Goal: Task Accomplishment & Management: Use online tool/utility

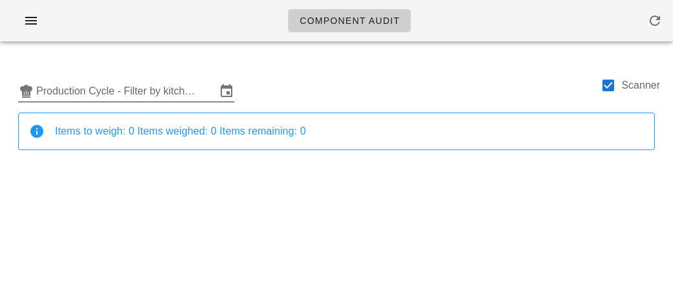
click at [184, 91] on input "Production Cycle - Filter by kitchen production schedules" at bounding box center [126, 91] width 180 height 21
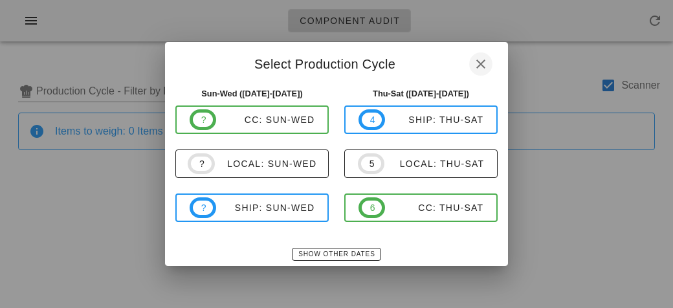
click at [470, 67] on span "button" at bounding box center [480, 64] width 23 height 16
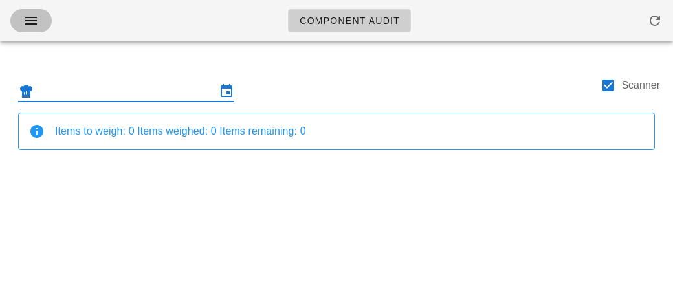
click at [23, 23] on icon "button" at bounding box center [31, 21] width 16 height 16
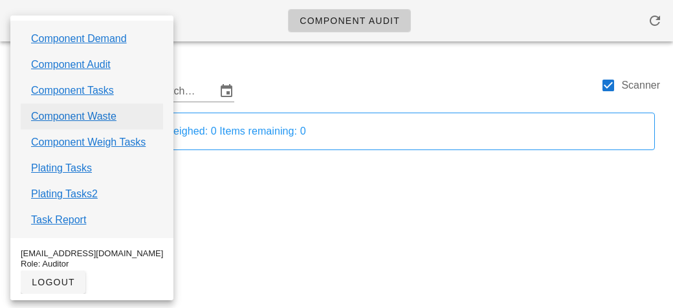
click at [107, 111] on link "Component Waste" at bounding box center [73, 117] width 85 height 16
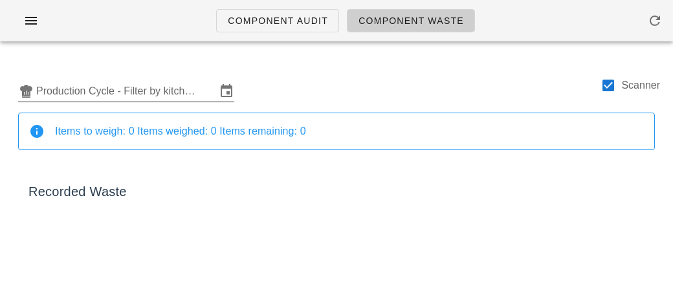
click at [115, 92] on input "Production Cycle - Filter by kitchen production schedules" at bounding box center [126, 91] width 180 height 21
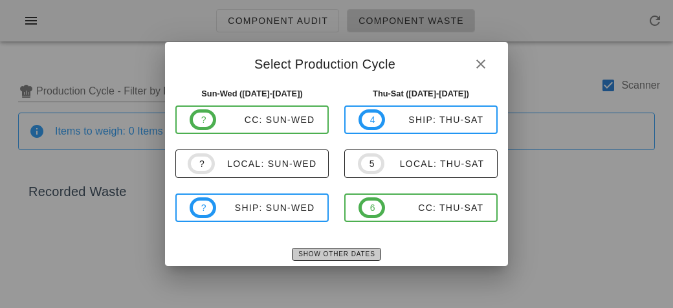
click at [342, 257] on span "Show Other Dates" at bounding box center [336, 253] width 77 height 7
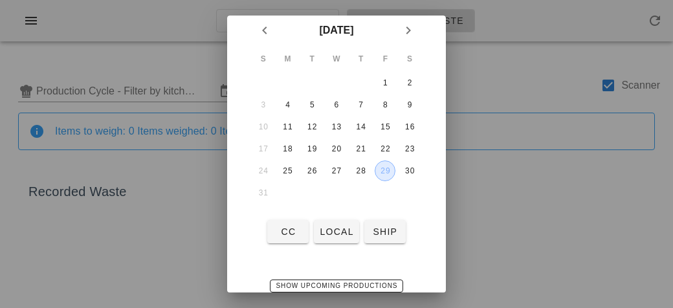
click at [386, 170] on div "29" at bounding box center [384, 170] width 19 height 9
click at [337, 238] on button "local" at bounding box center [336, 231] width 45 height 23
type input "local: Thu-Sat ([DATE]-[DATE])"
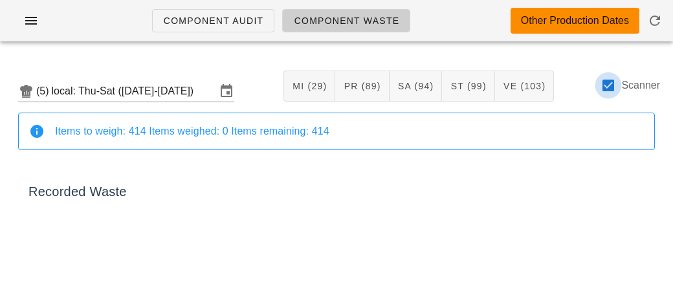
click at [608, 85] on div at bounding box center [608, 85] width 22 height 22
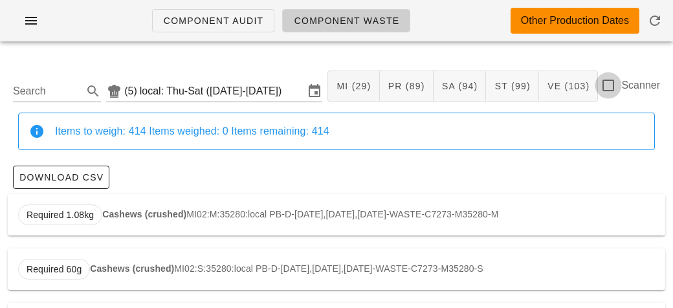
checkbox input "false"
click at [41, 91] on input "Search" at bounding box center [46, 91] width 67 height 21
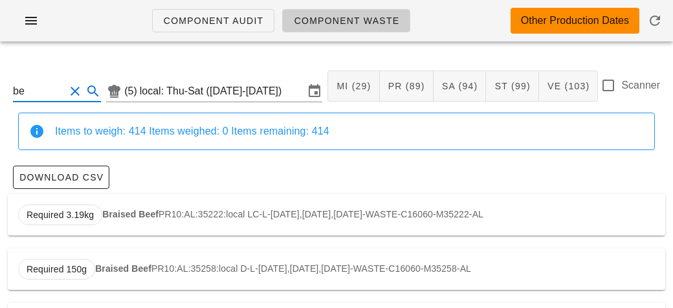
type input "b"
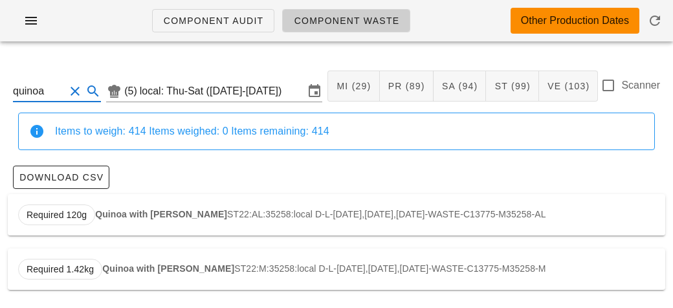
scroll to position [2, 0]
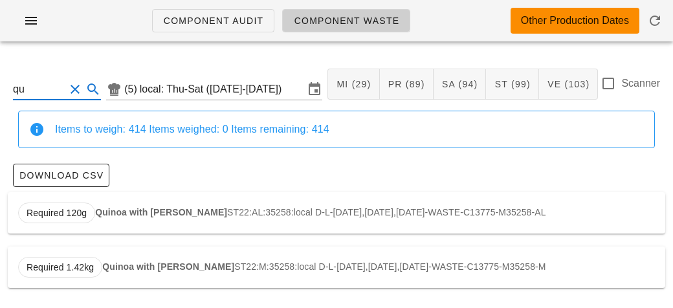
type input "q"
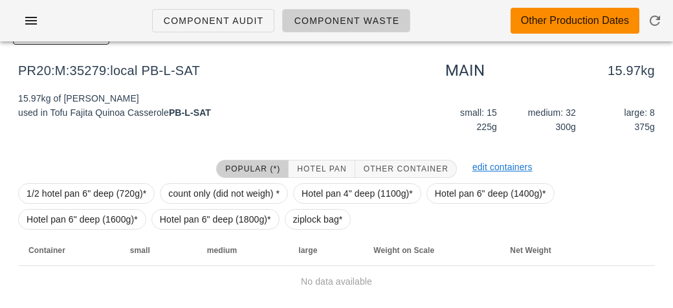
scroll to position [184, 0]
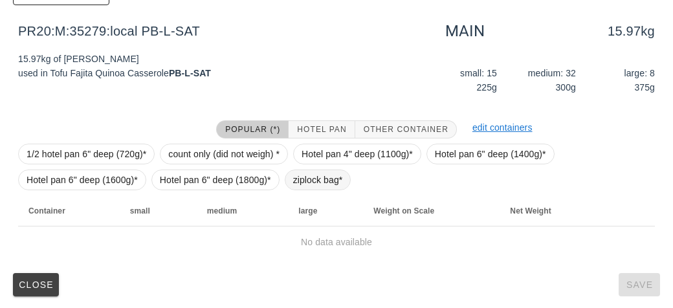
type input "tofu fa"
click at [299, 175] on span "ziplock bag*" at bounding box center [318, 179] width 50 height 19
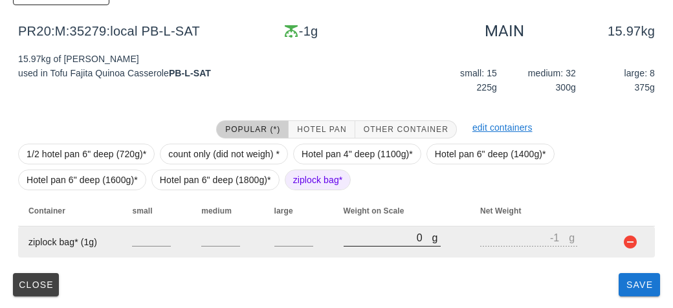
click at [361, 241] on input "0" at bounding box center [388, 237] width 89 height 17
type input "60"
type input "59"
type input "650"
type input "649"
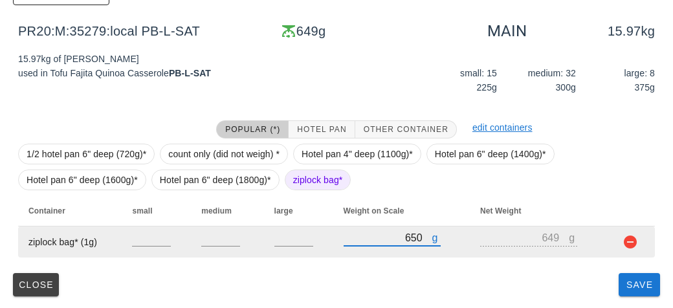
type input "6560"
type input "6559"
type input "6560"
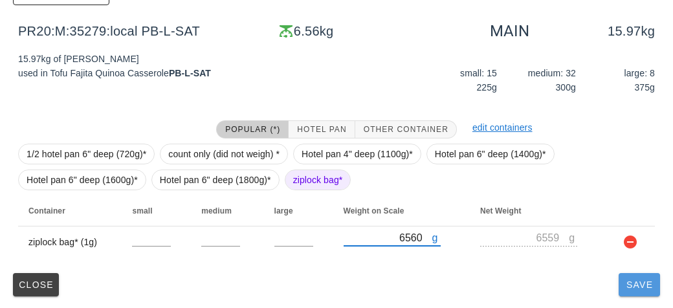
click at [639, 285] on span "Save" at bounding box center [639, 285] width 31 height 10
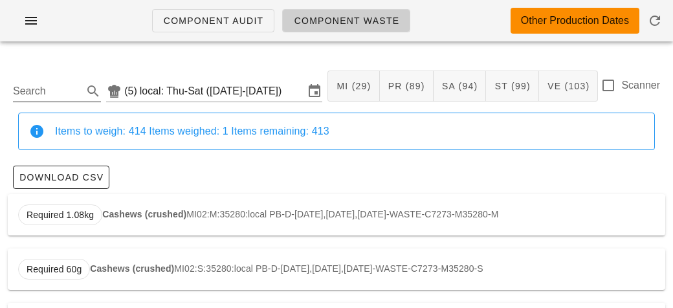
click at [32, 94] on input "Search" at bounding box center [46, 91] width 67 height 21
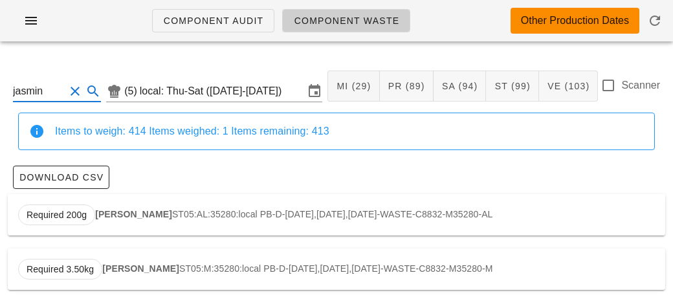
click at [110, 214] on strong "[PERSON_NAME]" at bounding box center [133, 214] width 77 height 10
type input "ST05:AL:35280:local"
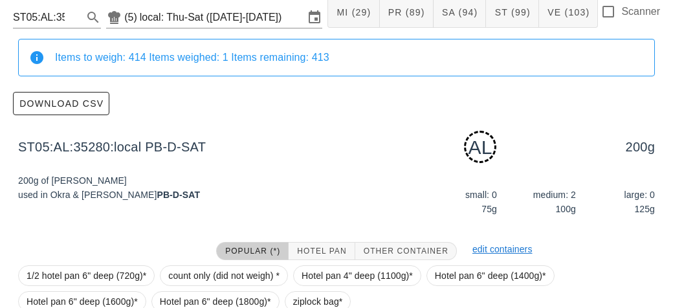
scroll to position [195, 0]
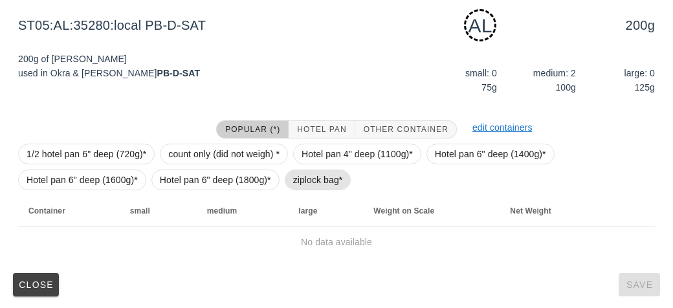
click at [290, 188] on span "ziplock bag*" at bounding box center [318, 180] width 67 height 21
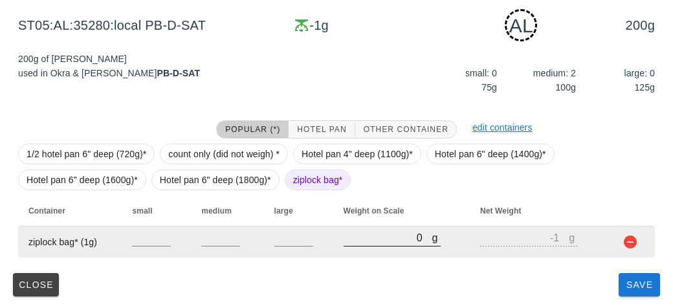
click at [381, 243] on input "0" at bounding box center [388, 237] width 89 height 17
type input "70"
type input "69"
type input "750"
type input "749"
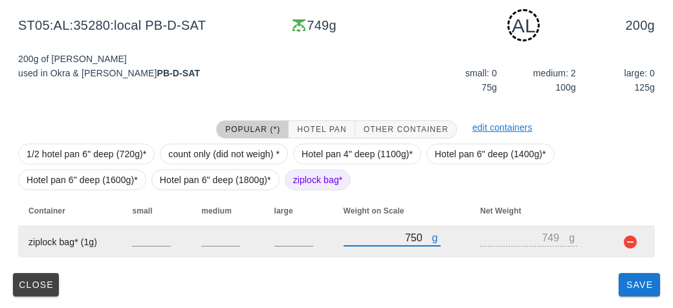
type input "750"
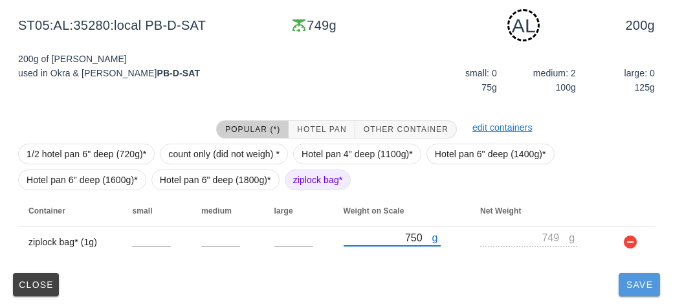
click at [631, 280] on span "Save" at bounding box center [639, 285] width 31 height 10
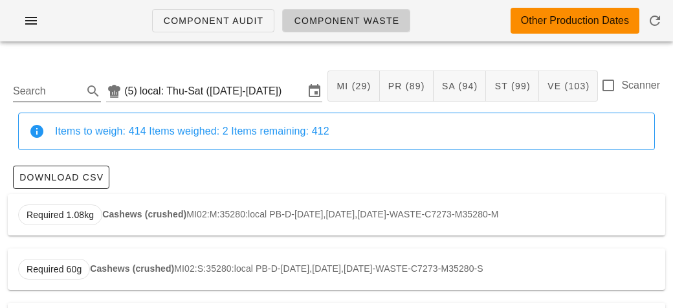
click at [53, 89] on input "Search" at bounding box center [46, 91] width 67 height 21
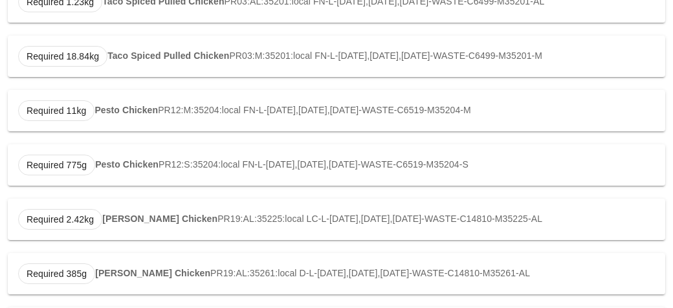
scroll to position [654, 0]
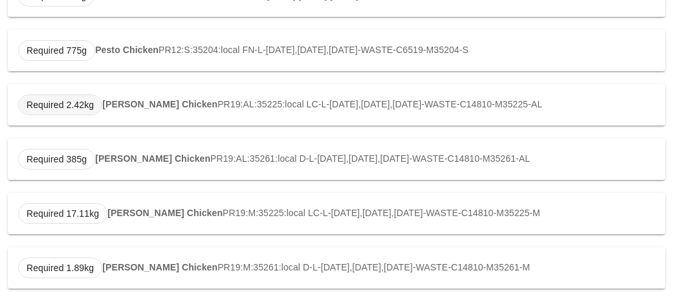
click at [93, 107] on span "Required 2.42kg" at bounding box center [60, 104] width 67 height 19
type input "PR19:AL:35225:local"
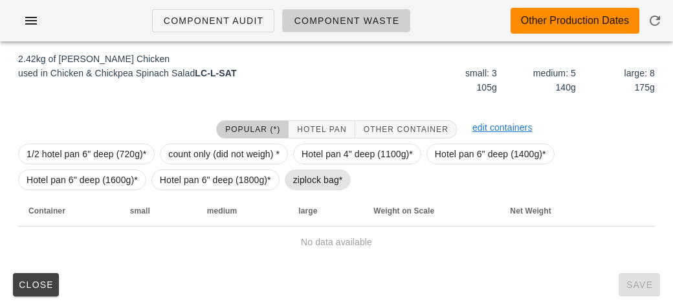
click at [302, 177] on span "ziplock bag*" at bounding box center [318, 179] width 50 height 19
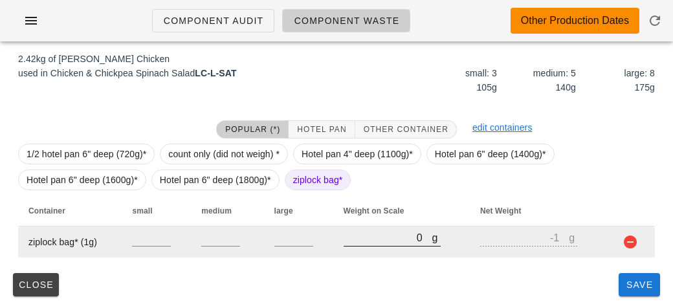
click at [359, 236] on input "0" at bounding box center [388, 237] width 89 height 17
type input "70"
type input "69"
type input "770"
type input "769"
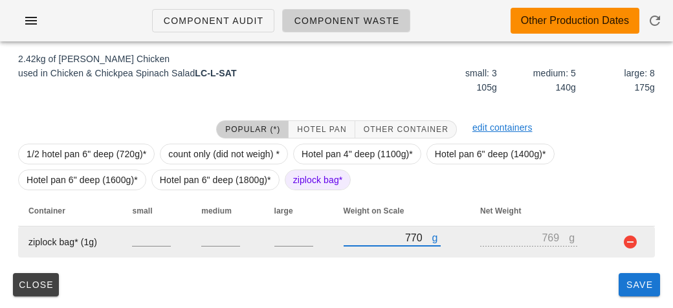
type input "770"
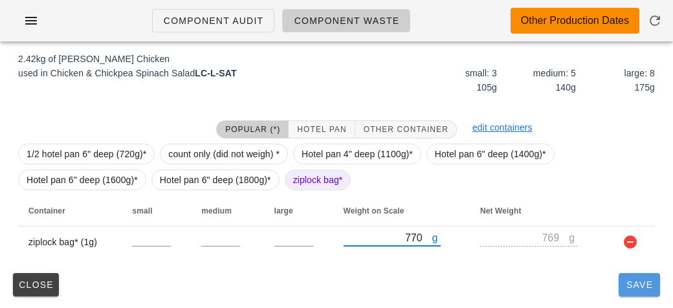
click at [621, 286] on button "Save" at bounding box center [639, 284] width 41 height 23
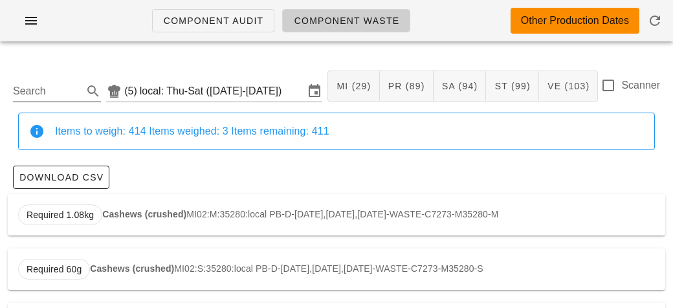
click at [50, 94] on input "Search" at bounding box center [46, 91] width 67 height 21
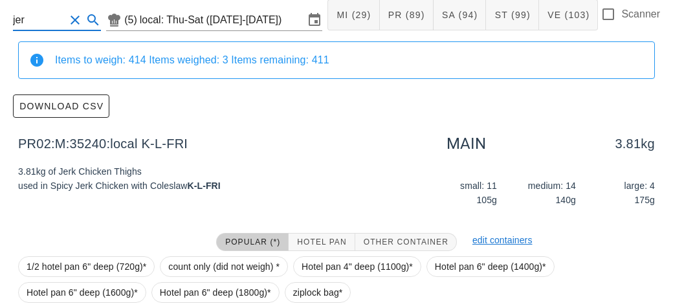
scroll to position [184, 0]
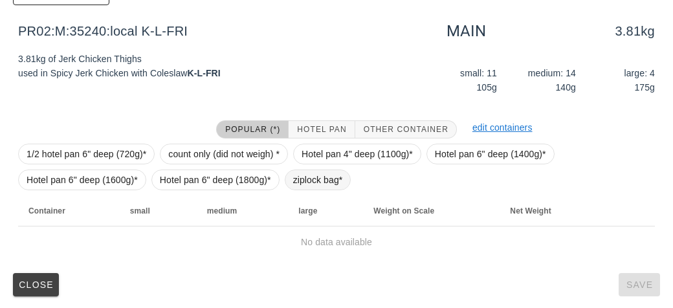
type input "jer"
click at [299, 174] on span "ziplock bag*" at bounding box center [318, 179] width 50 height 19
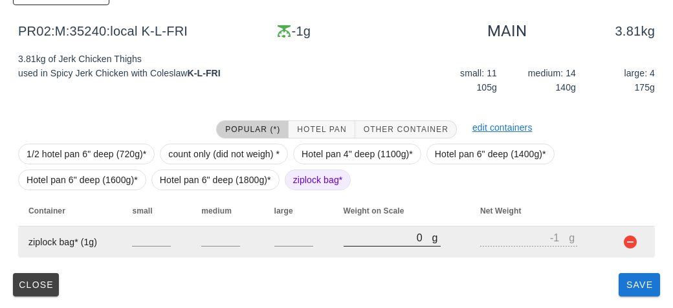
click at [346, 238] on input "0" at bounding box center [388, 237] width 89 height 17
type input "20"
type input "19"
type input "250"
type input "249"
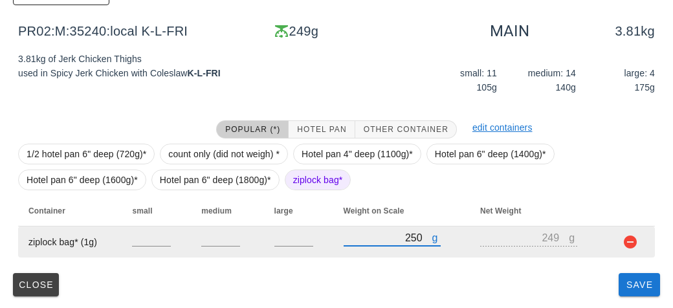
type input "250"
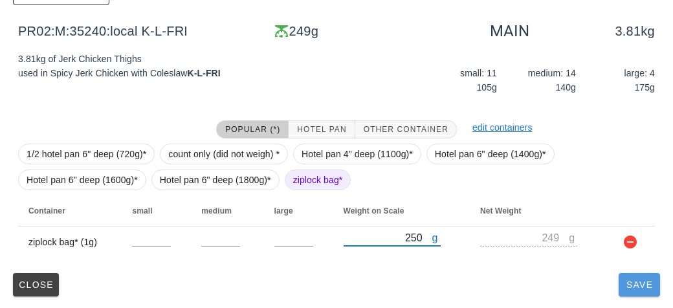
click at [621, 286] on button "Save" at bounding box center [639, 284] width 41 height 23
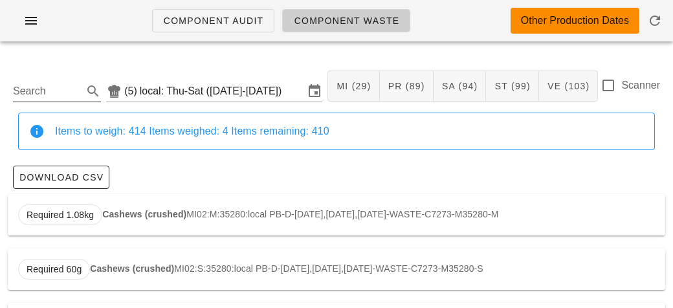
click at [51, 86] on input "Search" at bounding box center [46, 91] width 67 height 21
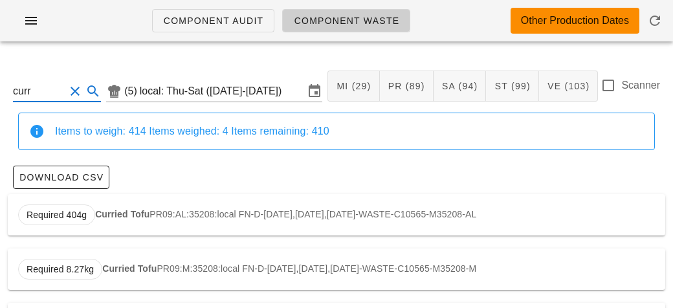
scroll to position [56, 0]
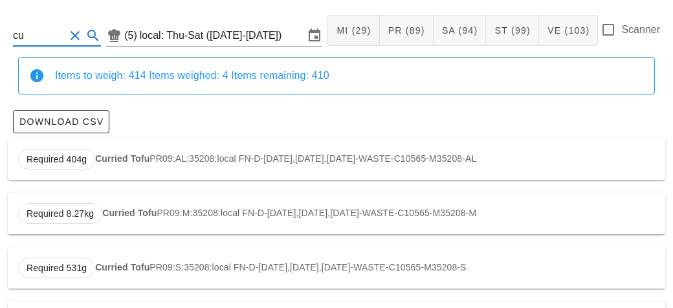
type input "c"
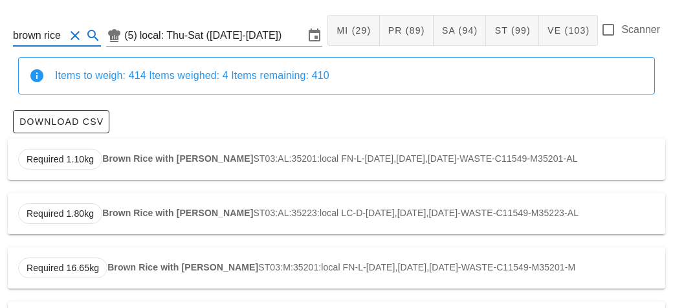
click at [107, 159] on strong "Brown Rice with [PERSON_NAME]" at bounding box center [177, 158] width 151 height 10
type input "ST03:AL:35201:local"
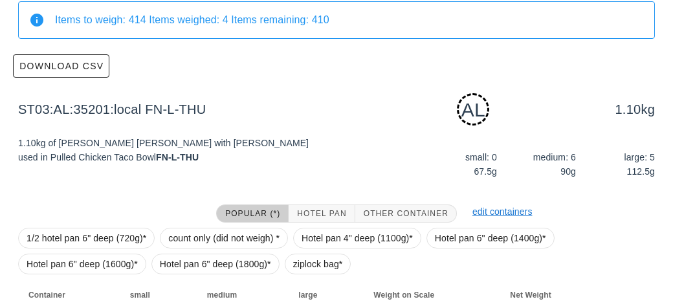
scroll to position [195, 0]
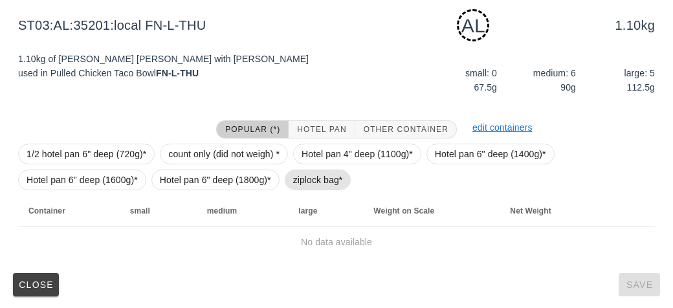
click at [303, 172] on span "ziplock bag*" at bounding box center [318, 179] width 50 height 19
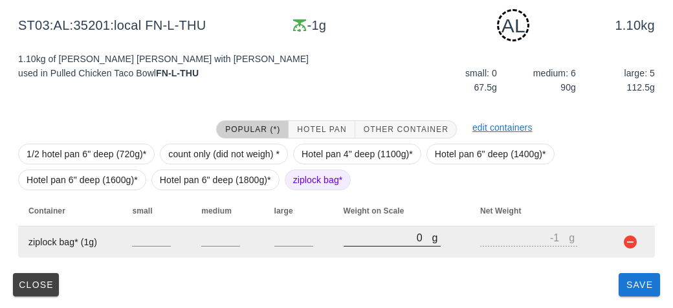
click at [350, 237] on input "0" at bounding box center [388, 237] width 89 height 17
type input "60"
type input "59"
type input "650"
type input "649"
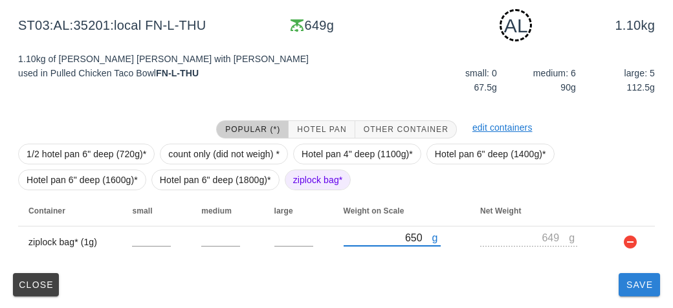
type input "650"
click at [632, 289] on span "Save" at bounding box center [639, 285] width 31 height 10
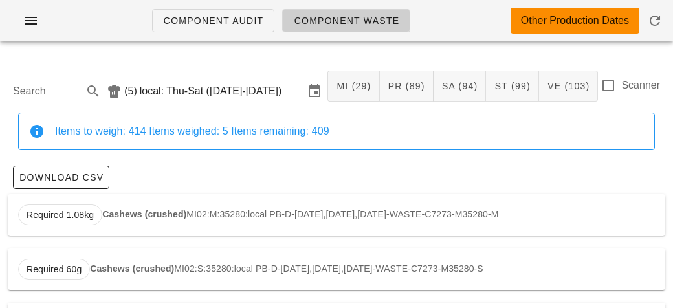
click at [41, 85] on input "Search" at bounding box center [46, 91] width 67 height 21
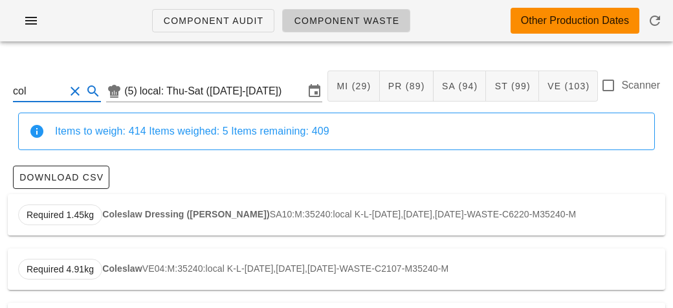
click at [114, 268] on strong "Coleslaw" at bounding box center [122, 268] width 40 height 10
type input "VE04:M:35240:local"
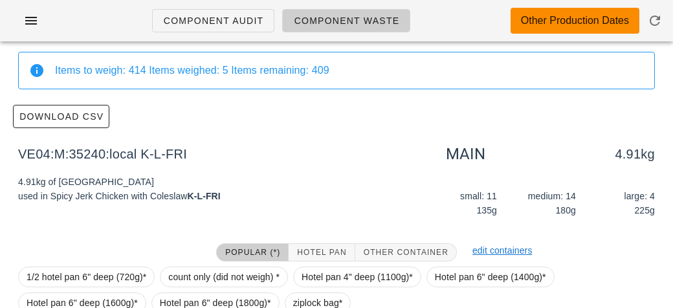
scroll to position [184, 0]
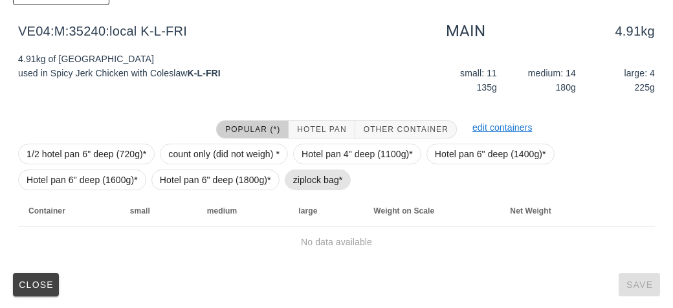
click at [296, 179] on span "ziplock bag*" at bounding box center [318, 179] width 50 height 19
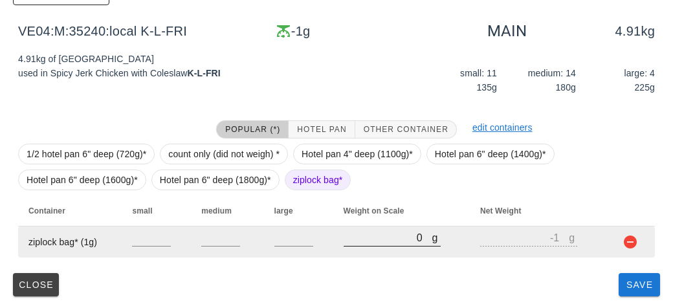
click at [357, 238] on input "0" at bounding box center [388, 237] width 89 height 17
type input "30"
type input "29"
type input "330"
type input "329"
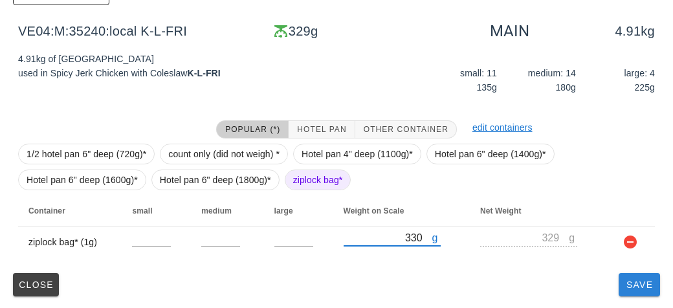
type input "330"
click at [629, 283] on span "Save" at bounding box center [639, 285] width 31 height 10
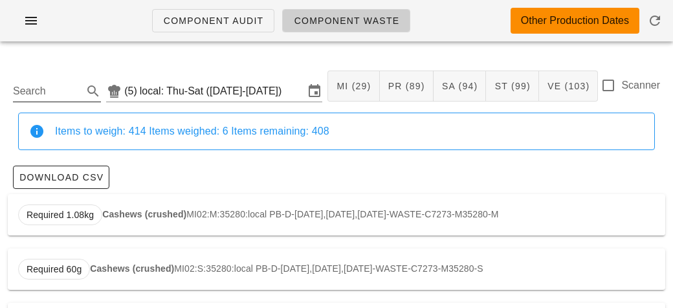
click at [28, 85] on input "Search" at bounding box center [46, 91] width 67 height 21
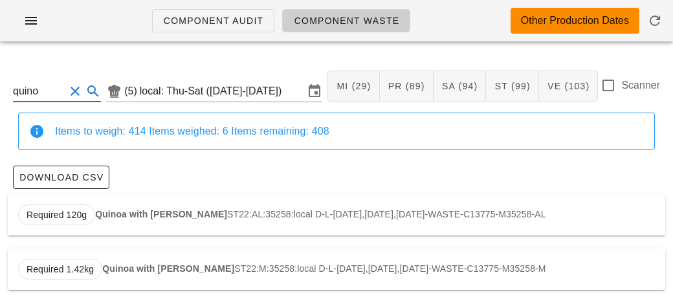
click at [109, 210] on strong "Quinoa with [PERSON_NAME]" at bounding box center [161, 214] width 132 height 10
type input "ST22:AL:35258:local"
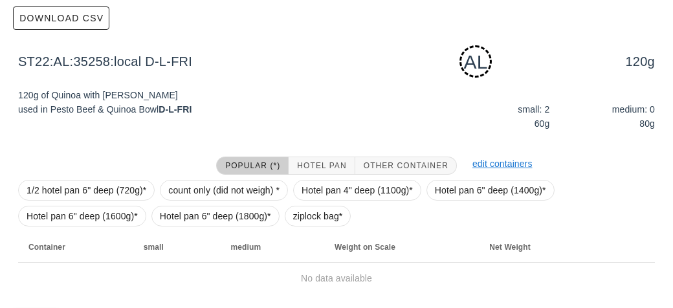
scroll to position [195, 0]
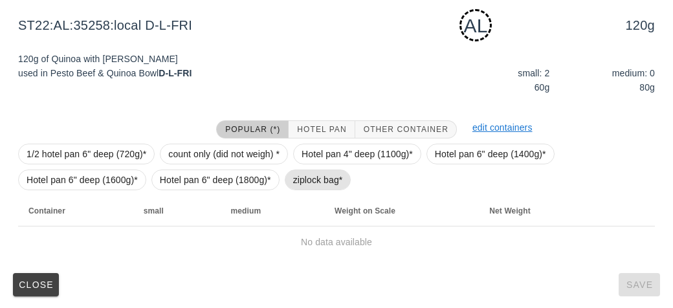
click at [290, 183] on span "ziplock bag*" at bounding box center [318, 180] width 67 height 21
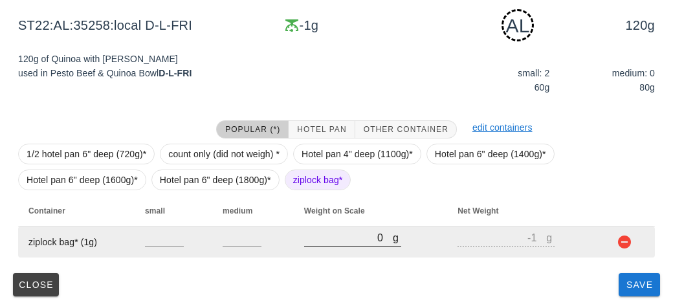
click at [332, 233] on input "0" at bounding box center [348, 237] width 89 height 17
type input "40"
type input "39"
type input "470"
type input "469"
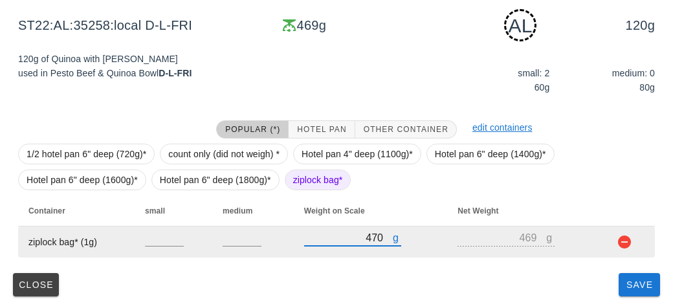
type input "470"
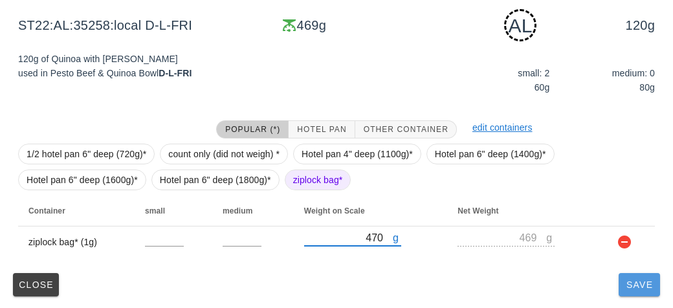
click at [626, 287] on span "Save" at bounding box center [639, 285] width 31 height 10
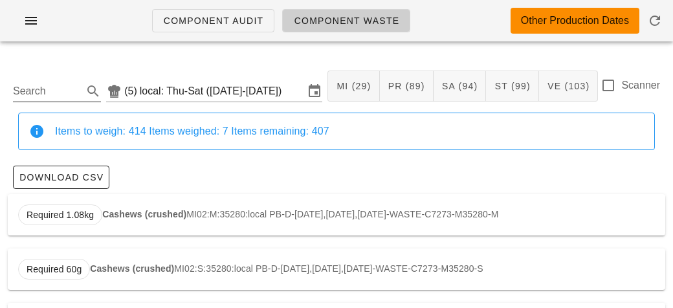
click at [43, 82] on input "Search" at bounding box center [46, 91] width 67 height 21
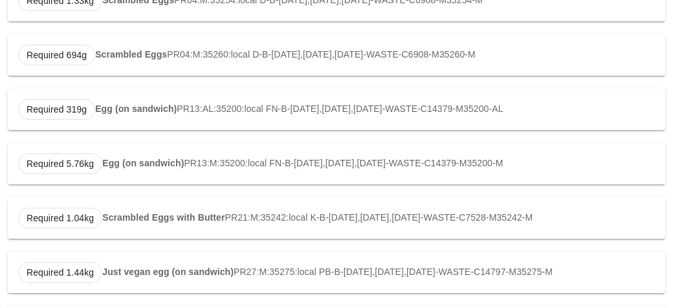
click at [121, 104] on strong "Egg (on sandwich)" at bounding box center [136, 109] width 82 height 10
type input "PR13:AL:35200:local"
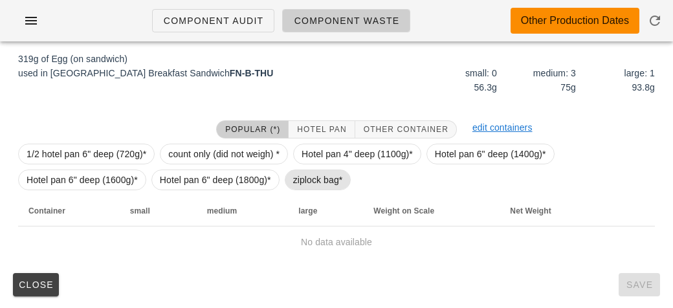
click at [298, 173] on span "ziplock bag*" at bounding box center [318, 179] width 50 height 19
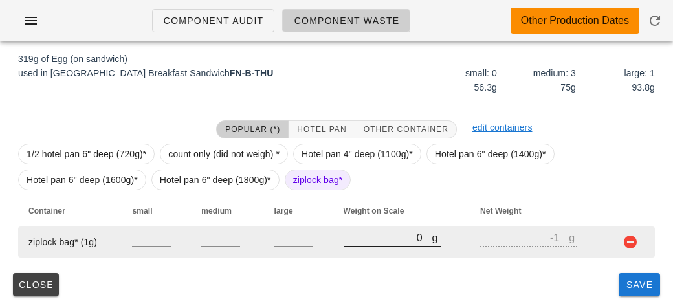
click at [365, 243] on input "0" at bounding box center [388, 237] width 89 height 17
type input "20"
type input "19"
type input "290"
type input "289"
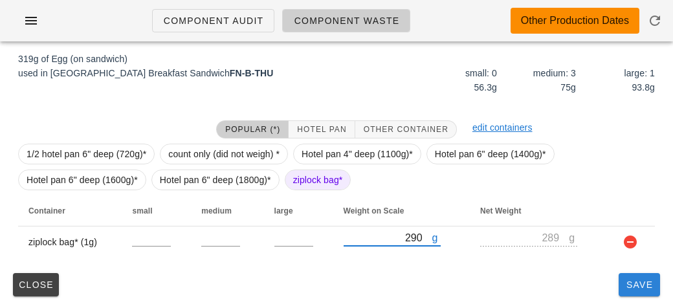
type input "290"
click at [627, 287] on span "Save" at bounding box center [639, 285] width 31 height 10
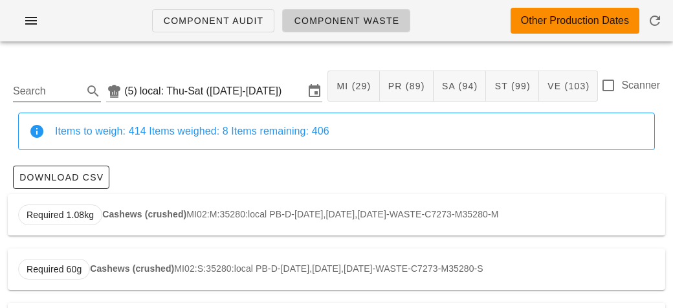
click at [49, 96] on input "Search" at bounding box center [46, 91] width 67 height 21
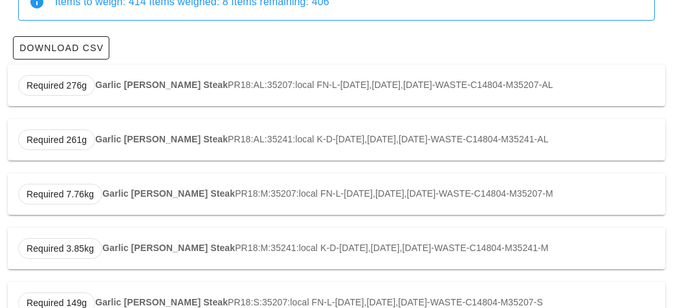
scroll to position [130, 0]
click at [110, 85] on strong "Garlic [PERSON_NAME] Steak" at bounding box center [161, 84] width 133 height 10
type input "PR18:AL:35207:local"
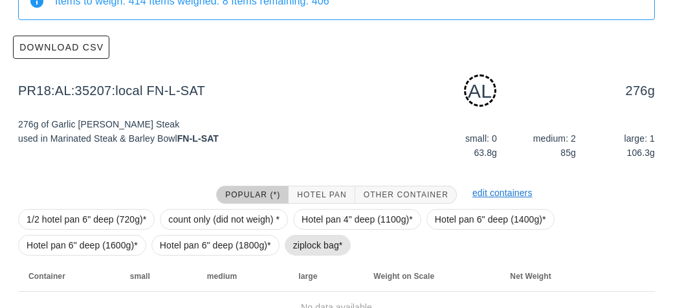
click at [296, 243] on span "ziplock bag*" at bounding box center [318, 245] width 50 height 19
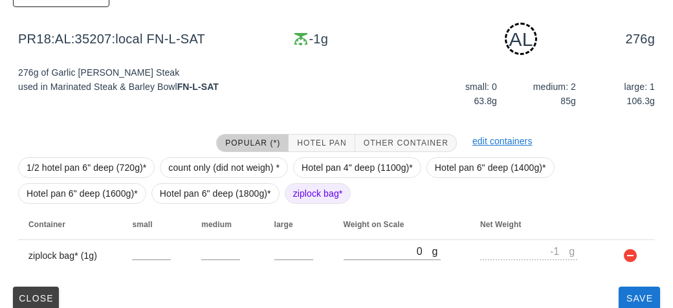
scroll to position [195, 0]
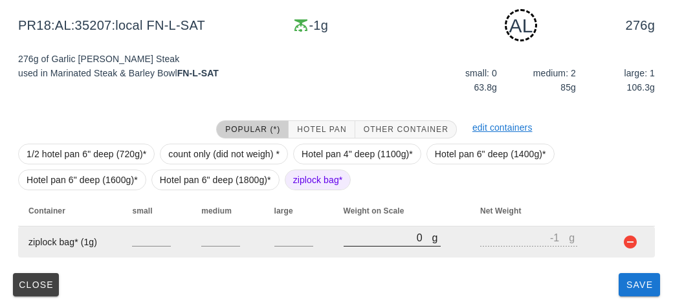
click at [355, 239] on input "0" at bounding box center [388, 237] width 89 height 17
type input "30"
type input "29"
type input "330"
type input "329"
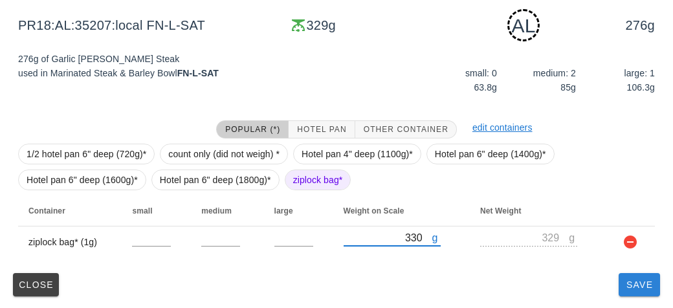
type input "330"
click at [637, 282] on span "Save" at bounding box center [639, 285] width 31 height 10
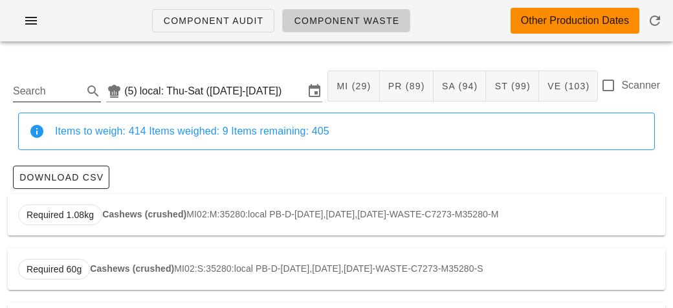
click at [54, 89] on input "Search" at bounding box center [46, 91] width 67 height 21
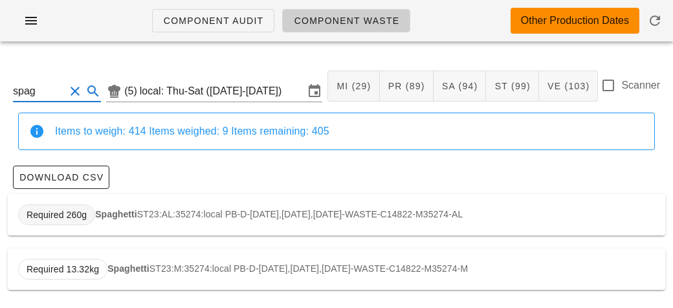
click at [86, 216] on span "Required 260g" at bounding box center [56, 215] width 77 height 21
type input "ST23:AL:35274:local"
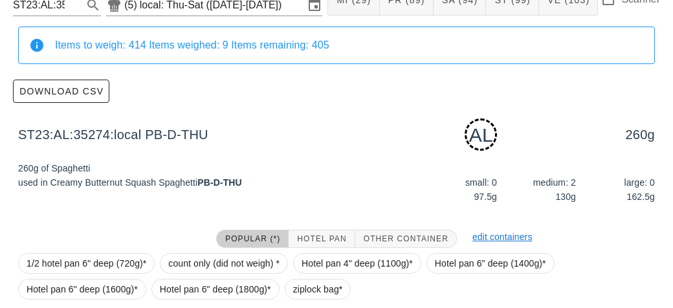
scroll to position [195, 0]
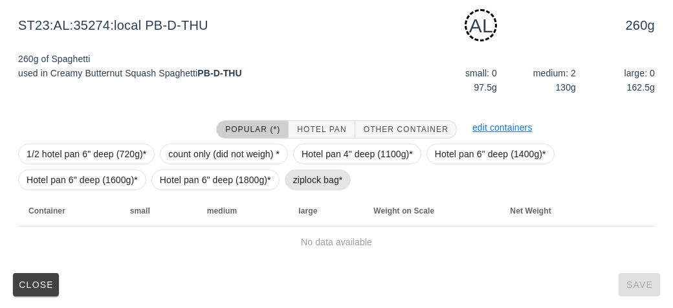
click at [291, 181] on span "ziplock bag*" at bounding box center [318, 180] width 67 height 21
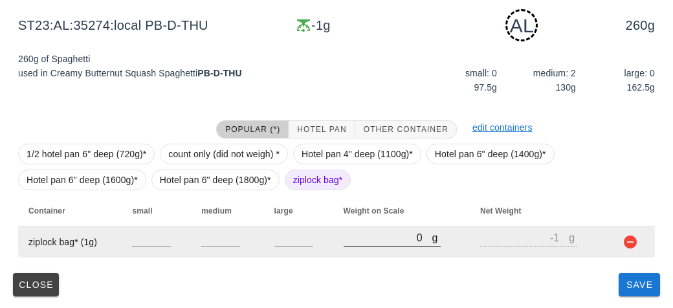
click at [351, 244] on input "0" at bounding box center [388, 237] width 89 height 17
type input "10"
type input "9"
type input "140"
type input "139"
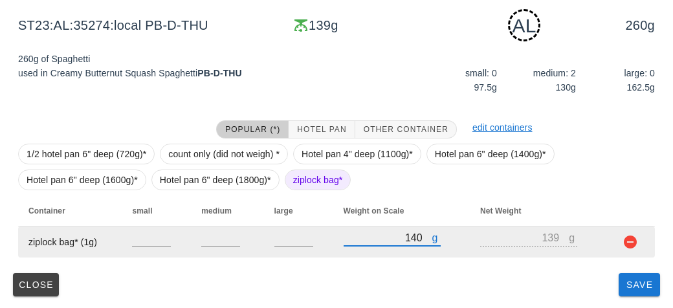
type input "1460"
type input "1459"
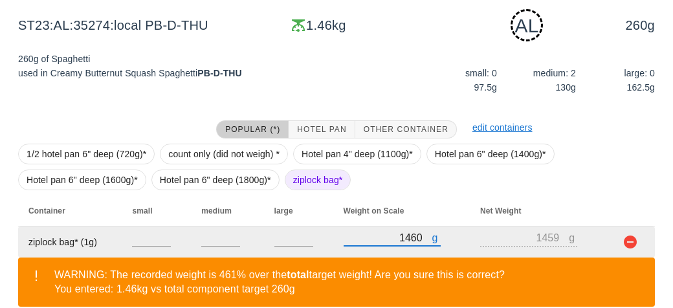
scroll to position [255, 0]
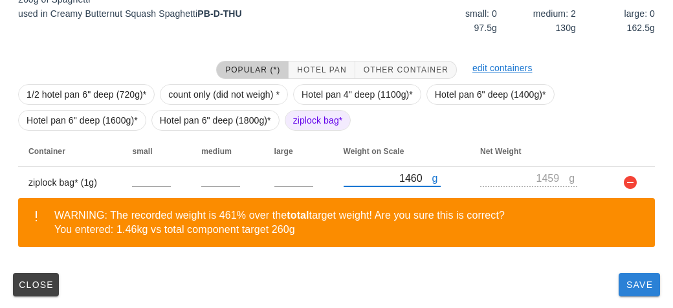
type input "1460"
click at [626, 283] on span "Save" at bounding box center [639, 285] width 31 height 10
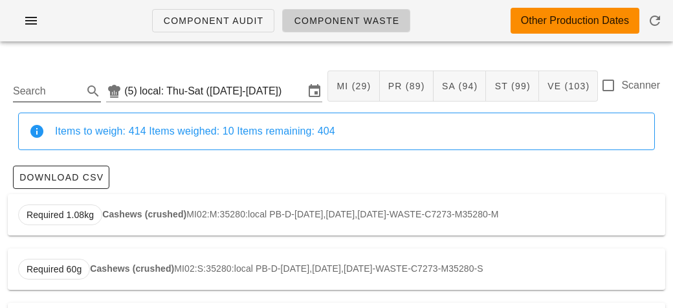
click at [39, 87] on input "Search" at bounding box center [46, 91] width 67 height 21
click at [135, 209] on strong "Chai Overnight Oats" at bounding box center [151, 214] width 89 height 10
type input "ST12:M:35221:local"
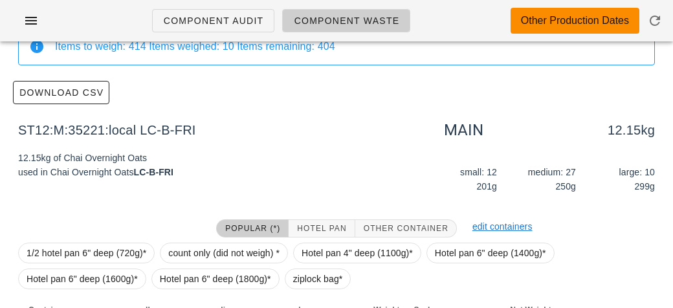
scroll to position [184, 0]
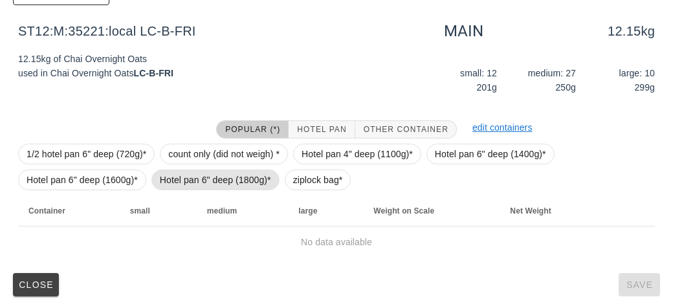
click at [276, 179] on span "Hotel pan 6" deep (1800g)*" at bounding box center [215, 180] width 128 height 21
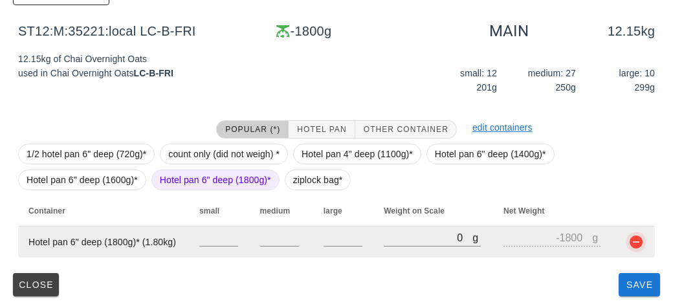
click at [634, 239] on button "button" at bounding box center [636, 242] width 16 height 16
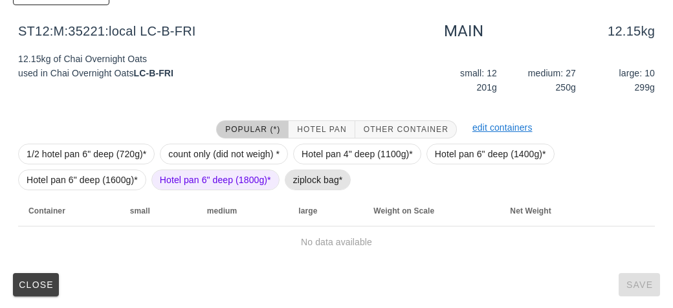
click at [305, 186] on span "ziplock bag*" at bounding box center [318, 179] width 50 height 19
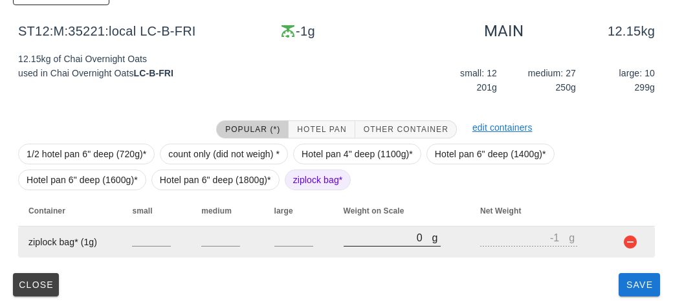
click at [399, 235] on input "0" at bounding box center [388, 237] width 89 height 17
type input "10"
type input "9"
type input "150"
type input "149"
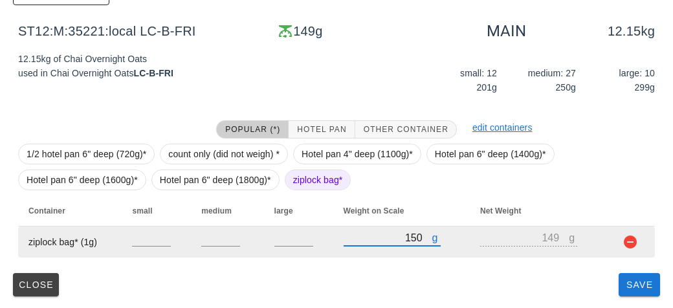
type input "1500"
type input "1499"
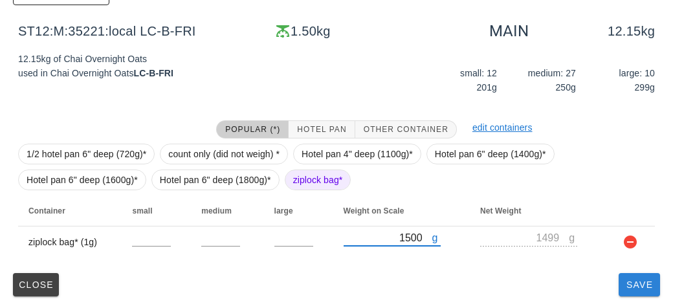
type input "1500"
click at [624, 287] on span "Save" at bounding box center [639, 285] width 31 height 10
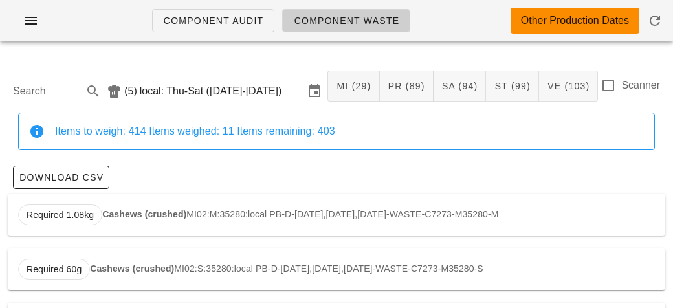
click at [51, 85] on input "Search" at bounding box center [46, 91] width 67 height 21
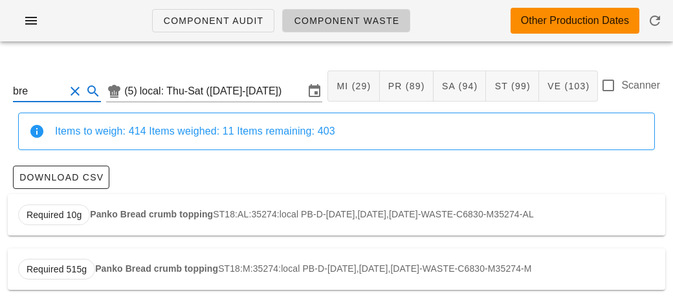
click at [96, 215] on strong "Panko Bread crumb topping" at bounding box center [151, 214] width 123 height 10
type input "ST18:AL:35274:local"
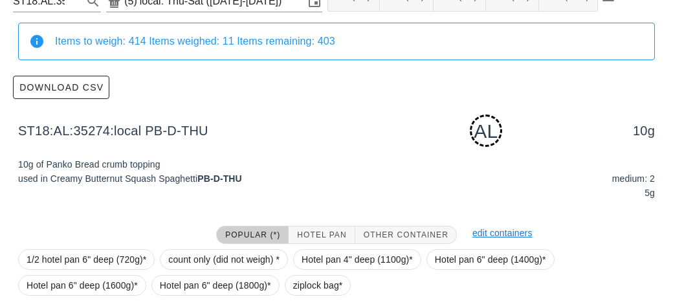
scroll to position [195, 0]
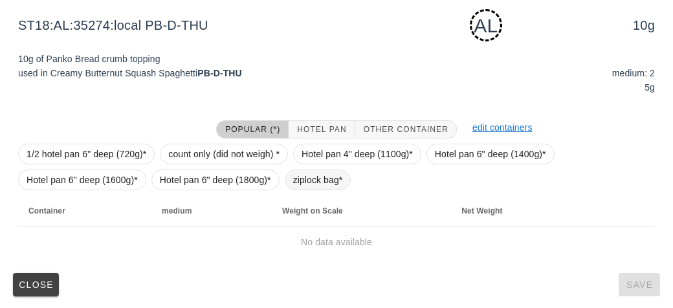
click at [318, 177] on span "ziplock bag*" at bounding box center [318, 179] width 50 height 19
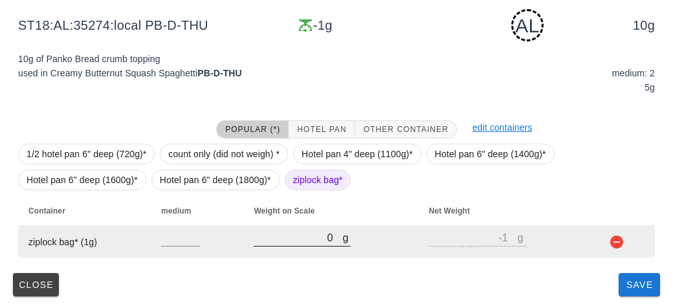
click at [314, 239] on input "0" at bounding box center [298, 237] width 89 height 17
type input "40"
type input "39"
type input "470"
type input "469"
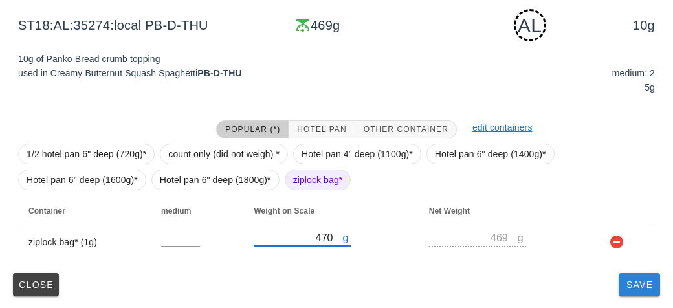
type input "470"
click at [631, 289] on span "Save" at bounding box center [639, 285] width 31 height 10
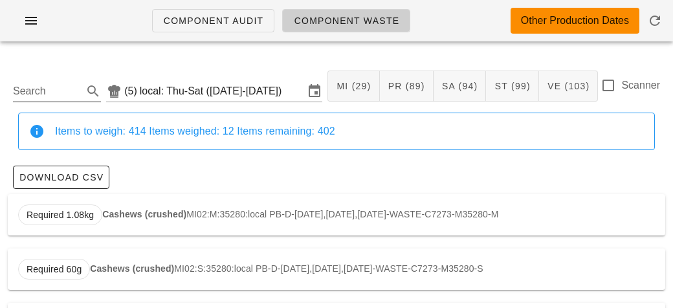
click at [53, 84] on input "Search" at bounding box center [46, 91] width 67 height 21
type input "p"
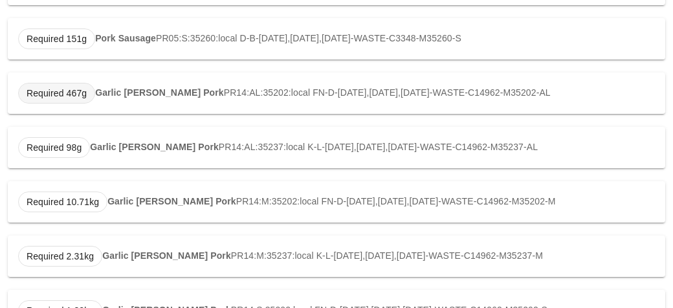
click at [89, 90] on span "Required 467g" at bounding box center [56, 93] width 77 height 21
type input "PR14:AL:35202:local"
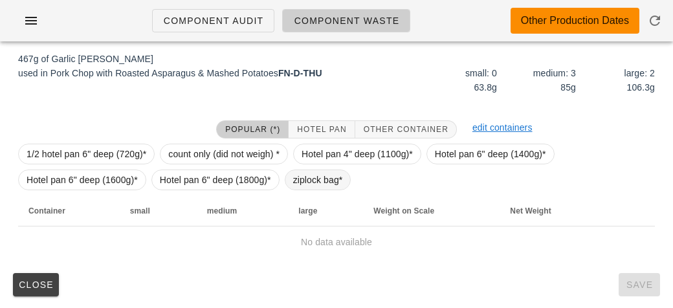
click at [298, 184] on span "ziplock bag*" at bounding box center [318, 179] width 50 height 19
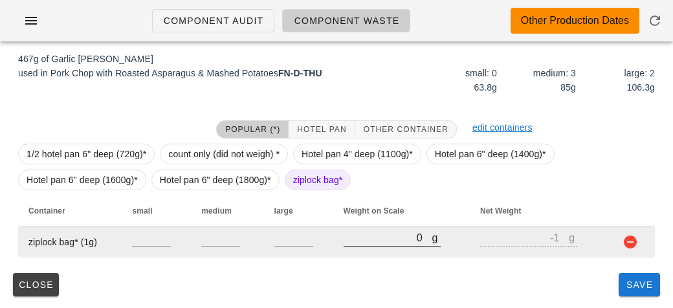
click at [355, 243] on input "0" at bounding box center [388, 237] width 89 height 17
type input "20"
type input "19"
type input "250"
type input "249"
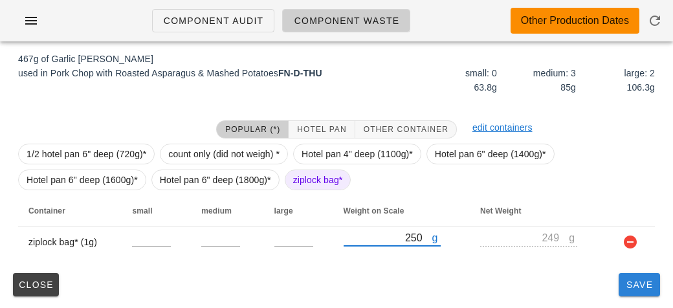
type input "250"
click at [633, 293] on button "Save" at bounding box center [639, 284] width 41 height 23
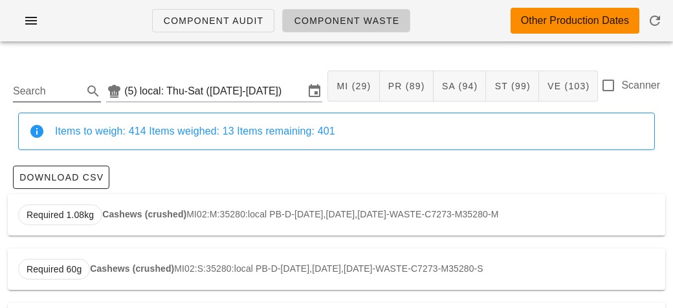
click at [60, 102] on div "Search" at bounding box center [57, 91] width 88 height 21
type input "t"
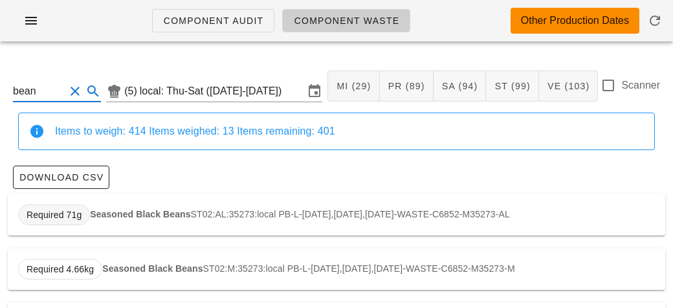
click at [87, 208] on span "Required 71g" at bounding box center [54, 215] width 72 height 21
type input "ST02:AL:35273:local"
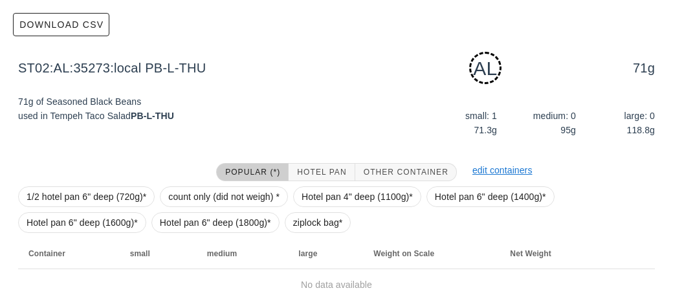
scroll to position [195, 0]
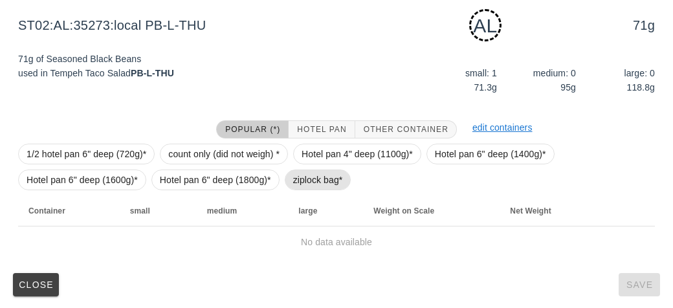
click at [298, 181] on span "ziplock bag*" at bounding box center [318, 179] width 50 height 19
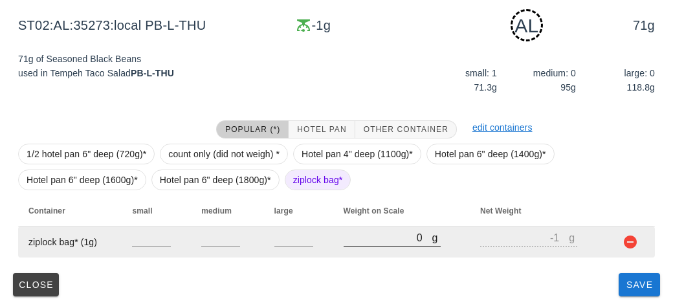
click at [346, 239] on input "0" at bounding box center [388, 237] width 89 height 17
type input "230"
type input "229"
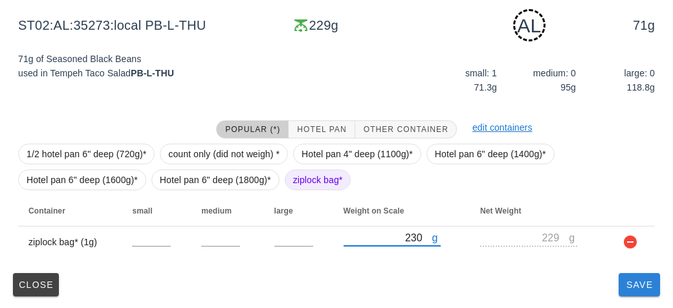
type input "230"
click at [630, 289] on span "Save" at bounding box center [639, 285] width 31 height 10
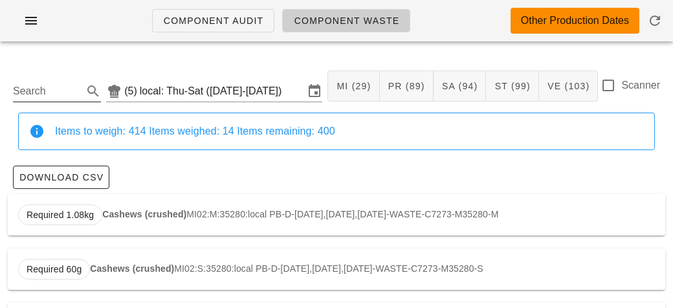
click at [34, 91] on input "Search" at bounding box center [46, 91] width 67 height 21
click at [113, 213] on strong "Beef Bolognese" at bounding box center [136, 214] width 69 height 10
type input "PR11:AL:35220:local"
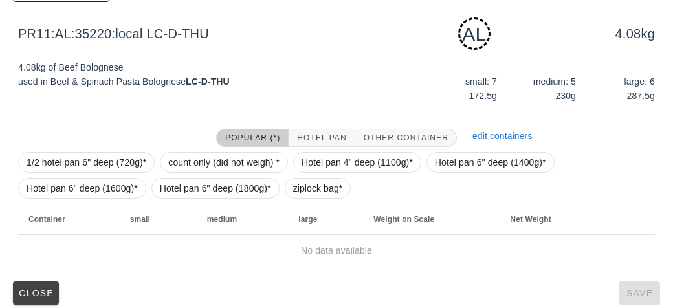
scroll to position [195, 0]
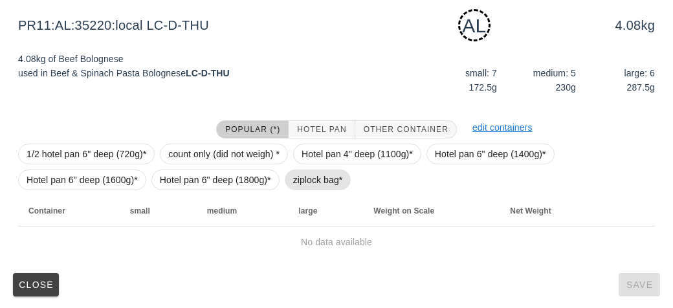
click at [298, 188] on span "ziplock bag*" at bounding box center [318, 179] width 50 height 19
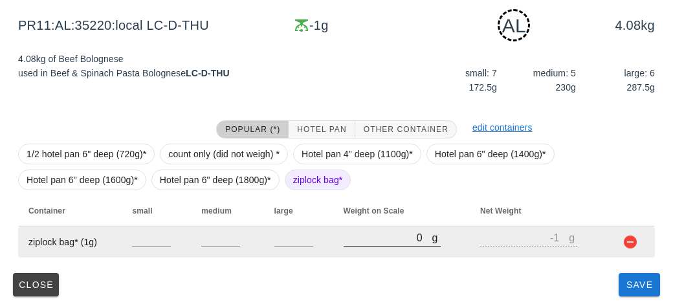
click at [344, 242] on input "0" at bounding box center [388, 237] width 89 height 17
type input "20"
type input "19"
type input "240"
type input "239"
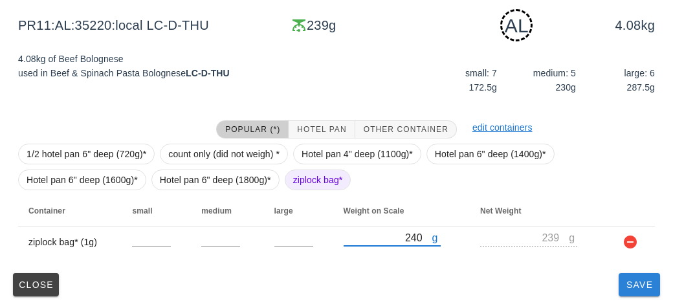
type input "240"
click at [632, 294] on button "Save" at bounding box center [639, 284] width 41 height 23
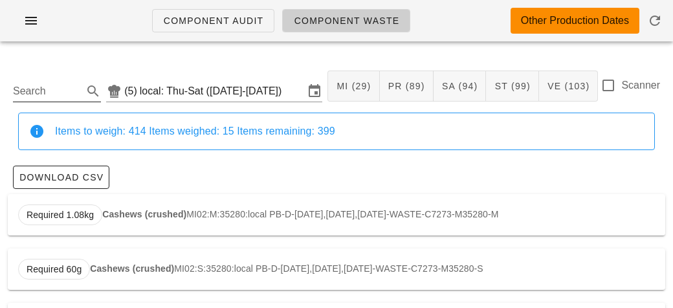
click at [43, 87] on input "Search" at bounding box center [46, 91] width 67 height 21
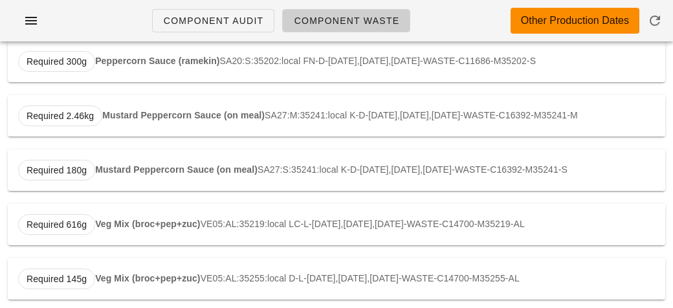
click at [122, 226] on strong "Veg Mix (broc+pep+zuc)" at bounding box center [147, 224] width 105 height 10
type input "VE05:AL:35219:local"
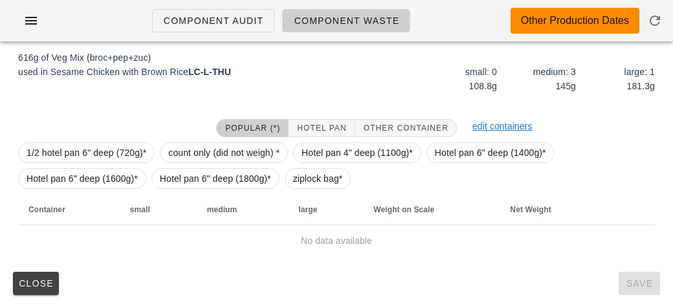
scroll to position [195, 0]
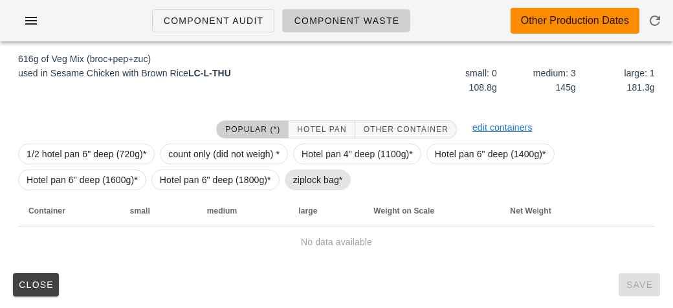
click at [302, 186] on span "ziplock bag*" at bounding box center [318, 179] width 50 height 19
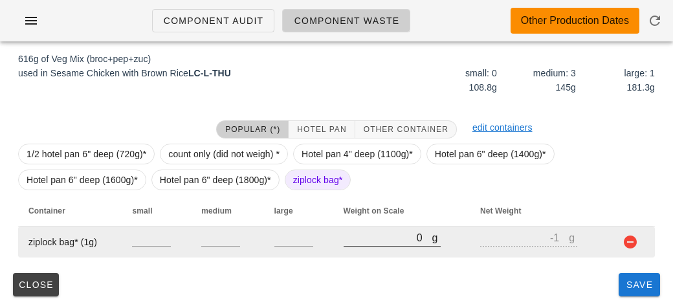
click at [357, 239] on input "0" at bounding box center [388, 237] width 89 height 17
type input "60"
type input "59"
type input "680"
type input "679"
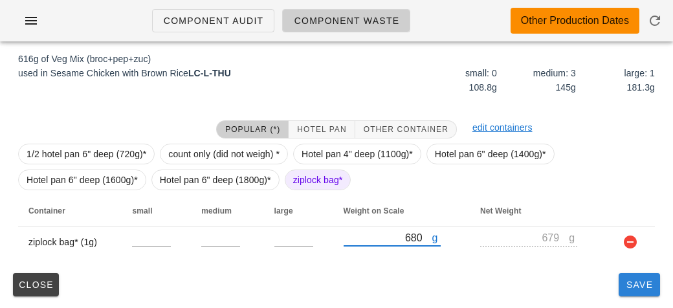
type input "680"
click at [623, 293] on button "Save" at bounding box center [639, 284] width 41 height 23
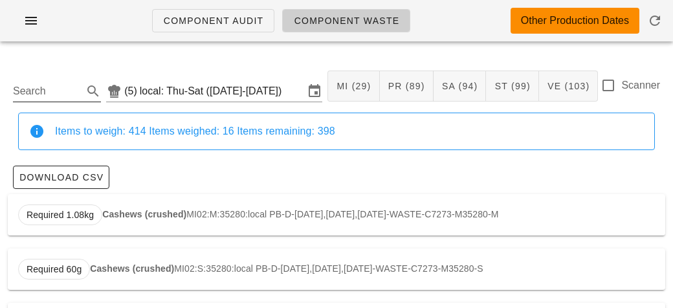
click at [47, 88] on input "Search" at bounding box center [46, 91] width 67 height 21
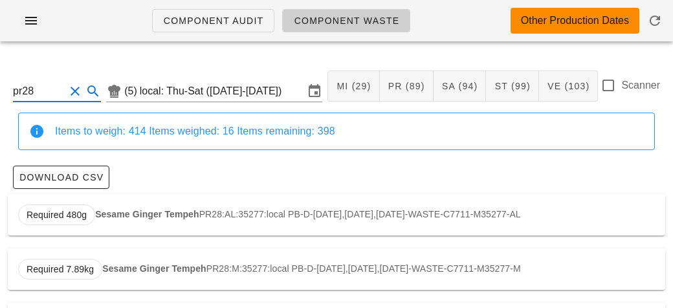
click at [94, 220] on div "Required 480g Sesame Ginger Tempeh PR28:AL:35277:local PB-D-[DATE],[DATE],[DATE…" at bounding box center [337, 214] width 658 height 41
type input "PR28:AL:35277:local"
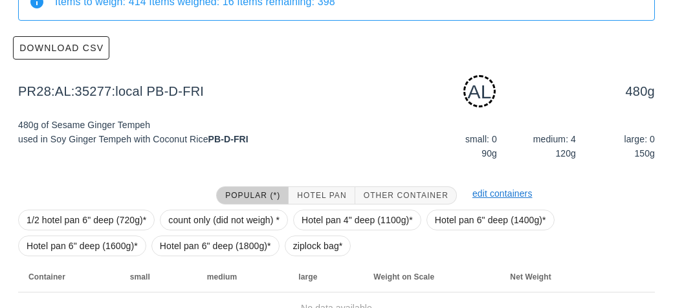
scroll to position [195, 0]
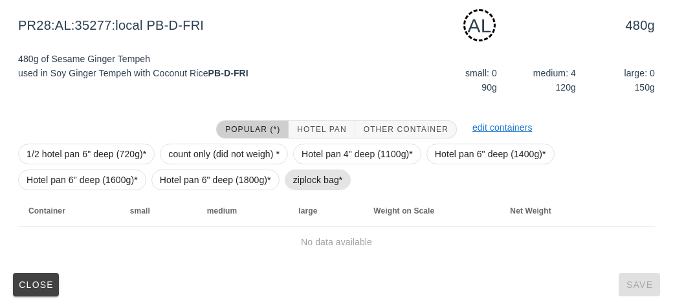
click at [293, 179] on span "ziplock bag*" at bounding box center [318, 179] width 50 height 19
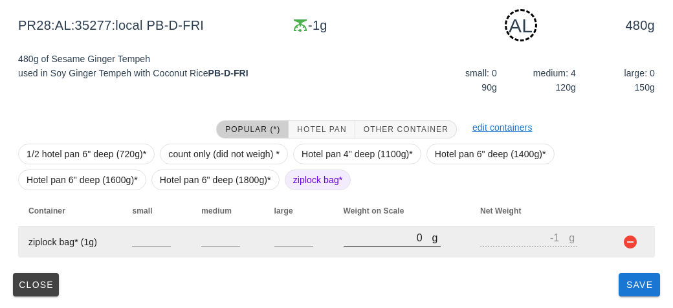
click at [364, 240] on input "0" at bounding box center [388, 237] width 89 height 17
type input "30"
type input "29"
type input "320"
type input "319"
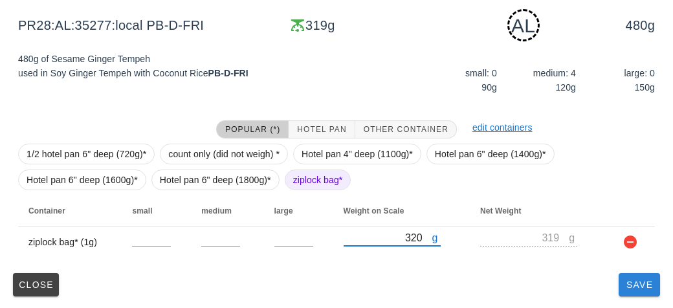
type input "320"
click at [621, 282] on button "Save" at bounding box center [639, 284] width 41 height 23
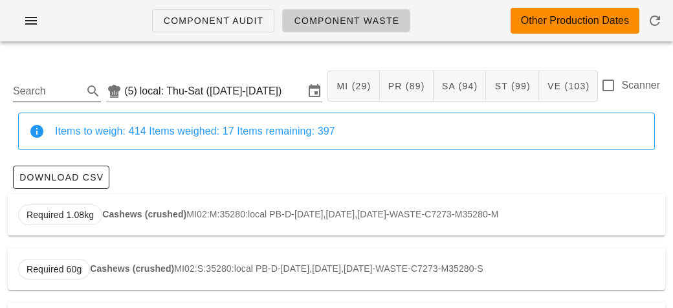
click at [31, 85] on input "Search" at bounding box center [46, 91] width 67 height 21
click at [105, 215] on strong "English Muffin" at bounding box center [126, 214] width 63 height 10
type input "ST16:AL:35200:local"
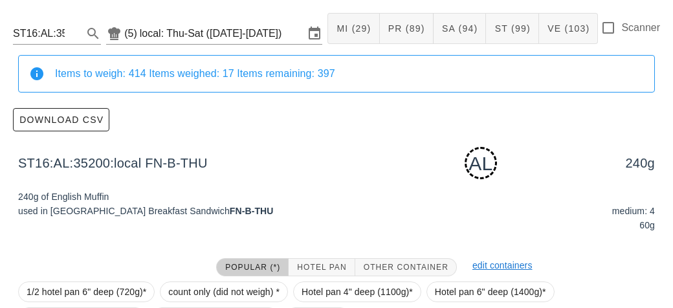
scroll to position [195, 0]
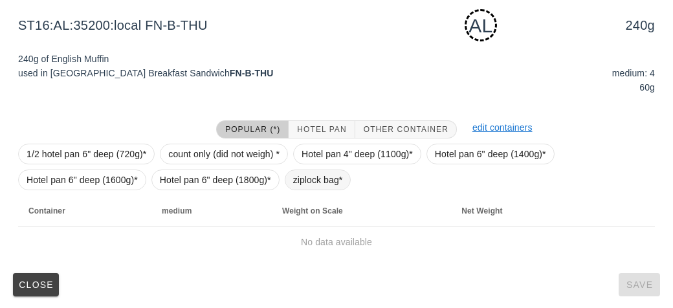
click at [300, 180] on span "ziplock bag*" at bounding box center [318, 179] width 50 height 19
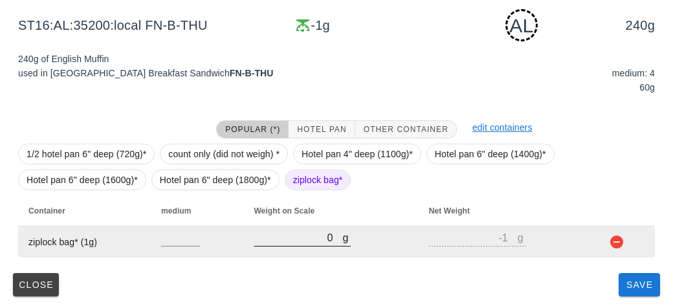
click at [318, 239] on input "0" at bounding box center [298, 237] width 89 height 17
type input "10"
type input "9"
type input "190"
type input "189"
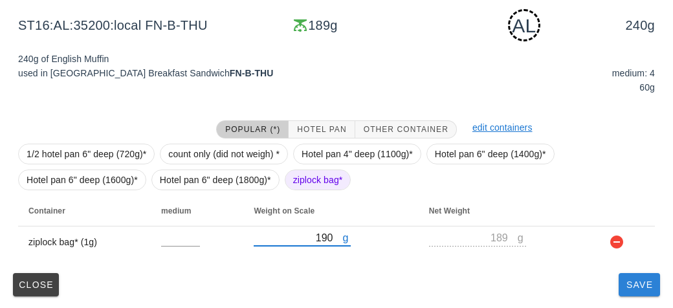
type input "190"
click at [636, 285] on span "Save" at bounding box center [639, 285] width 31 height 10
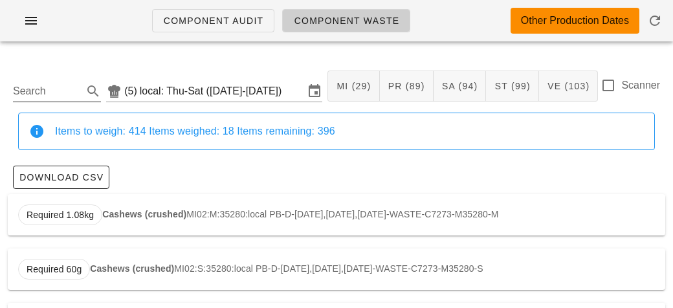
click at [41, 91] on input "Search" at bounding box center [46, 91] width 67 height 21
click at [42, 81] on input "cauli" at bounding box center [39, 91] width 52 height 21
type input "c"
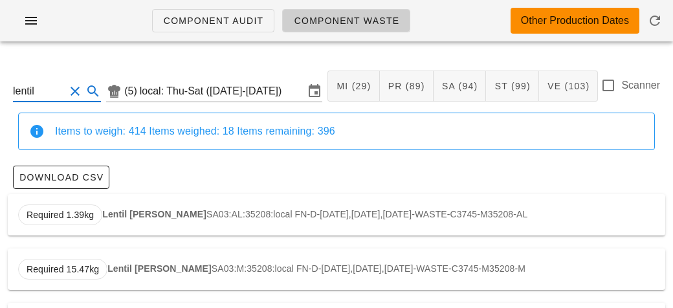
click at [134, 216] on strong "Lentil [PERSON_NAME]" at bounding box center [154, 214] width 104 height 10
type input "SA03:AL:35208:local"
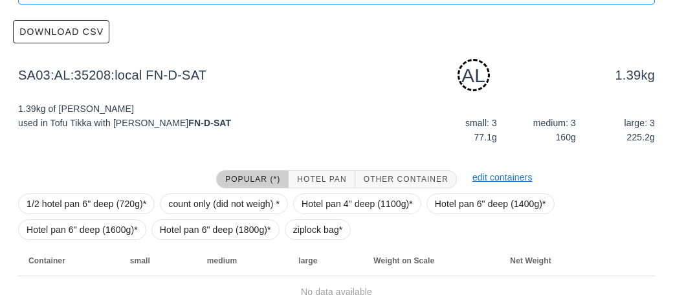
scroll to position [195, 0]
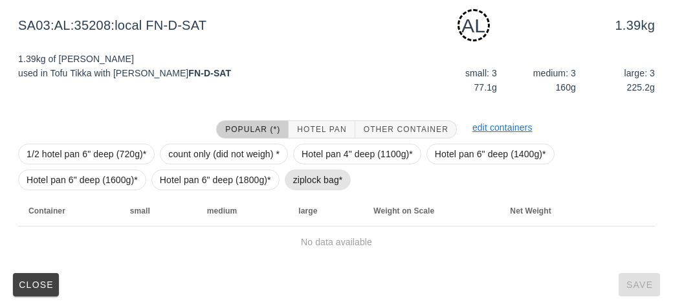
click at [300, 181] on span "ziplock bag*" at bounding box center [318, 179] width 50 height 19
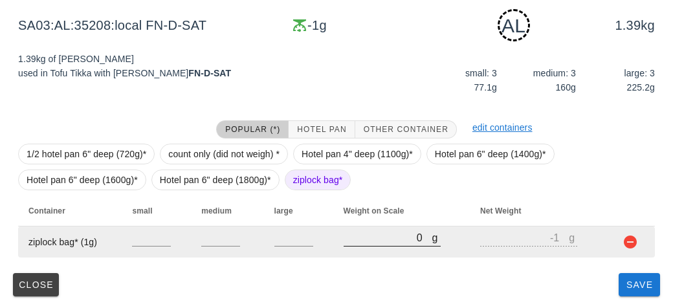
click at [368, 238] on input "0" at bounding box center [388, 237] width 89 height 17
type input "10"
type input "9"
type input "100"
type input "99"
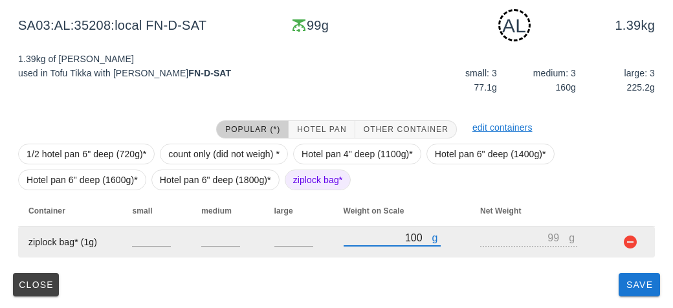
type input "1030"
type input "1029"
type input "1030"
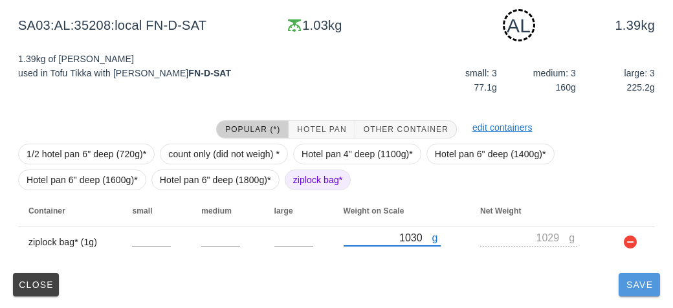
click at [627, 283] on span "Save" at bounding box center [639, 285] width 31 height 10
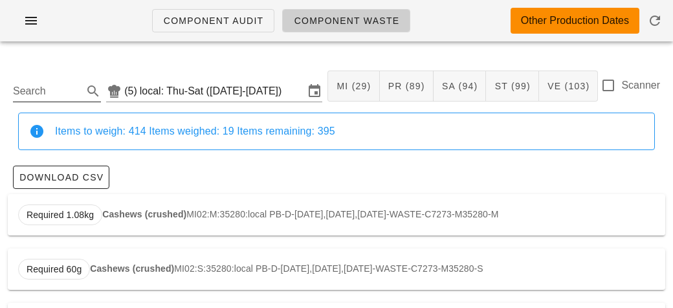
click at [63, 86] on input "Search" at bounding box center [46, 91] width 67 height 21
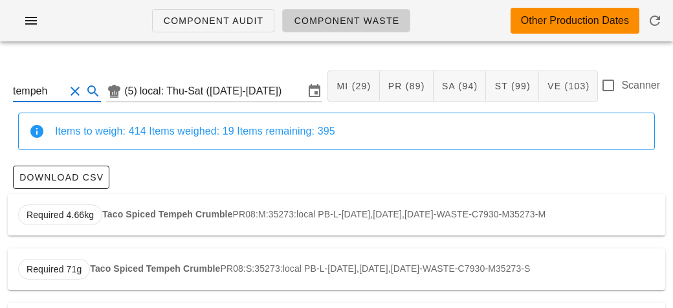
click at [135, 209] on strong "Taco Spiced Tempeh Crumble" at bounding box center [167, 214] width 130 height 10
type input "PR08:M:35273:local"
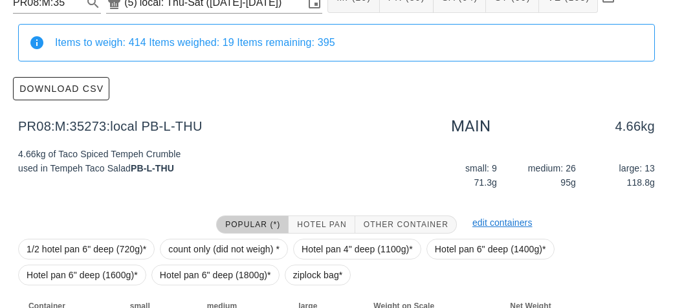
scroll to position [184, 0]
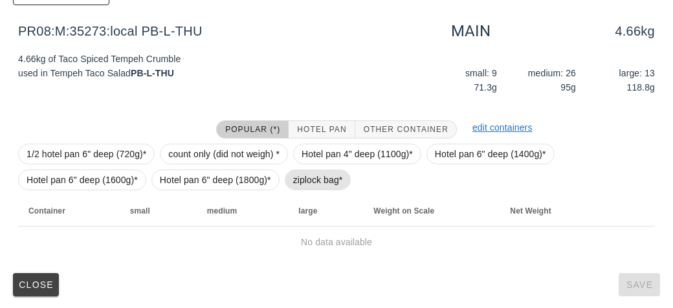
click at [300, 180] on span "ziplock bag*" at bounding box center [318, 179] width 50 height 19
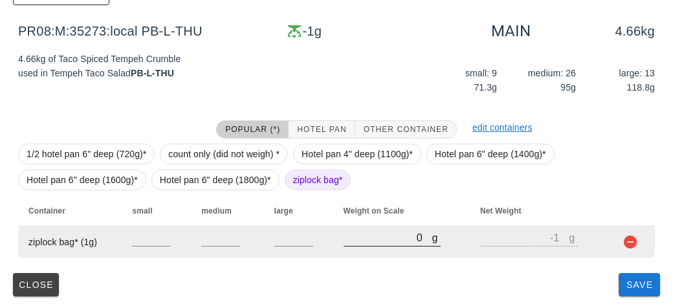
click at [361, 241] on input "0" at bounding box center [388, 237] width 89 height 17
type input "20"
type input "19"
type input "240"
type input "239"
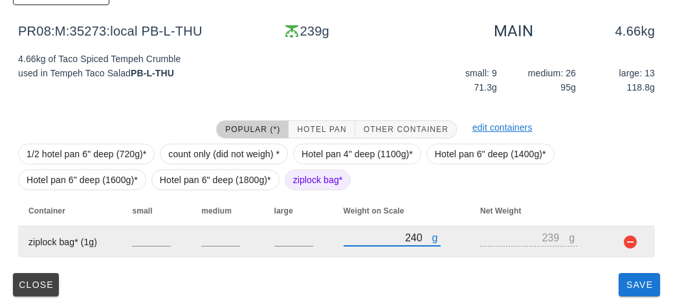
type input "240"
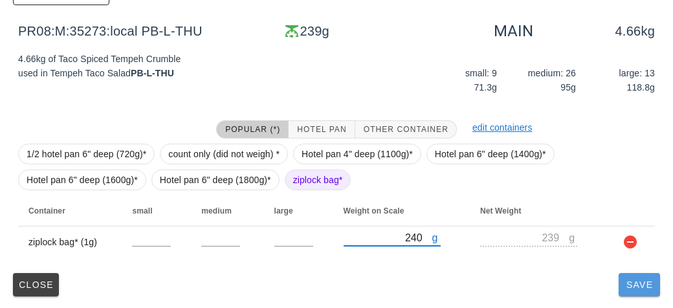
click at [625, 289] on button "Save" at bounding box center [639, 284] width 41 height 23
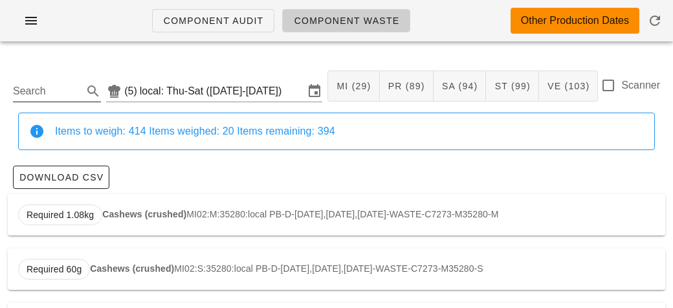
click at [51, 91] on input "Search" at bounding box center [46, 91] width 67 height 21
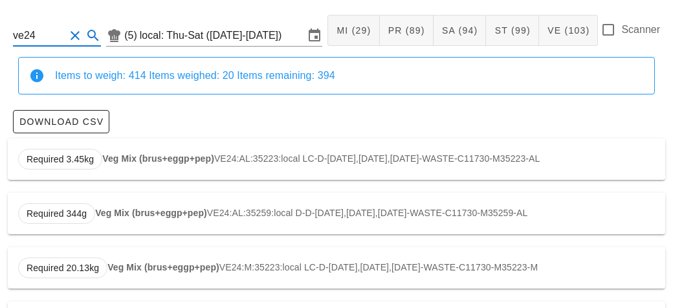
scroll to position [110, 0]
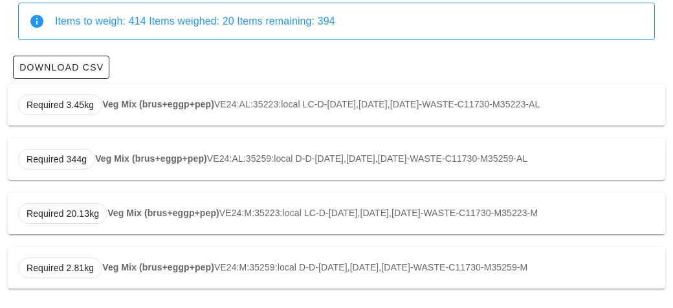
click at [126, 104] on strong "Veg Mix (brus+eggp+pep)" at bounding box center [158, 104] width 112 height 10
type input "VE24:AL:35223:local"
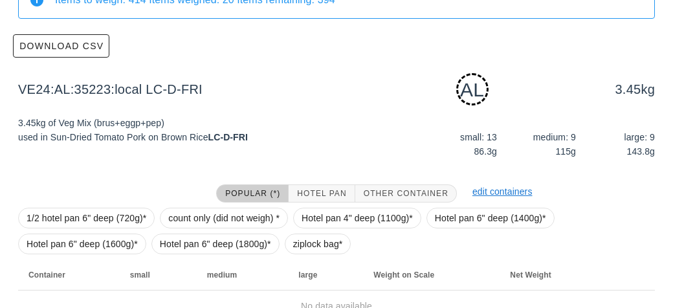
scroll to position [195, 0]
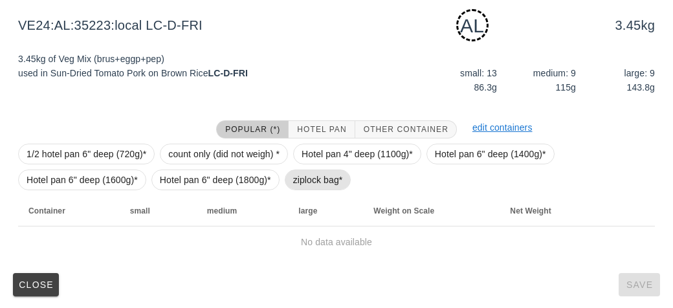
click at [295, 179] on span "ziplock bag*" at bounding box center [318, 179] width 50 height 19
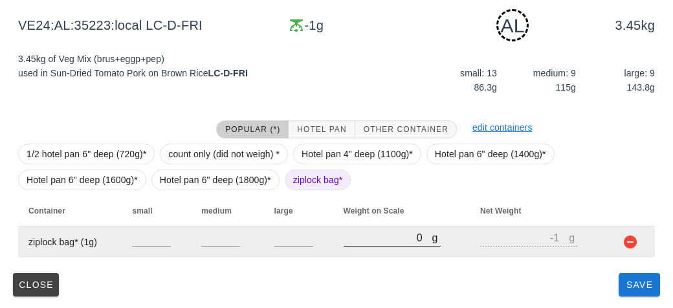
click at [371, 239] on input "0" at bounding box center [388, 237] width 89 height 17
type input "40"
type input "39"
type input "430"
type input "429"
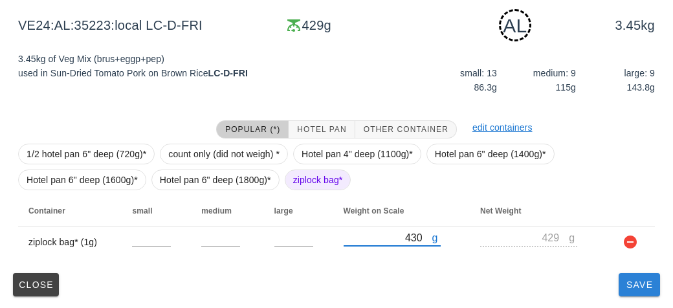
type input "430"
click at [630, 290] on button "Save" at bounding box center [639, 284] width 41 height 23
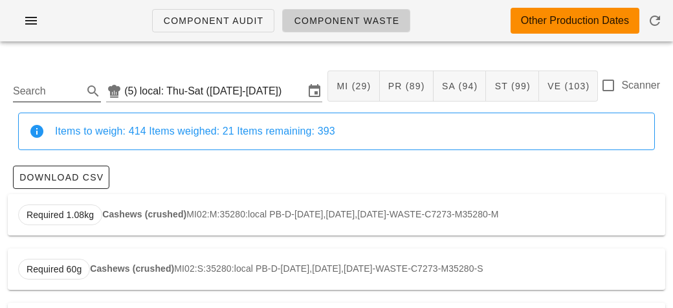
click at [58, 93] on input "Search" at bounding box center [46, 91] width 67 height 21
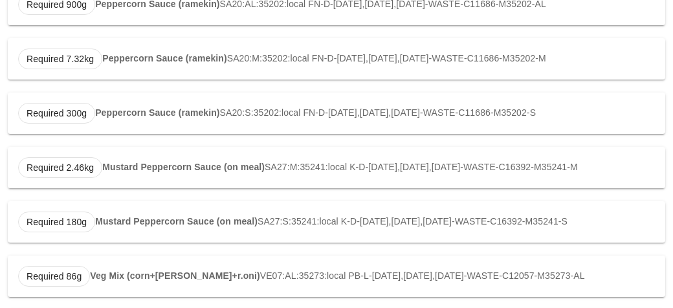
scroll to position [273, 0]
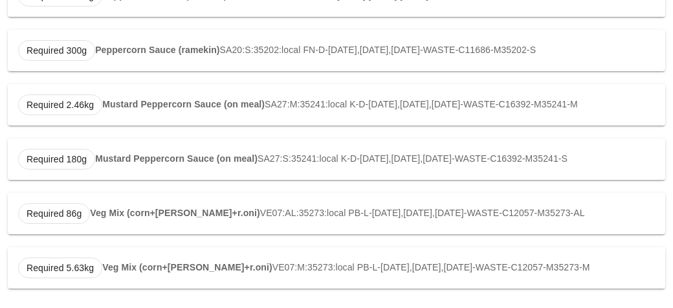
click at [137, 212] on strong "Veg Mix (corn+[PERSON_NAME]+r.oni)" at bounding box center [175, 213] width 170 height 10
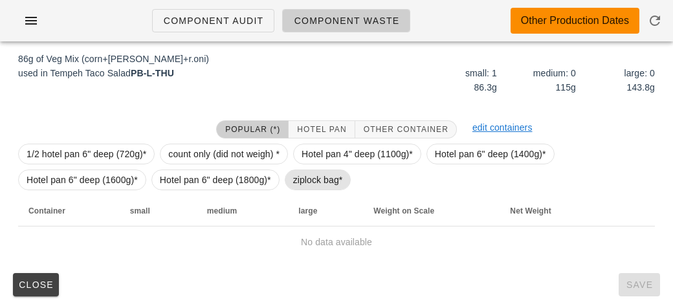
click at [307, 177] on span "ziplock bag*" at bounding box center [318, 179] width 50 height 19
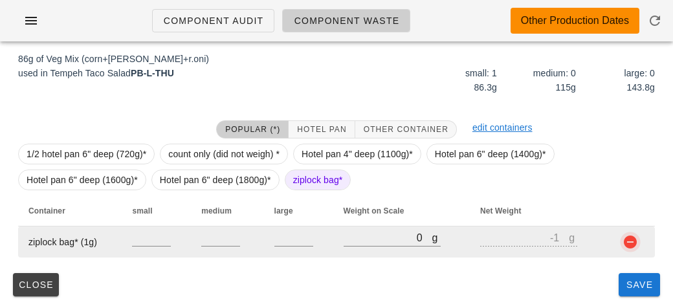
click at [623, 243] on button "button" at bounding box center [631, 242] width 16 height 16
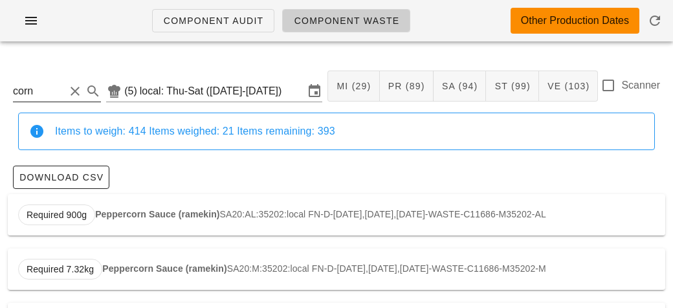
click at [63, 93] on input "corn" at bounding box center [39, 91] width 52 height 21
type input "c"
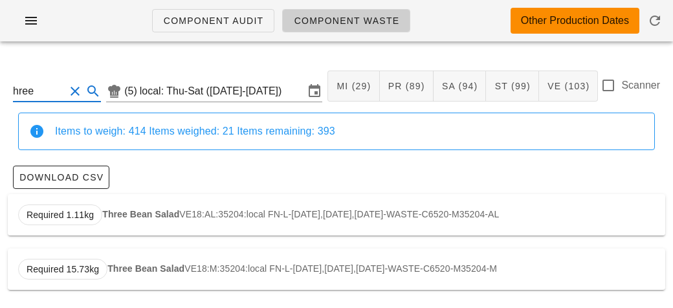
click at [140, 210] on strong "Three Bean Salad" at bounding box center [140, 214] width 77 height 10
type input "VE18:AL:35204:local"
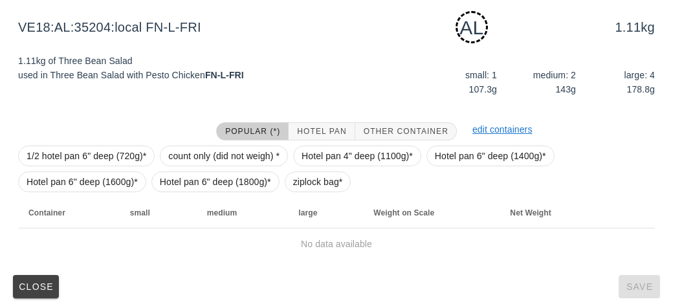
scroll to position [195, 0]
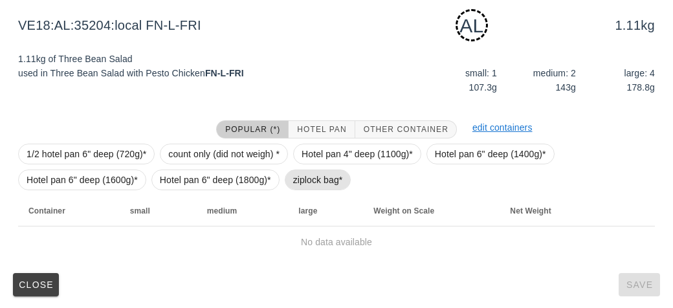
click at [297, 170] on span "ziplock bag*" at bounding box center [318, 179] width 50 height 19
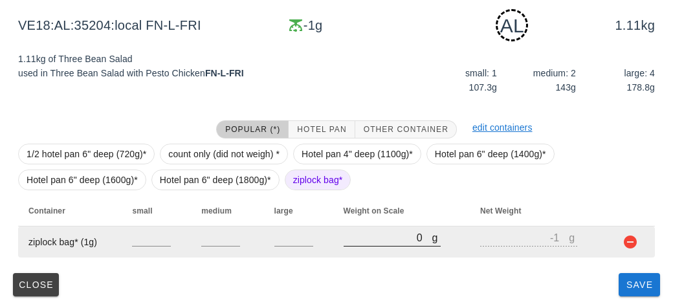
click at [365, 235] on input "0" at bounding box center [388, 237] width 89 height 17
type input "20"
type input "19"
type input "230"
type input "229"
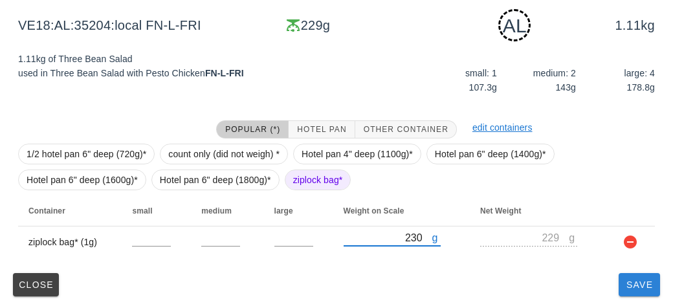
type input "230"
click at [620, 285] on button "Save" at bounding box center [639, 284] width 41 height 23
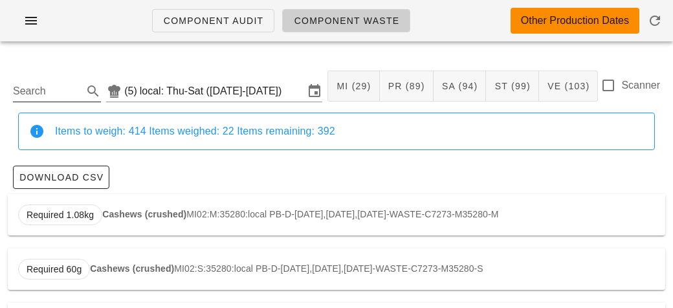
click at [42, 88] on input "Search" at bounding box center [46, 91] width 67 height 21
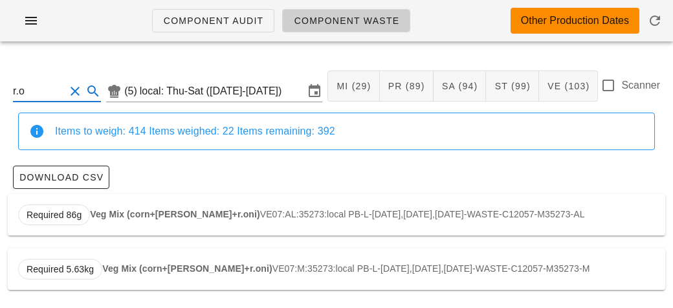
click at [110, 210] on strong "Veg Mix (corn+[PERSON_NAME]+r.oni)" at bounding box center [175, 214] width 170 height 10
type input "VE07:AL:35273:local"
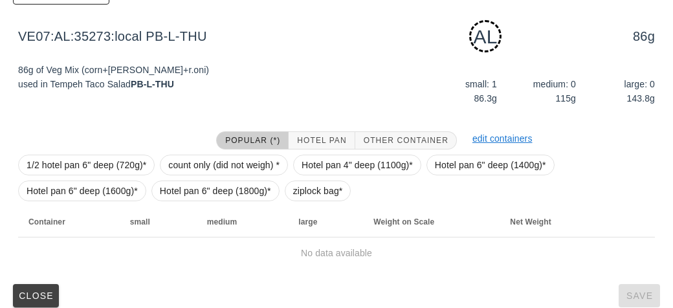
scroll to position [188, 0]
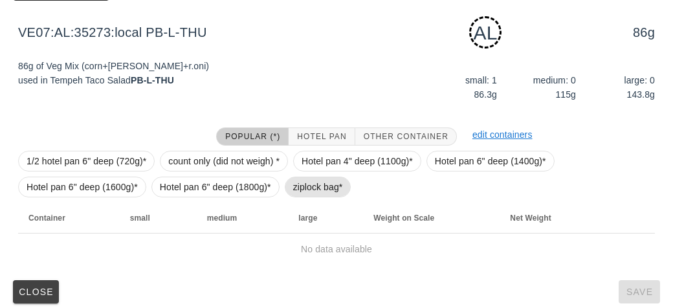
click at [297, 186] on span "ziplock bag*" at bounding box center [318, 186] width 50 height 19
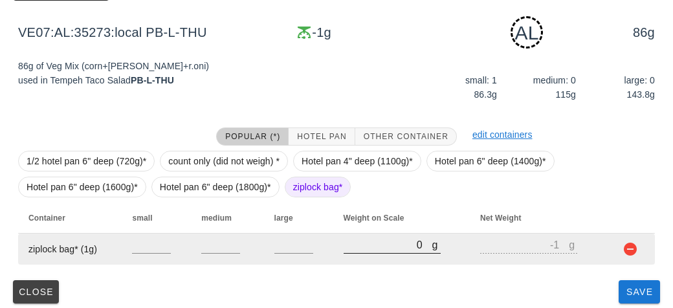
click at [369, 250] on input "0" at bounding box center [388, 244] width 89 height 17
type input "80"
type input "79"
type input "830"
type input "829"
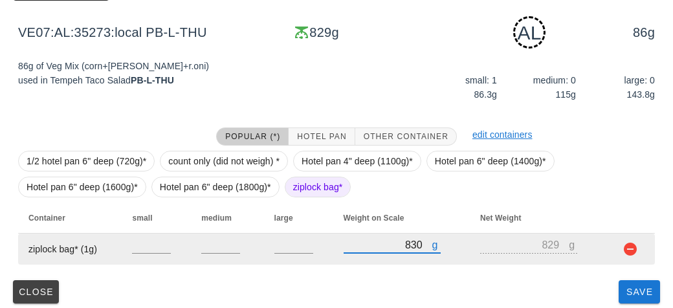
type input "830"
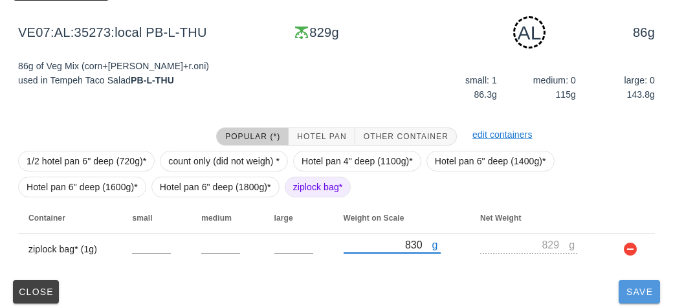
click at [634, 295] on span "Save" at bounding box center [639, 292] width 31 height 10
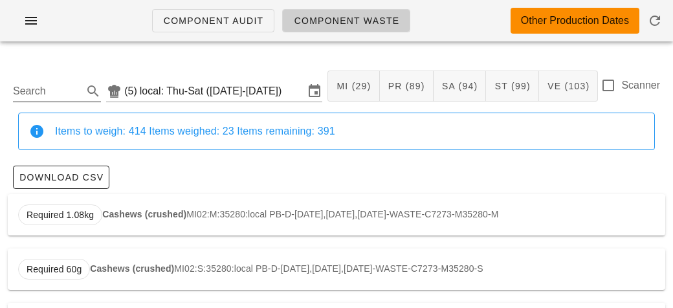
click at [52, 96] on input "Search" at bounding box center [46, 91] width 67 height 21
click at [109, 220] on div "Required 218g Mushrooms VE09:AL:35224:local LC-B-[DATE],[DATE],[DATE]-WASTE-C12…" at bounding box center [337, 214] width 658 height 41
type input "VE09:AL:35224:local"
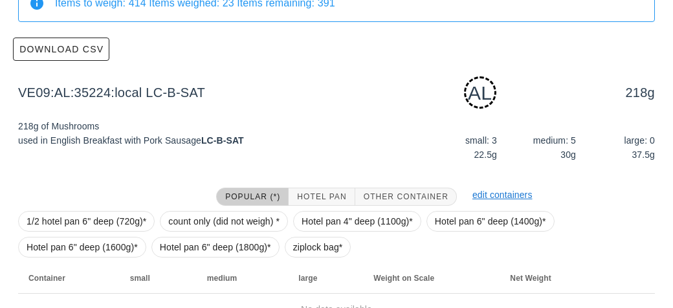
scroll to position [195, 0]
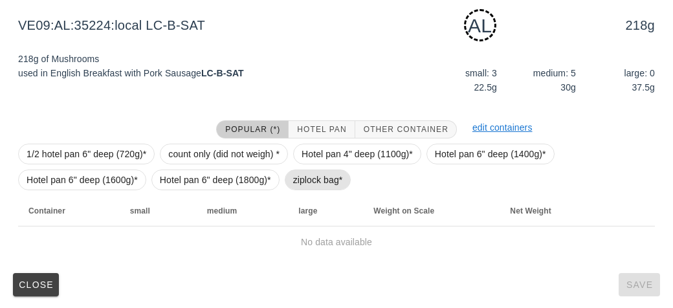
click at [304, 179] on span "ziplock bag*" at bounding box center [318, 179] width 50 height 19
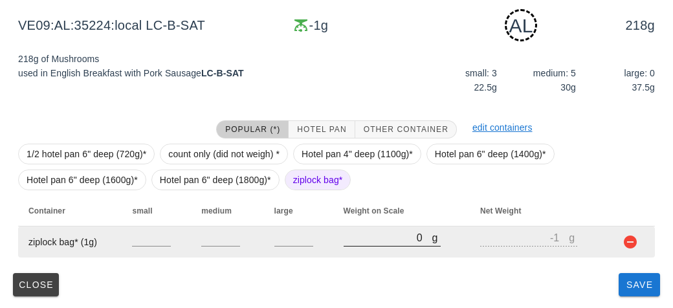
click at [355, 241] on input "0" at bounding box center [388, 237] width 89 height 17
type input "40"
type input "39"
type input "450"
type input "449"
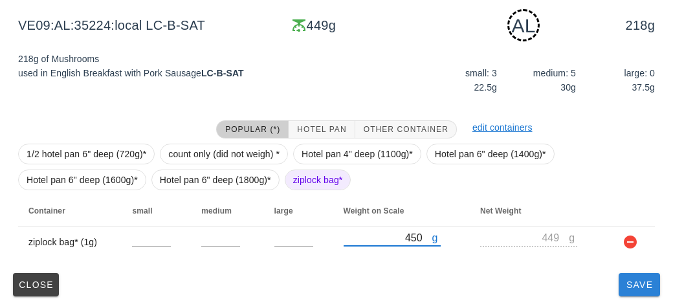
type input "450"
click at [626, 293] on button "Save" at bounding box center [639, 284] width 41 height 23
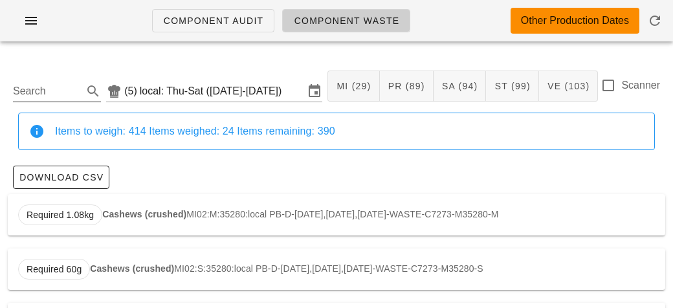
click at [33, 86] on input "Search" at bounding box center [46, 91] width 67 height 21
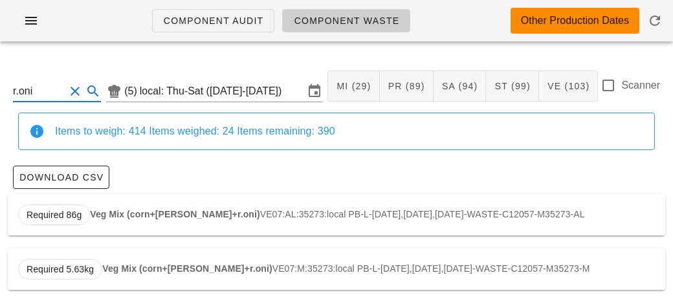
click at [115, 222] on div "Required 86g Veg Mix (corn+[PERSON_NAME]+r.oni) VE07:AL:35273:local PB-L-[DATE]…" at bounding box center [337, 214] width 658 height 41
type input "VE07:AL:35273:local"
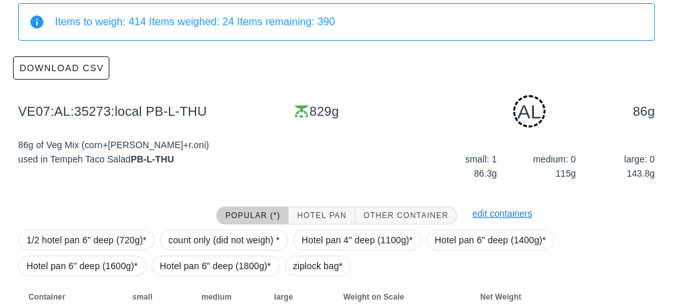
scroll to position [195, 0]
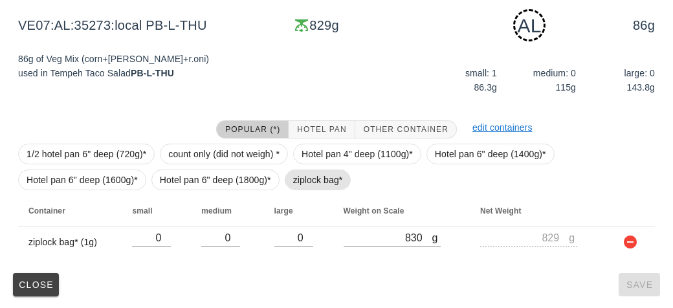
click at [293, 179] on span "ziplock bag*" at bounding box center [318, 179] width 50 height 19
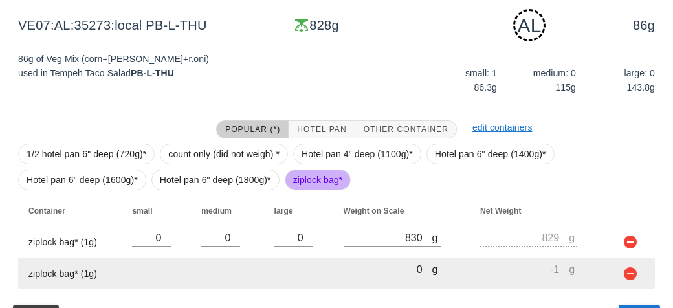
click at [384, 268] on input "0" at bounding box center [388, 269] width 89 height 17
type input "20"
type input "19"
type input "270"
type input "269"
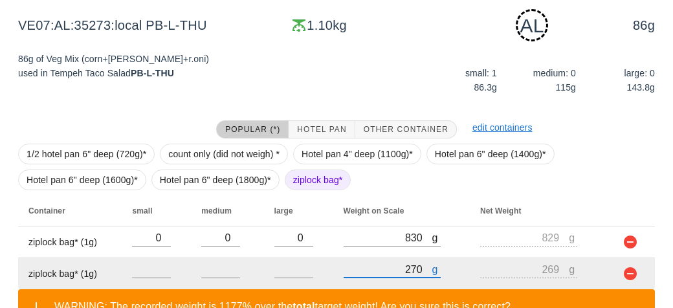
scroll to position [287, 0]
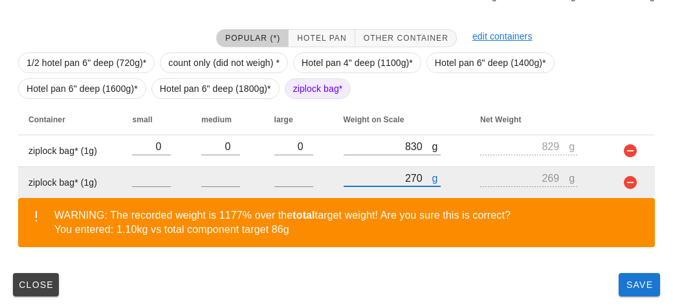
type input "270"
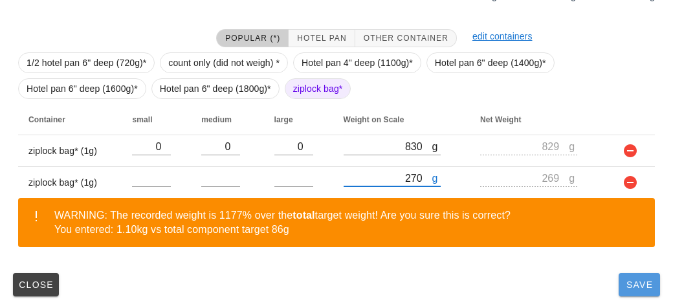
click at [647, 289] on button "Save" at bounding box center [639, 284] width 41 height 23
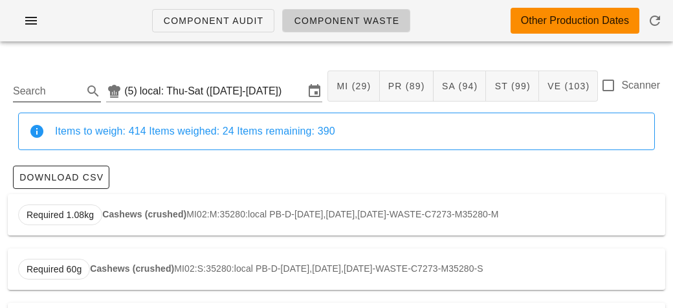
click at [41, 87] on input "Search" at bounding box center [46, 91] width 67 height 21
click at [127, 209] on strong "Mashed Potato" at bounding box center [134, 214] width 65 height 10
type input "ST21:AL:35202:local"
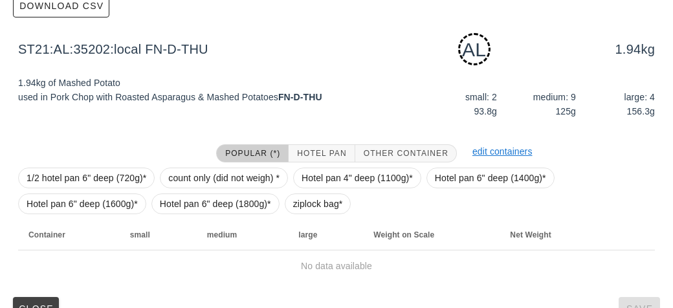
scroll to position [195, 0]
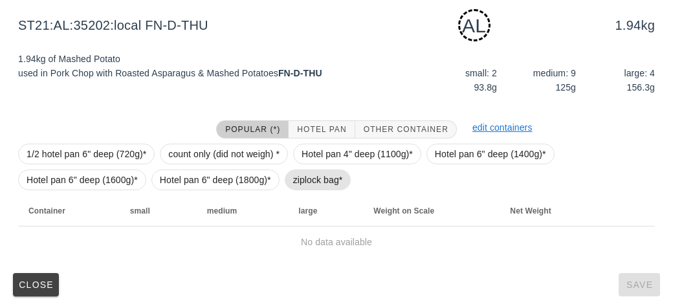
click at [317, 179] on span "ziplock bag*" at bounding box center [318, 179] width 50 height 19
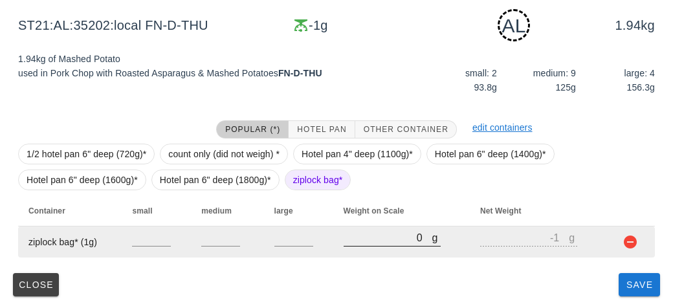
click at [362, 243] on input "0" at bounding box center [388, 237] width 89 height 17
type input "30"
type input "29"
type input "340"
type input "339"
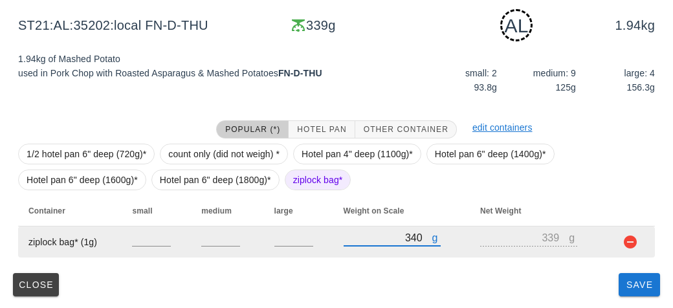
type input "3470"
type input "3469"
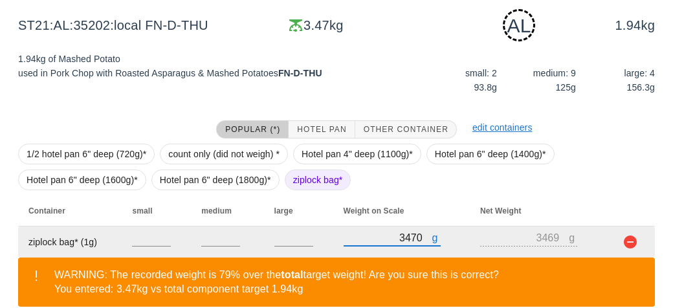
scroll to position [255, 0]
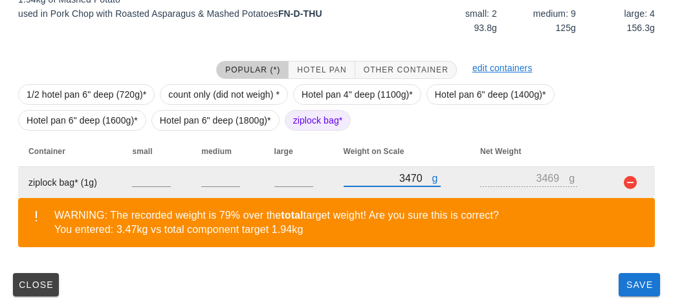
type input "3470"
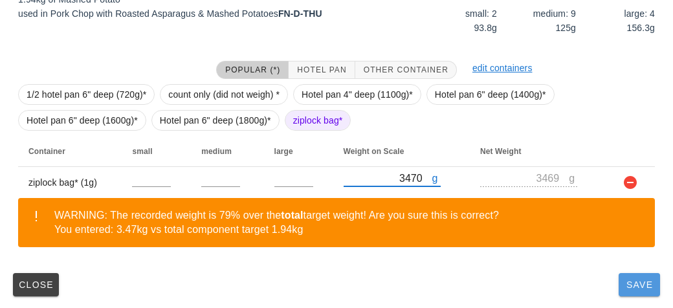
click at [637, 283] on span "Save" at bounding box center [639, 285] width 31 height 10
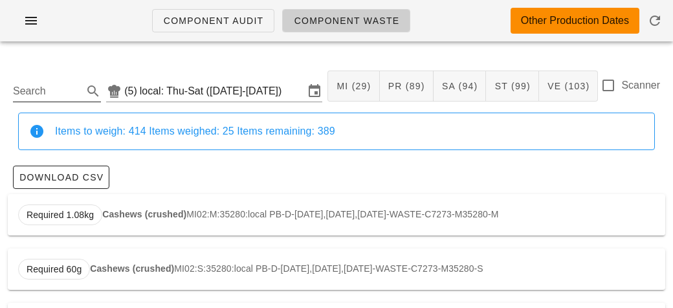
click at [18, 96] on input "Search" at bounding box center [46, 91] width 67 height 21
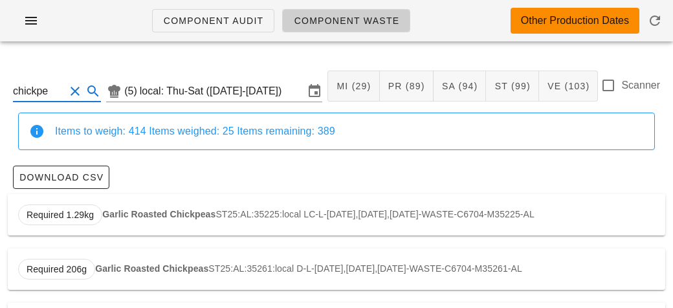
click at [126, 209] on strong "Garlic Roasted Chickpeas" at bounding box center [158, 214] width 113 height 10
type input "ST25:AL:35225:local"
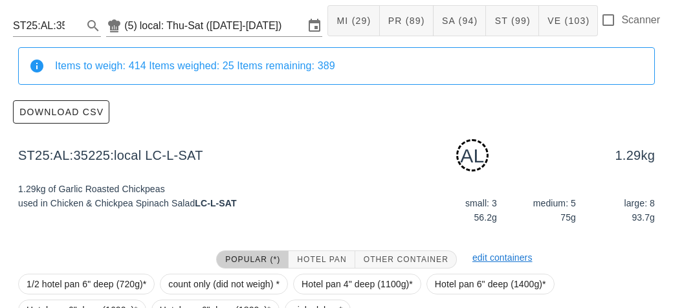
scroll to position [195, 0]
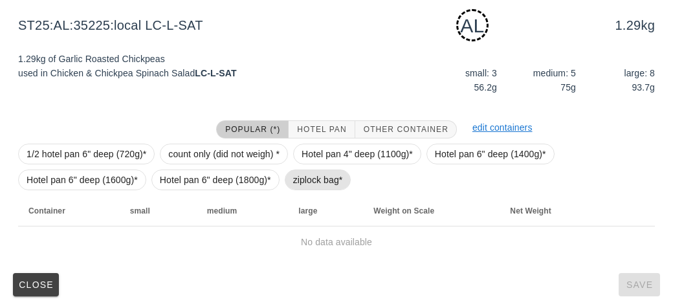
click at [293, 181] on span "ziplock bag*" at bounding box center [318, 179] width 50 height 19
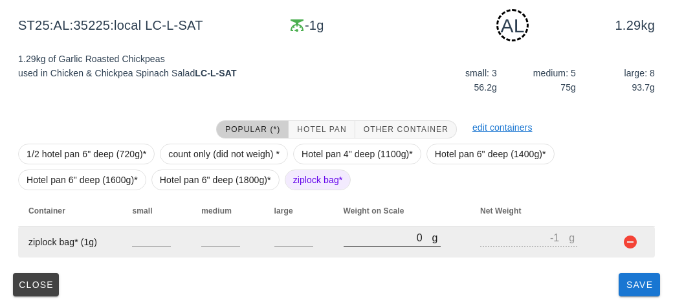
click at [349, 239] on input "0" at bounding box center [388, 237] width 89 height 17
type input "50"
type input "49"
type input "590"
type input "589"
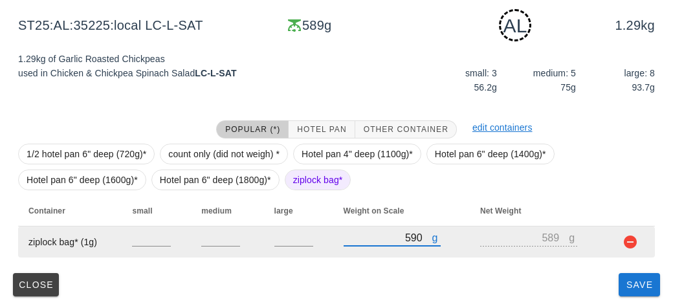
type input "590"
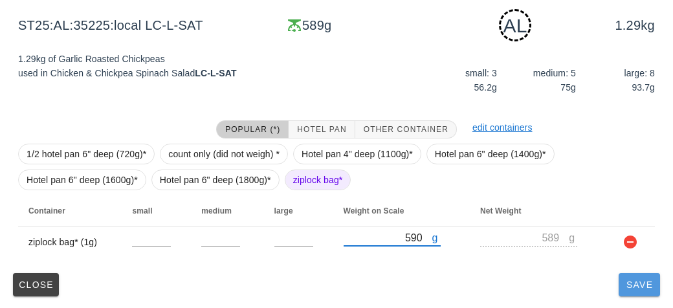
click at [633, 289] on span "Save" at bounding box center [639, 285] width 31 height 10
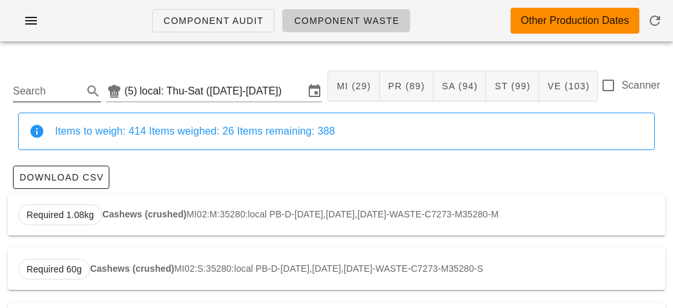
click at [41, 84] on input "Search" at bounding box center [46, 91] width 67 height 21
click at [117, 208] on div "Required 2.06kg Herb Couscous ST15:AL:35222:local LC-L-[DATE],[DATE],[DATE]-WAS…" at bounding box center [337, 214] width 658 height 41
type input "ST15:AL:35222:local"
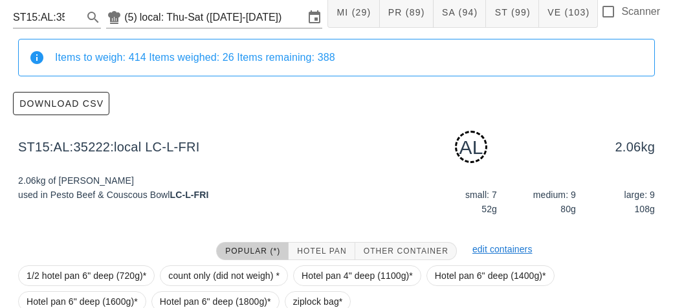
scroll to position [195, 0]
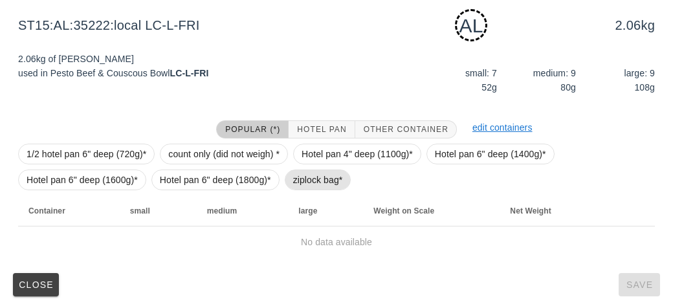
click at [286, 180] on span "ziplock bag*" at bounding box center [318, 180] width 67 height 21
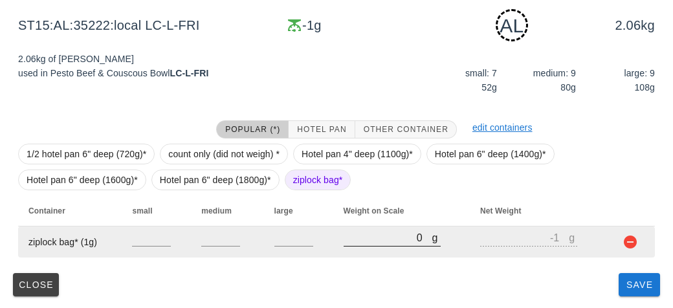
click at [357, 241] on input "0" at bounding box center [388, 237] width 89 height 17
type input "30"
type input "29"
type input "360"
type input "359"
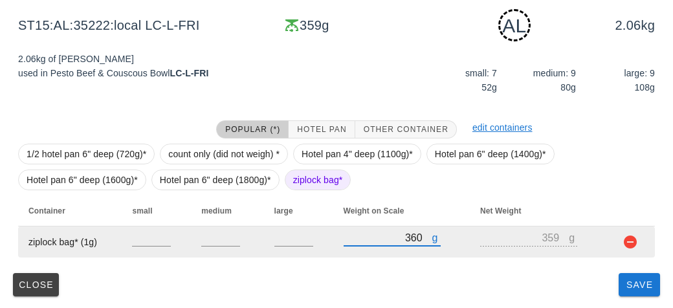
type input "360"
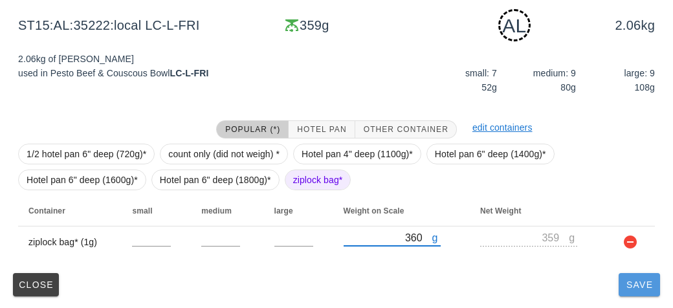
click at [623, 291] on button "Save" at bounding box center [639, 284] width 41 height 23
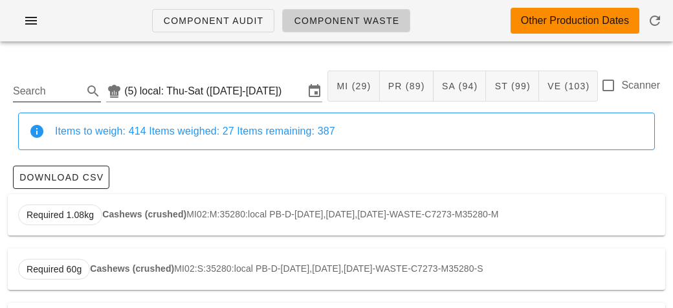
click at [24, 96] on input "Search" at bounding box center [46, 91] width 67 height 21
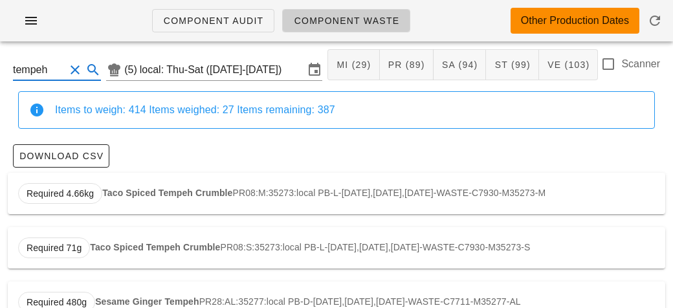
scroll to position [21, 0]
click at [165, 188] on strong "Taco Spiced Tempeh Crumble" at bounding box center [167, 193] width 130 height 10
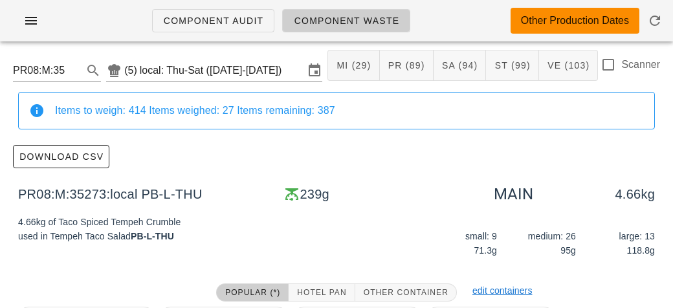
type input "tempeh"
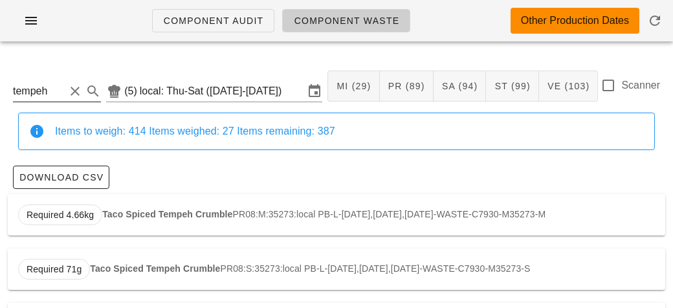
click at [70, 87] on button "Clear Search" at bounding box center [75, 91] width 16 height 16
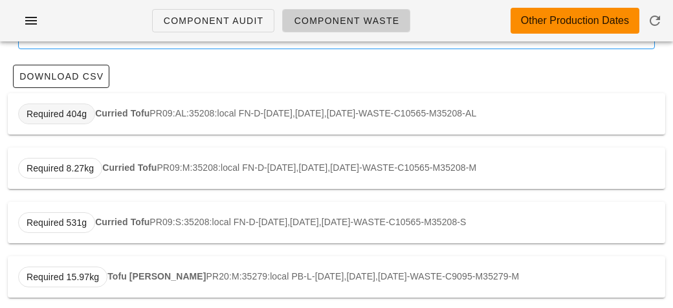
click at [77, 107] on span "Required 404g" at bounding box center [57, 113] width 60 height 19
type input "PR09:AL:35208:local"
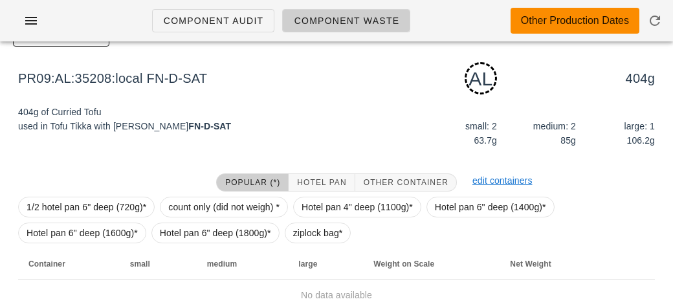
scroll to position [195, 0]
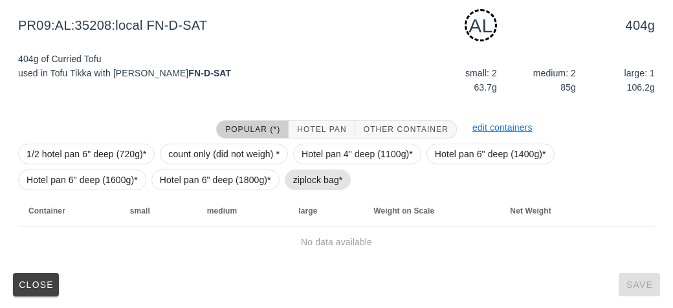
click at [311, 186] on span "ziplock bag*" at bounding box center [318, 179] width 50 height 19
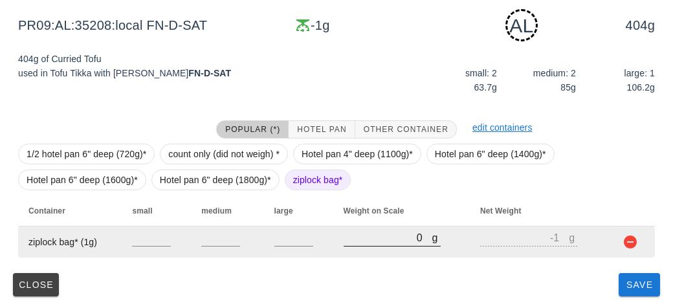
click at [366, 232] on input "0" at bounding box center [388, 237] width 89 height 17
type input "70"
type input "69"
type input "750"
type input "749"
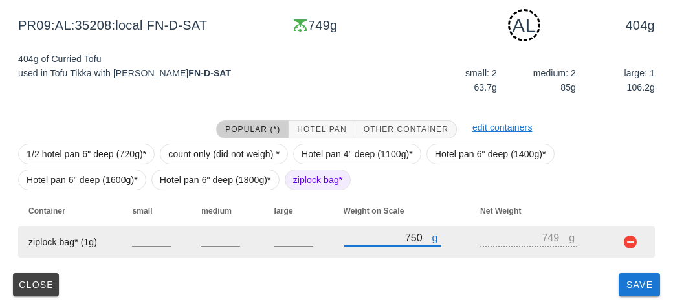
type input "750"
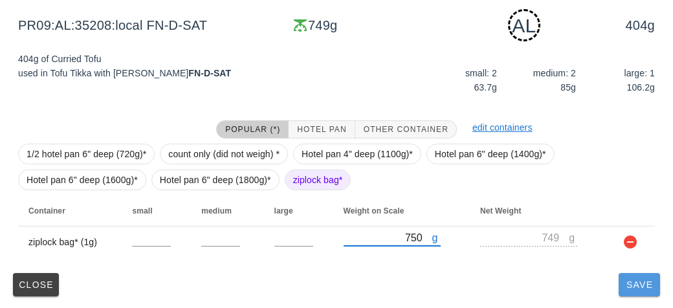
click at [627, 287] on span "Save" at bounding box center [639, 285] width 31 height 10
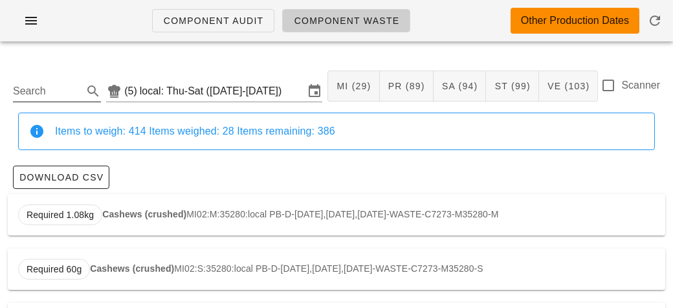
click at [43, 91] on input "Search" at bounding box center [46, 91] width 67 height 21
click at [127, 219] on div "Required 357g Asparagus Spears VE01:AL:35218:local LC-B-[DATE],[DATE],[DATE]-WA…" at bounding box center [337, 214] width 658 height 41
type input "VE01:AL:35218:local"
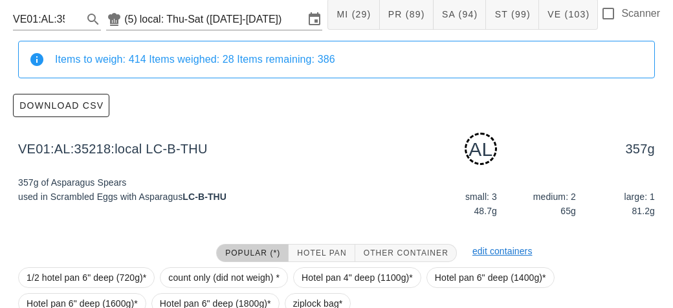
scroll to position [195, 0]
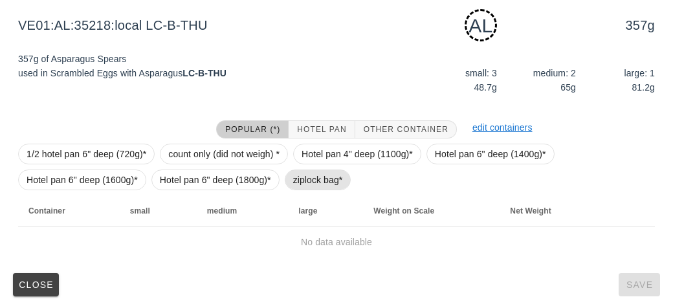
click at [293, 188] on span "ziplock bag*" at bounding box center [318, 179] width 50 height 19
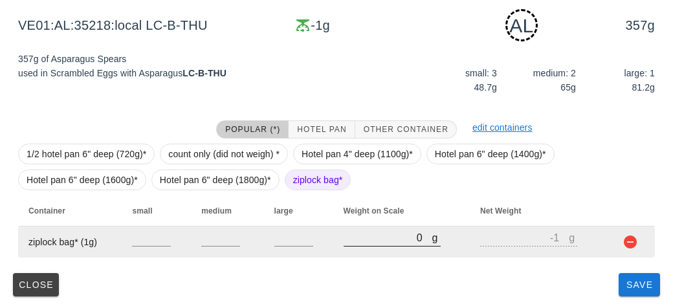
click at [348, 236] on input "0" at bounding box center [388, 237] width 89 height 17
type input "30"
type input "29"
type input "360"
type input "359"
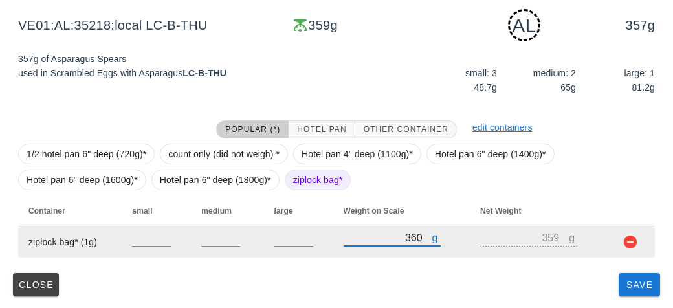
type input "3670"
type input "3669"
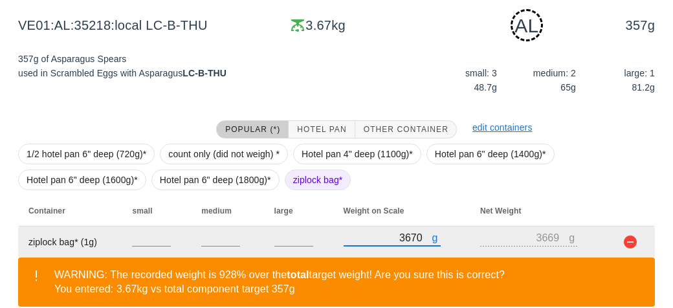
scroll to position [255, 0]
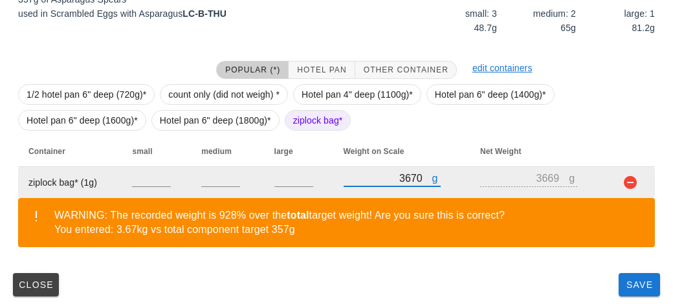
type input "3670"
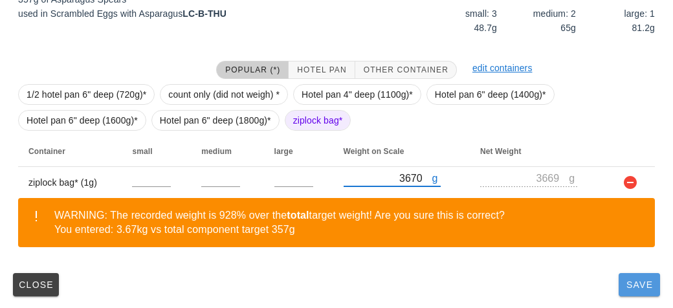
click at [637, 291] on button "Save" at bounding box center [639, 284] width 41 height 23
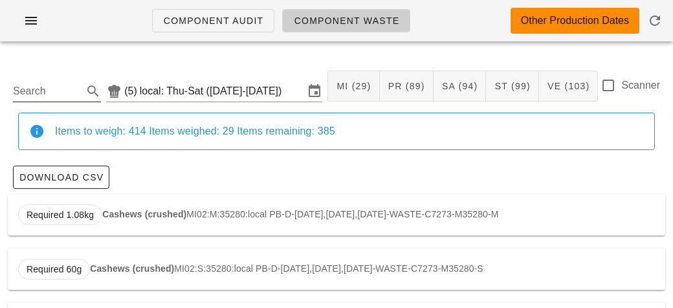
click at [51, 94] on input "Search" at bounding box center [46, 91] width 67 height 21
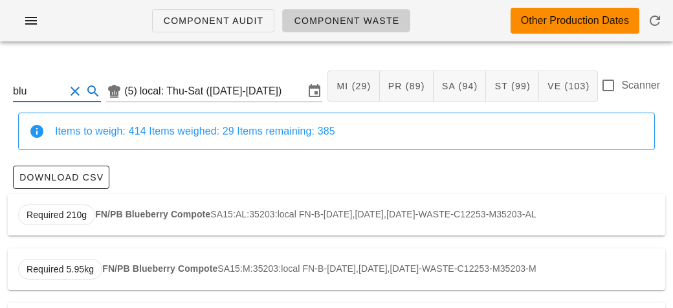
click at [143, 202] on div "Required 210g FN/PB Blueberry Compote SA15:AL:35203:local FN-B-[DATE],[DATE],[D…" at bounding box center [337, 214] width 658 height 41
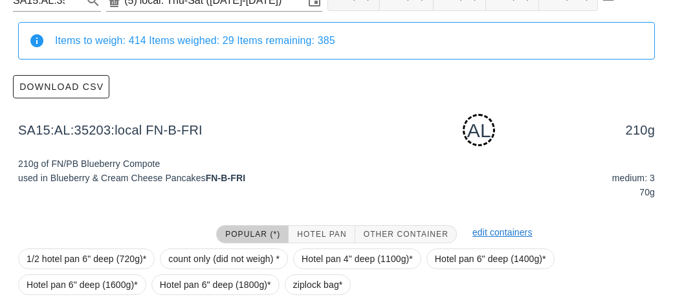
scroll to position [195, 0]
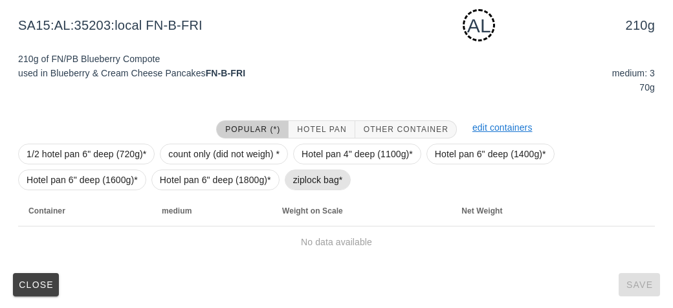
click at [307, 184] on span "ziplock bag*" at bounding box center [318, 179] width 50 height 19
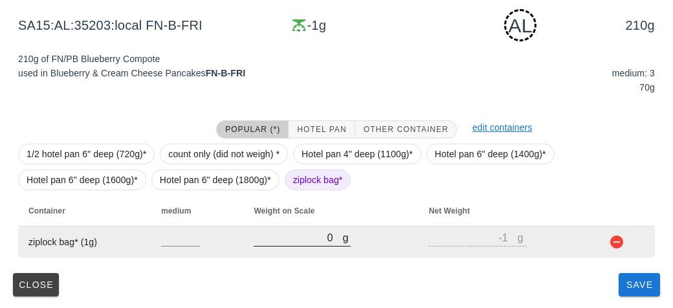
click at [261, 238] on input "0" at bounding box center [298, 237] width 89 height 17
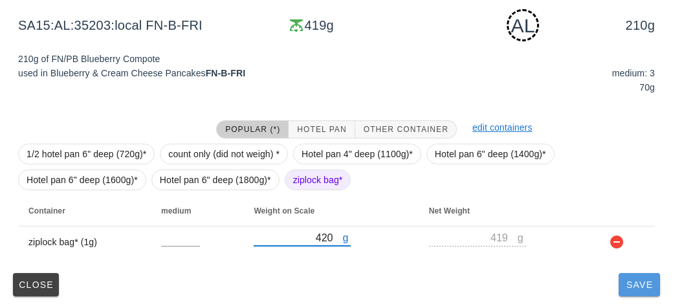
click at [637, 276] on button "Save" at bounding box center [639, 284] width 41 height 23
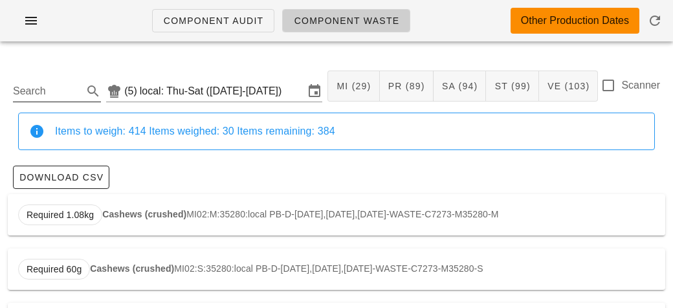
click at [33, 96] on input "Search" at bounding box center [46, 91] width 67 height 21
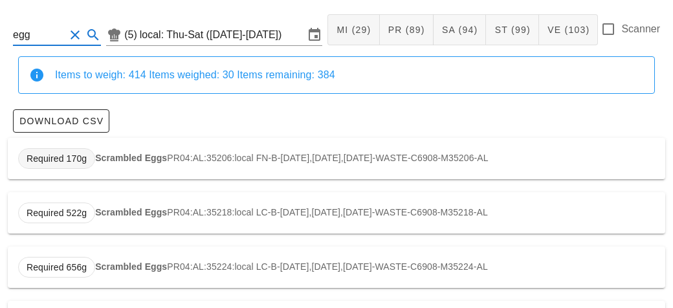
click at [93, 151] on span "Required 170g" at bounding box center [56, 158] width 77 height 21
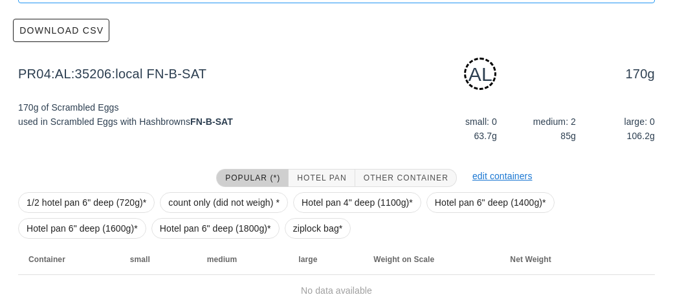
scroll to position [157, 0]
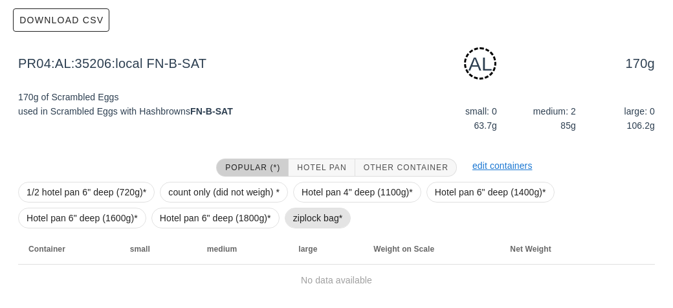
click at [294, 220] on span "ziplock bag*" at bounding box center [318, 217] width 50 height 19
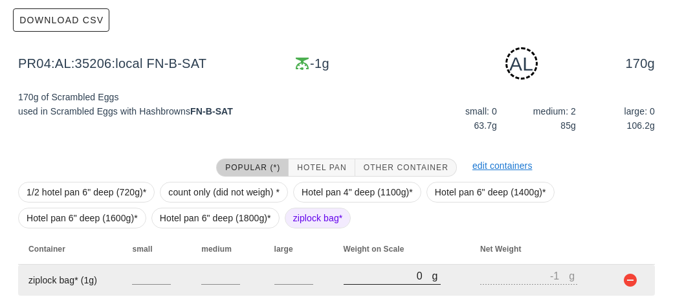
click at [369, 272] on input "0" at bounding box center [388, 275] width 89 height 17
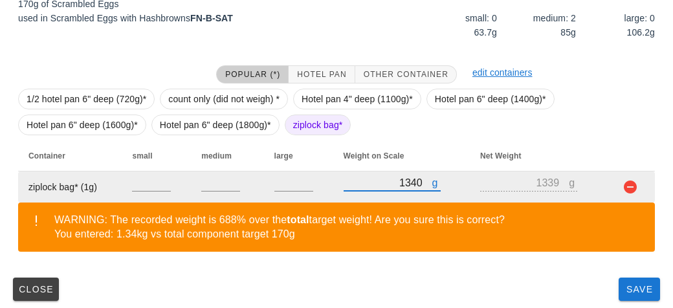
scroll to position [255, 0]
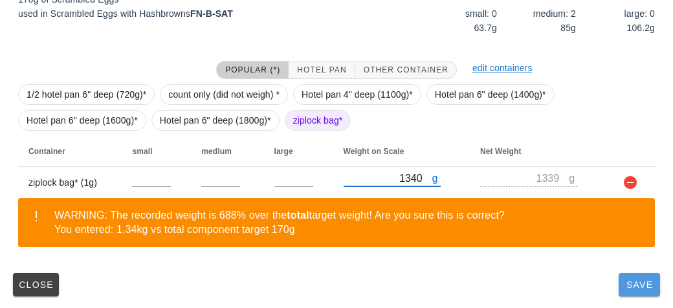
click at [628, 273] on button "Save" at bounding box center [639, 284] width 41 height 23
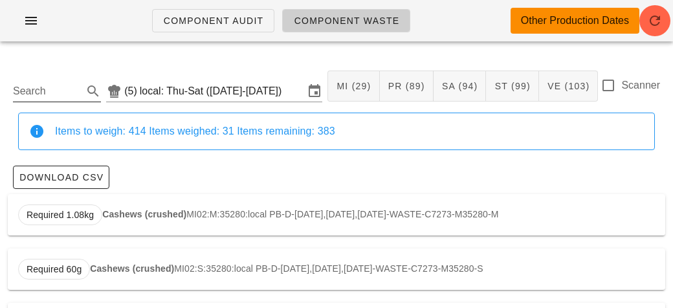
click at [47, 86] on input "Search" at bounding box center [46, 91] width 67 height 21
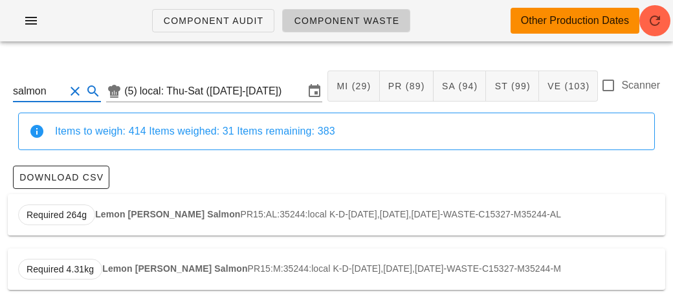
click at [112, 210] on strong "Lemon [PERSON_NAME] Salmon" at bounding box center [167, 214] width 145 height 10
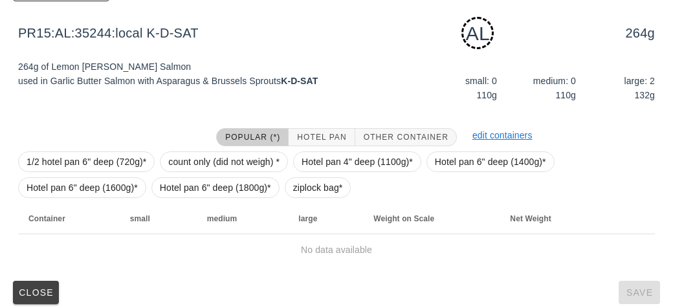
scroll to position [195, 0]
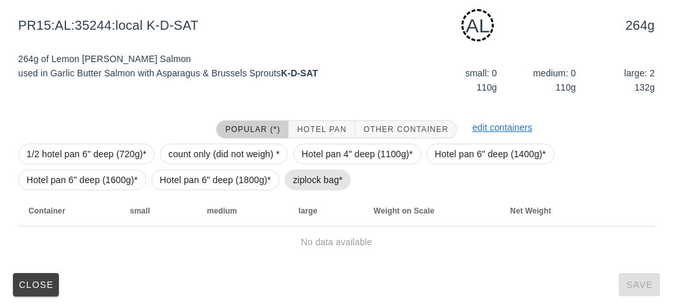
click at [286, 181] on span "ziplock bag*" at bounding box center [318, 180] width 67 height 21
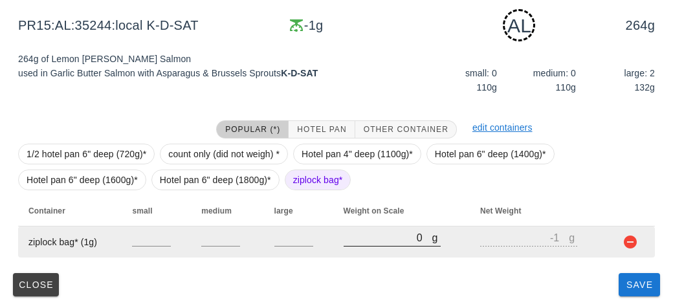
click at [360, 239] on input "0" at bounding box center [388, 237] width 89 height 17
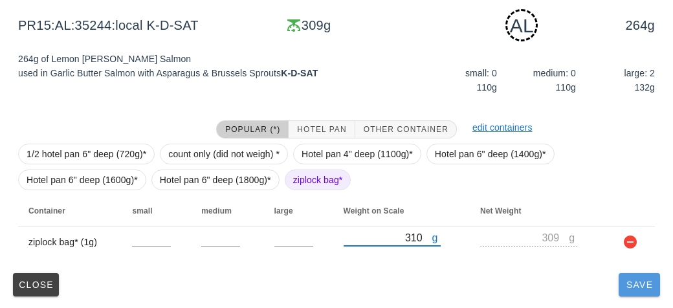
click at [621, 281] on button "Save" at bounding box center [639, 284] width 41 height 23
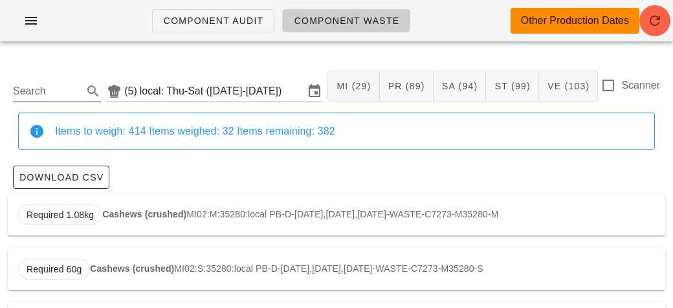
click at [62, 97] on input "Search" at bounding box center [46, 91] width 67 height 21
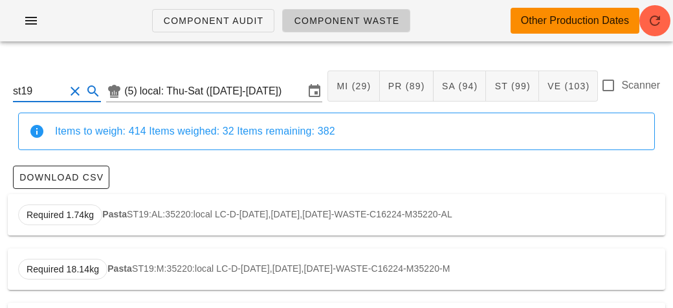
click at [115, 223] on div "Required 1.74kg Pasta ST19:AL:35220:local LC-D-[DATE],[DATE],[DATE]-WASTE-C1622…" at bounding box center [337, 214] width 658 height 41
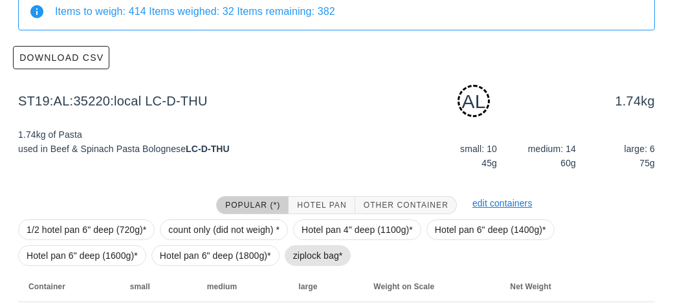
click at [298, 262] on span "ziplock bag*" at bounding box center [318, 255] width 50 height 19
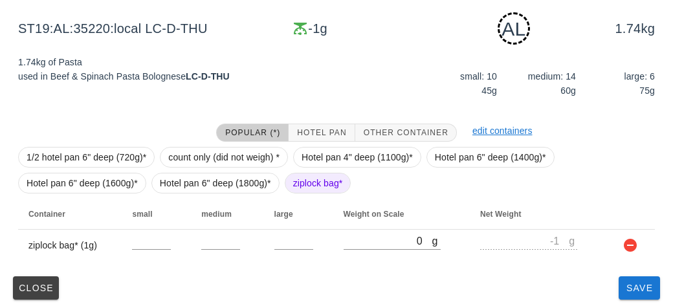
scroll to position [195, 0]
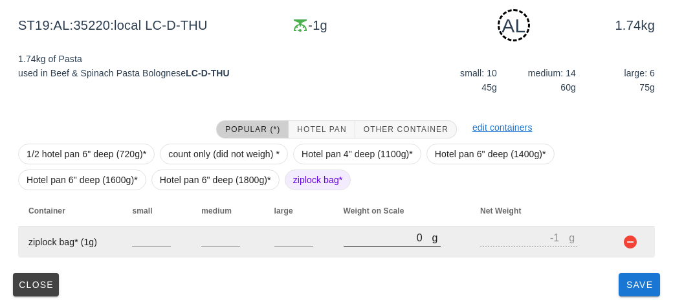
click at [349, 237] on input "0" at bounding box center [388, 237] width 89 height 17
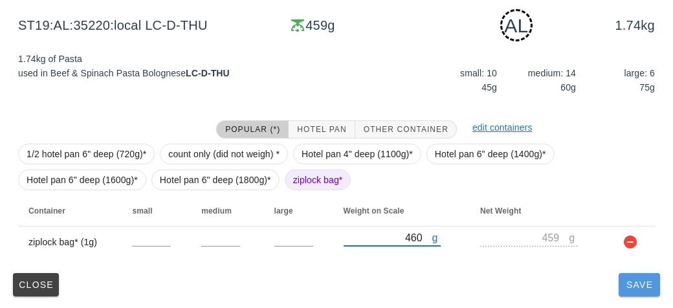
click at [625, 293] on button "Save" at bounding box center [639, 284] width 41 height 23
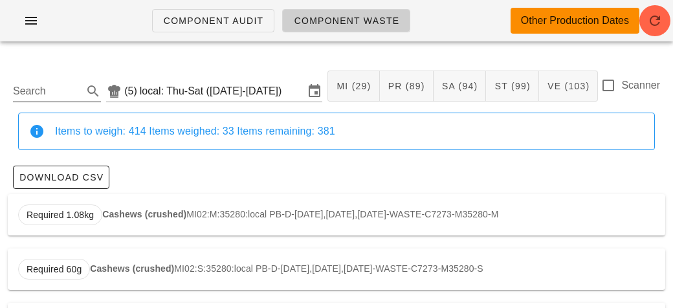
click at [36, 89] on input "Search" at bounding box center [46, 91] width 67 height 21
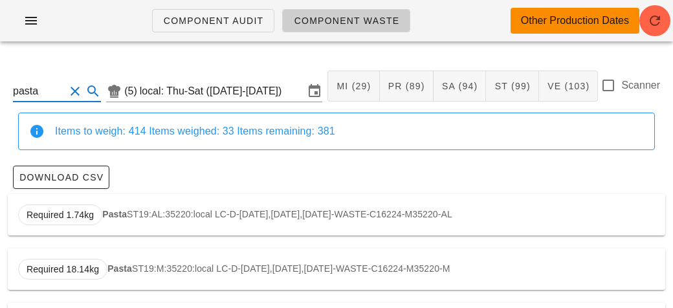
click at [118, 210] on strong "Pasta" at bounding box center [114, 214] width 25 height 10
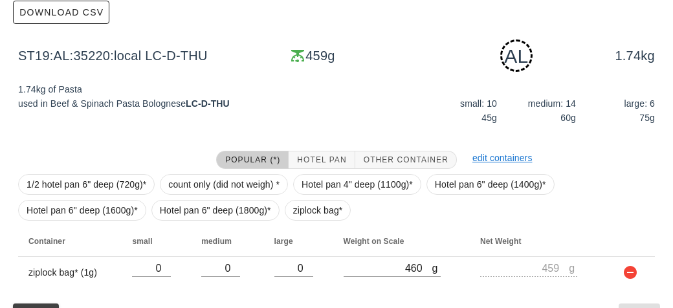
scroll to position [195, 0]
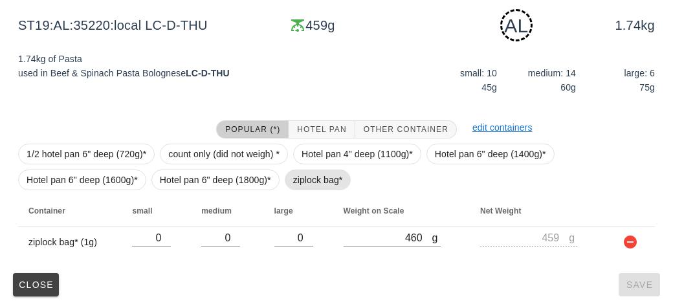
click at [297, 182] on span "ziplock bag*" at bounding box center [318, 179] width 50 height 19
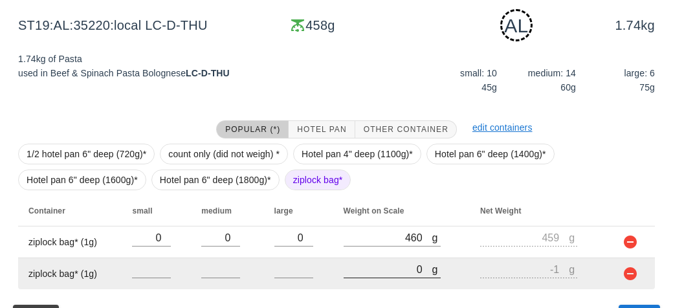
click at [370, 267] on input "0" at bounding box center [388, 269] width 89 height 17
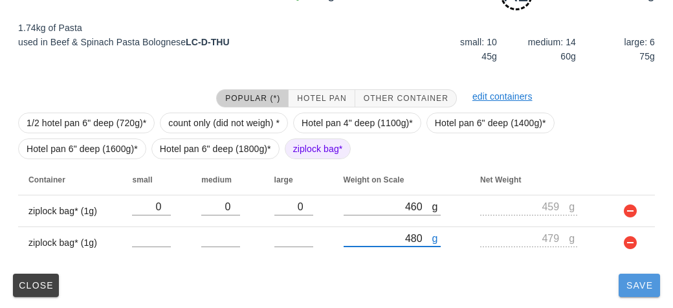
click at [632, 287] on span "Save" at bounding box center [639, 285] width 31 height 10
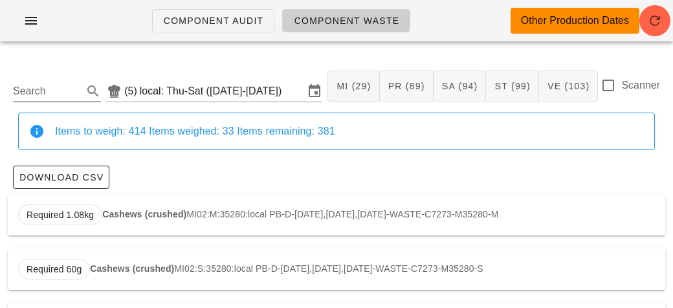
click at [47, 86] on input "Search" at bounding box center [46, 91] width 67 height 21
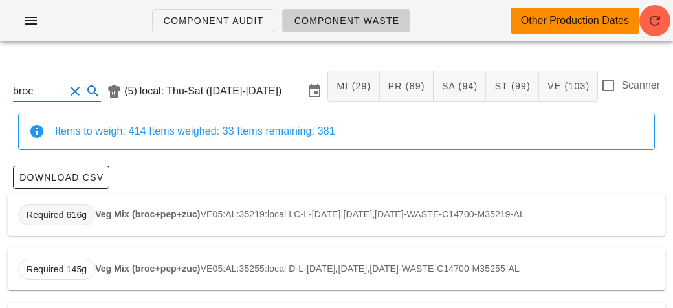
click at [82, 205] on span "Required 616g" at bounding box center [56, 215] width 77 height 21
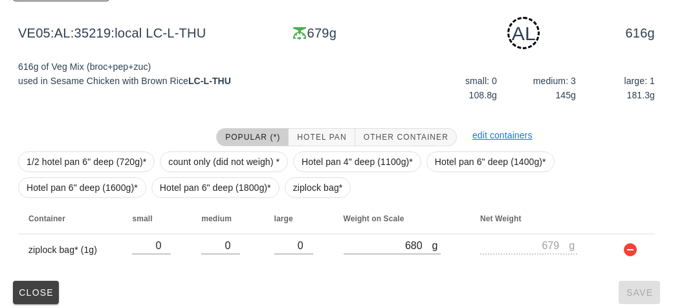
scroll to position [195, 0]
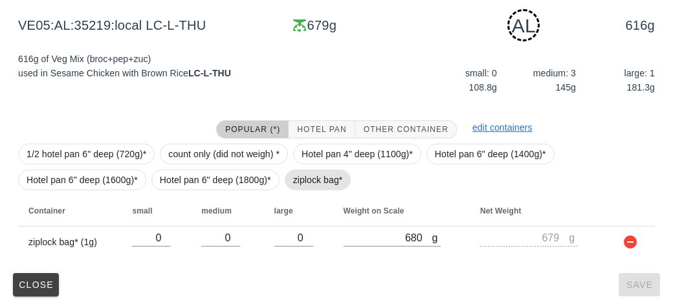
click at [293, 182] on span "ziplock bag*" at bounding box center [318, 179] width 50 height 19
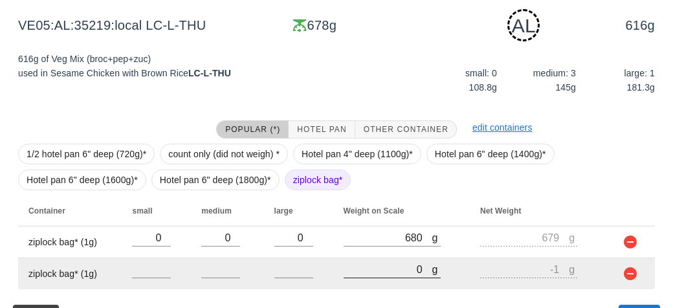
click at [379, 263] on input "0" at bounding box center [388, 269] width 89 height 17
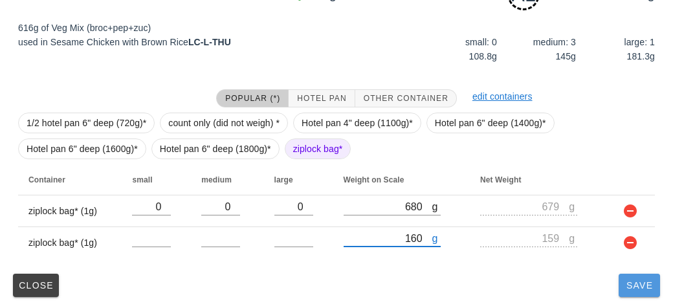
click at [630, 291] on button "Save" at bounding box center [639, 285] width 41 height 23
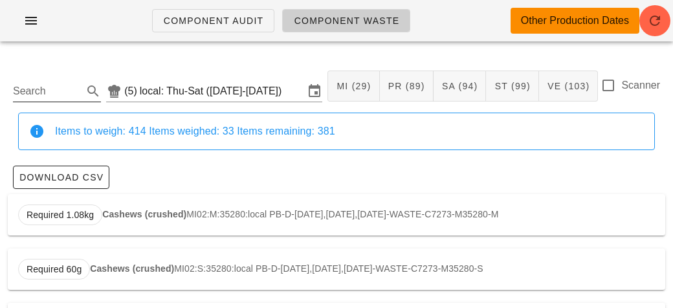
click at [72, 96] on input "Search" at bounding box center [46, 91] width 67 height 21
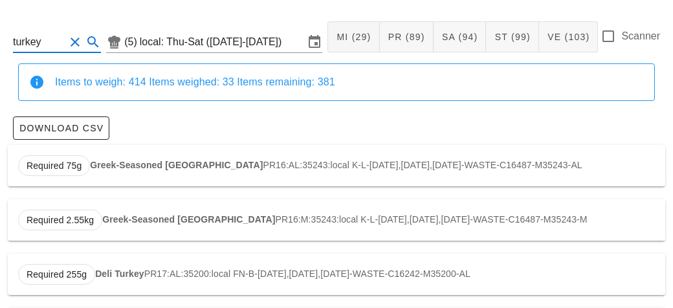
scroll to position [110, 0]
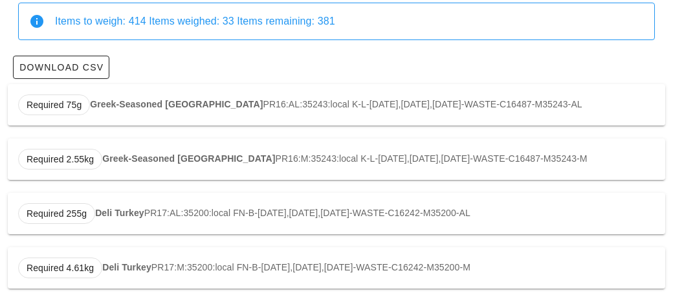
click at [116, 99] on strong "Greek-Seasoned [GEOGRAPHIC_DATA]" at bounding box center [176, 104] width 173 height 10
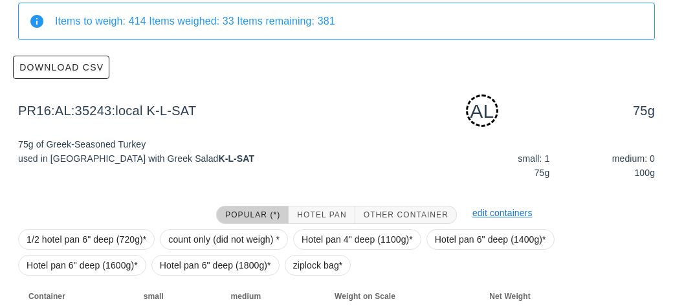
scroll to position [195, 0]
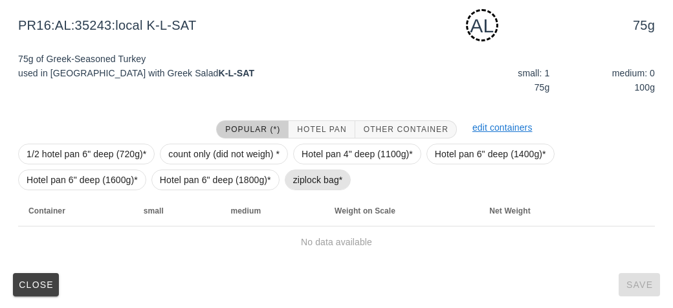
click at [299, 179] on span "ziplock bag*" at bounding box center [318, 179] width 50 height 19
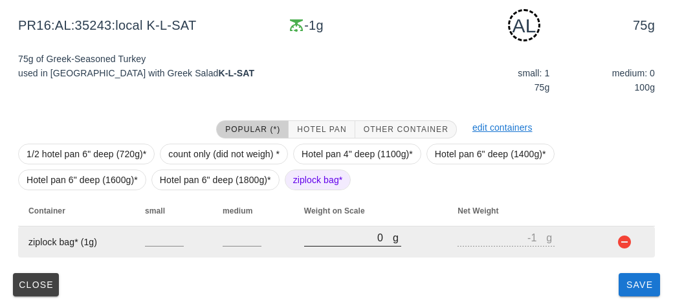
click at [357, 239] on input "0" at bounding box center [348, 237] width 89 height 17
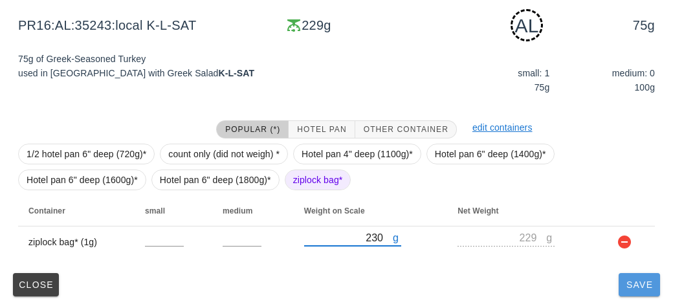
click at [640, 283] on span "Save" at bounding box center [639, 285] width 31 height 10
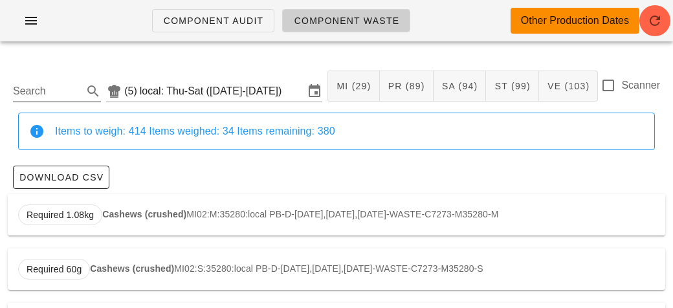
click at [40, 92] on input "Search" at bounding box center [46, 91] width 67 height 21
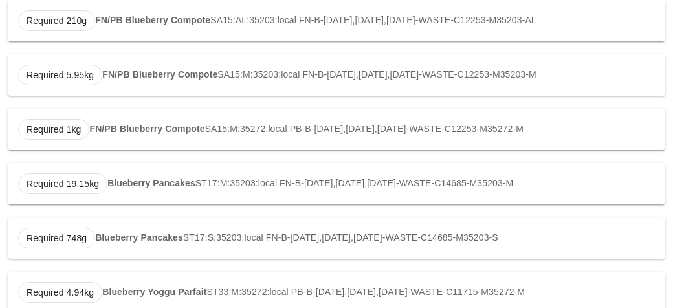
click at [121, 171] on div "Required 19.15kg Blueberry Pancakes ST17:M:35203:local FN-B-[DATE],[DATE],[DATE…" at bounding box center [337, 183] width 658 height 41
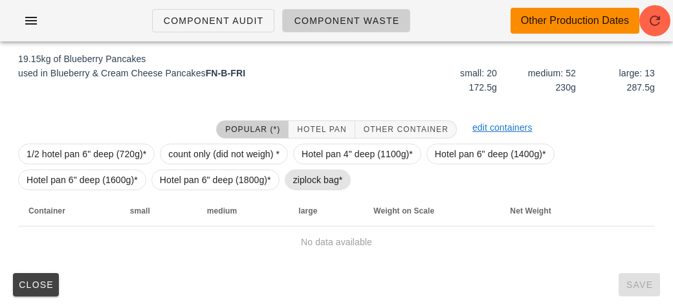
click at [300, 180] on span "ziplock bag*" at bounding box center [318, 179] width 50 height 19
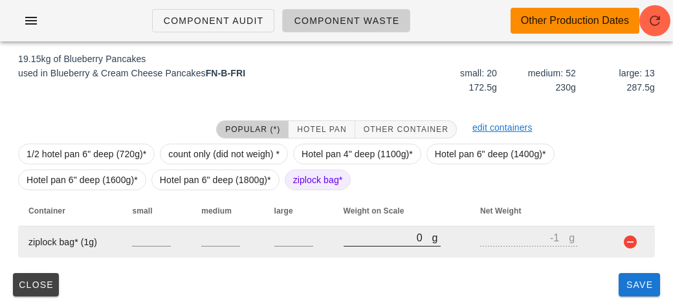
click at [372, 242] on input "0" at bounding box center [388, 237] width 89 height 17
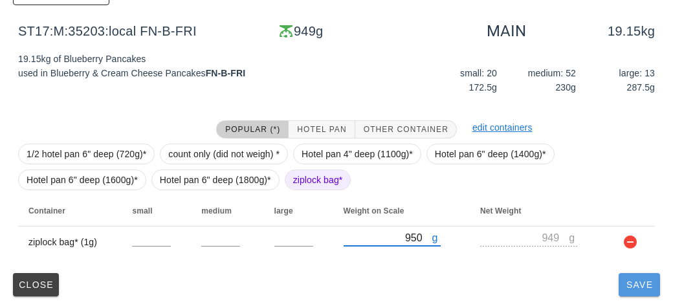
click at [628, 289] on button "Save" at bounding box center [639, 284] width 41 height 23
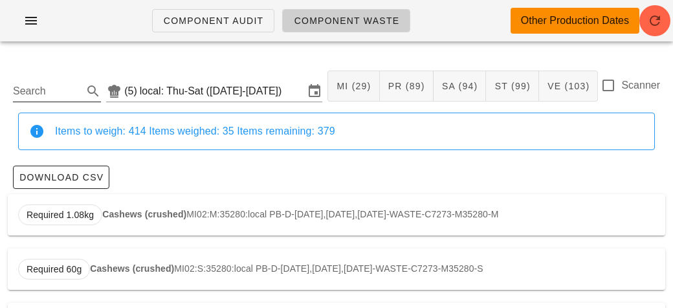
click at [40, 92] on input "Search" at bounding box center [46, 91] width 67 height 21
click at [147, 212] on strong "Braised Beef" at bounding box center [130, 214] width 56 height 10
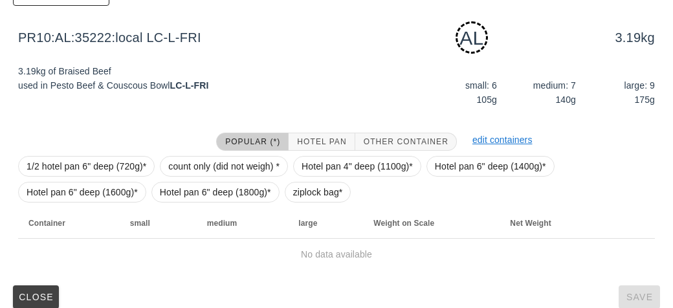
scroll to position [195, 0]
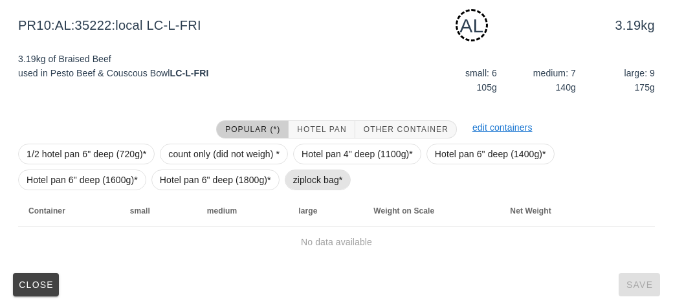
click at [289, 182] on span "ziplock bag*" at bounding box center [318, 180] width 67 height 21
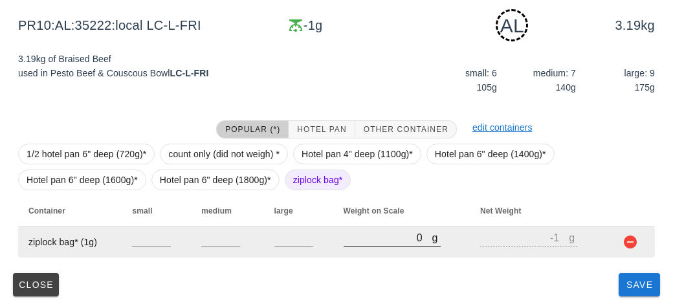
click at [344, 241] on input "0" at bounding box center [388, 237] width 89 height 17
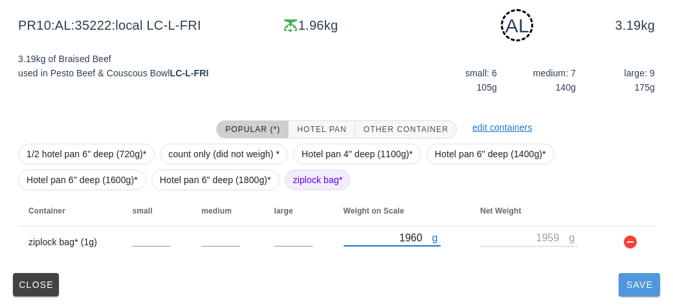
click at [624, 291] on button "Save" at bounding box center [639, 284] width 41 height 23
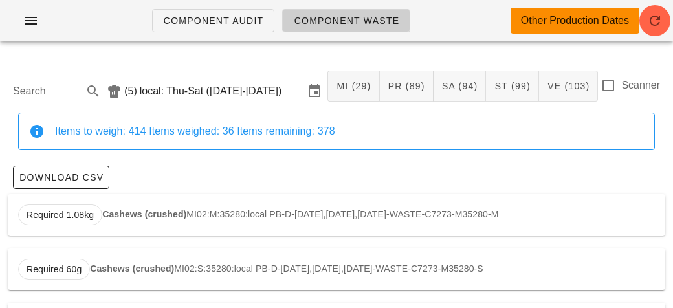
click at [42, 94] on input "Search" at bounding box center [46, 91] width 67 height 21
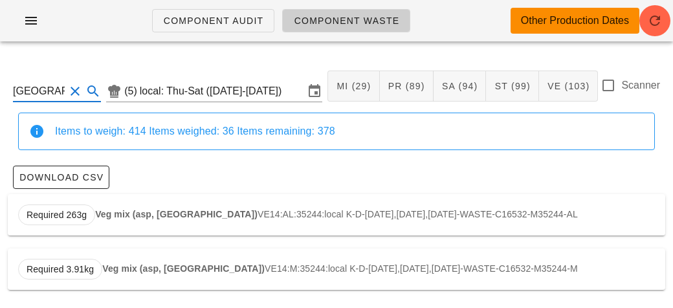
click at [171, 212] on strong "Veg mix (asp, [GEOGRAPHIC_DATA])" at bounding box center [176, 214] width 162 height 10
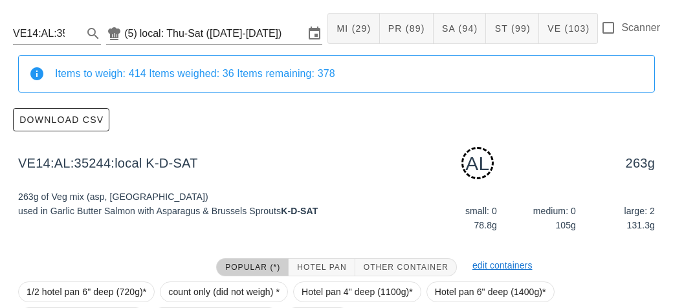
scroll to position [195, 0]
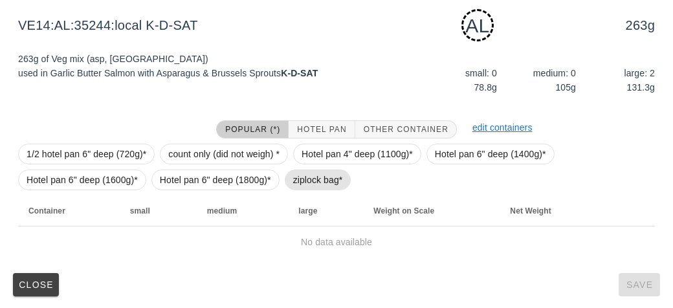
click at [300, 181] on span "ziplock bag*" at bounding box center [318, 179] width 50 height 19
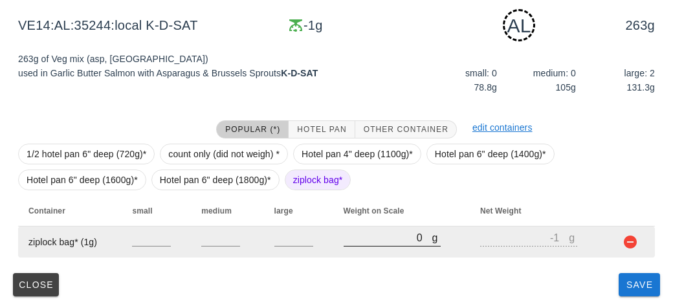
click at [359, 238] on input "0" at bounding box center [388, 237] width 89 height 17
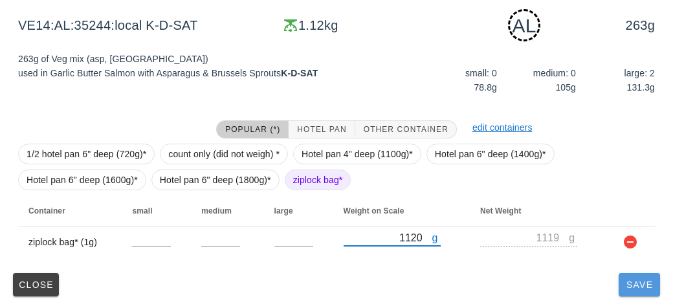
click at [620, 279] on button "Save" at bounding box center [639, 284] width 41 height 23
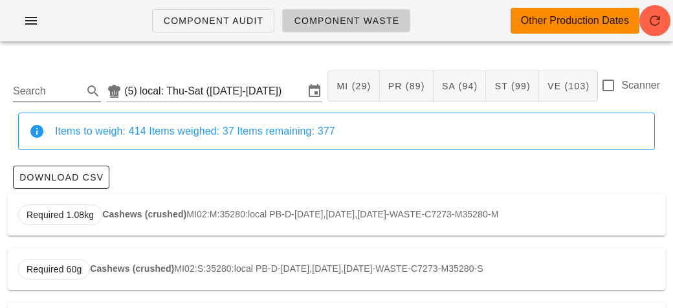
click at [47, 91] on input "Search" at bounding box center [46, 91] width 67 height 21
click at [141, 217] on strong "Whole Wheat Penne" at bounding box center [146, 214] width 88 height 10
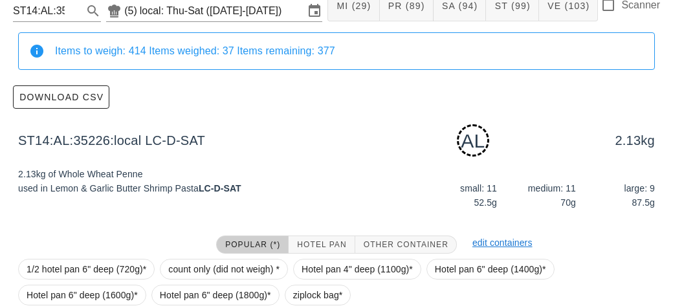
scroll to position [195, 0]
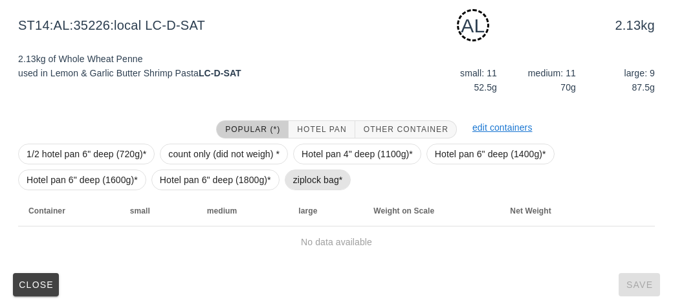
click at [285, 181] on span "ziplock bag*" at bounding box center [318, 180] width 67 height 21
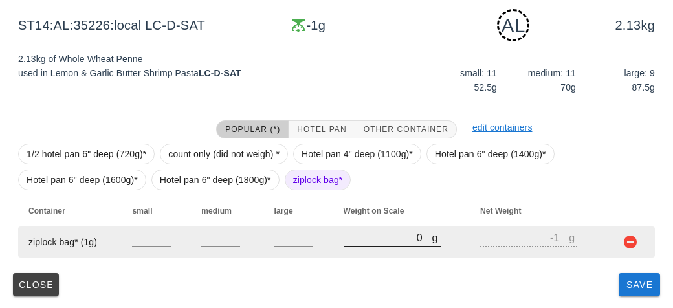
click at [359, 243] on input "0" at bounding box center [388, 237] width 89 height 17
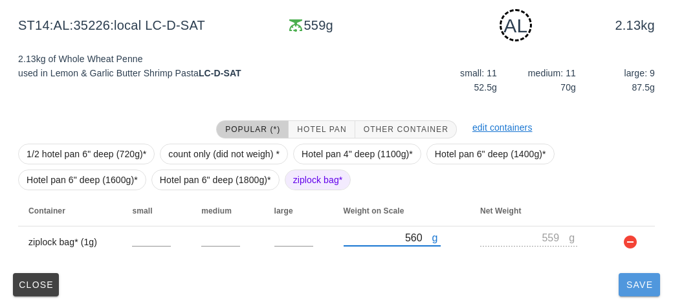
click at [637, 285] on span "Save" at bounding box center [639, 285] width 31 height 10
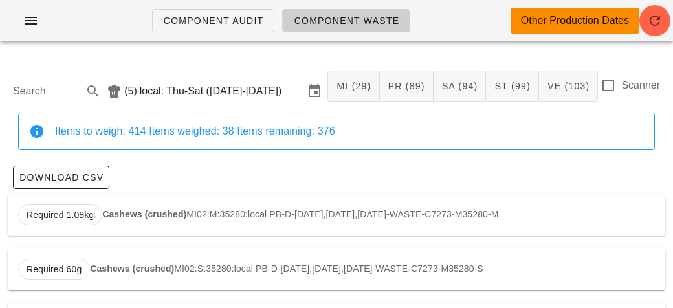
click at [45, 90] on input "Search" at bounding box center [46, 91] width 67 height 21
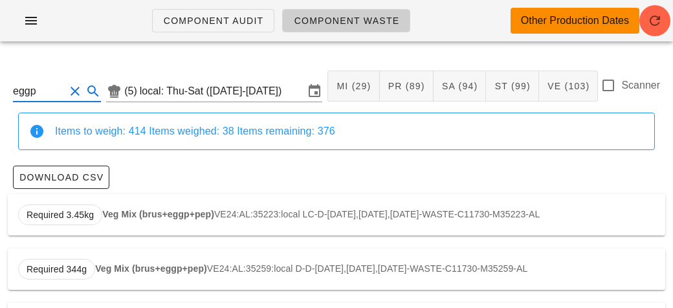
click at [116, 212] on strong "Veg Mix (brus+eggp+pep)" at bounding box center [158, 214] width 112 height 10
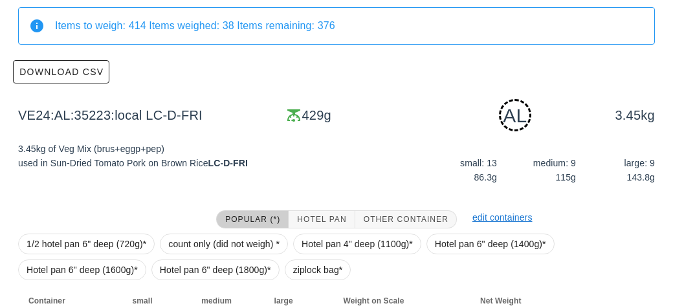
scroll to position [195, 0]
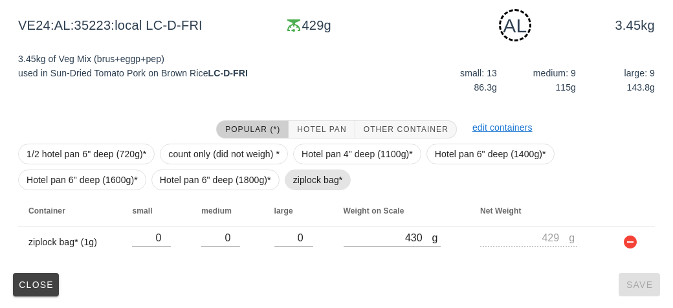
click at [299, 175] on span "ziplock bag*" at bounding box center [318, 179] width 50 height 19
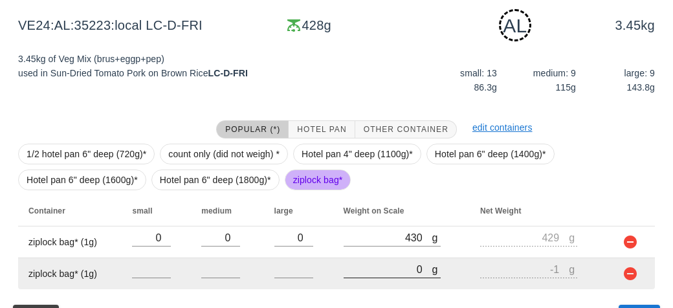
click at [376, 272] on input "0" at bounding box center [388, 269] width 89 height 17
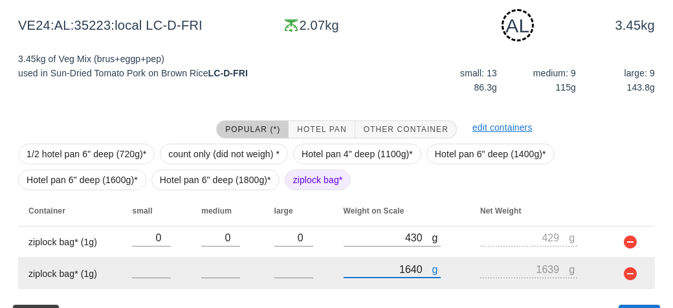
scroll to position [227, 0]
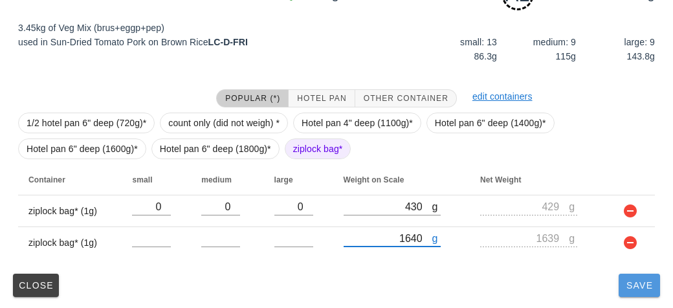
click at [631, 289] on span "Save" at bounding box center [639, 285] width 31 height 10
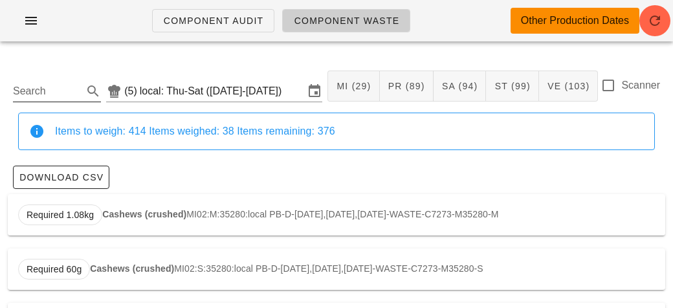
click at [27, 85] on input "Search" at bounding box center [46, 91] width 67 height 21
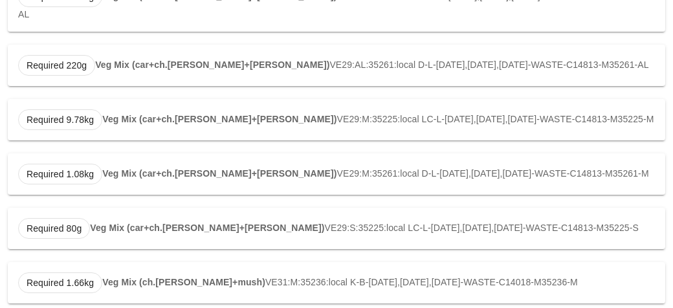
scroll to position [273, 0]
click at [124, 168] on strong "Veg Mix (car+ch.[PERSON_NAME]+[PERSON_NAME])" at bounding box center [219, 173] width 234 height 10
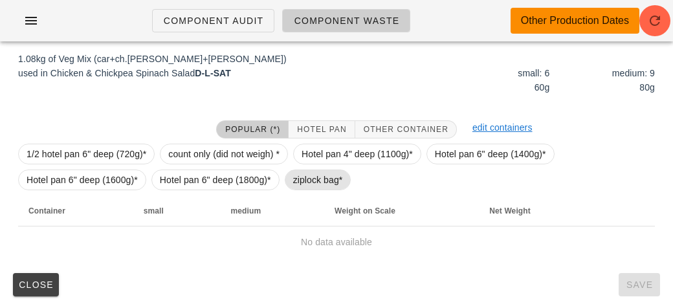
click at [298, 182] on span "ziplock bag*" at bounding box center [318, 179] width 50 height 19
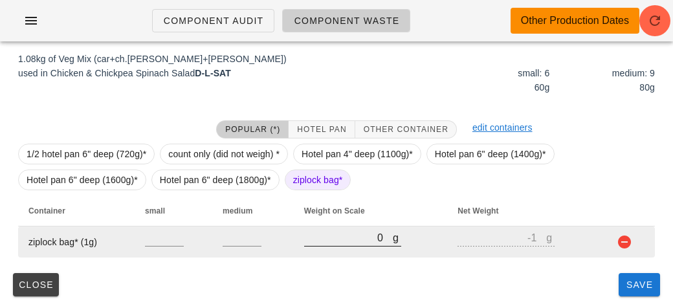
click at [340, 251] on div at bounding box center [352, 253] width 97 height 9
click at [316, 236] on input "0" at bounding box center [348, 237] width 89 height 17
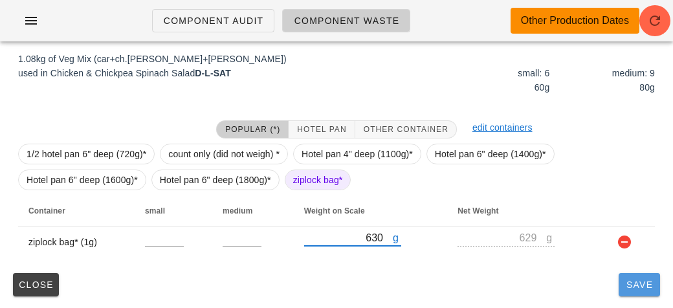
click at [639, 295] on button "Save" at bounding box center [639, 284] width 41 height 23
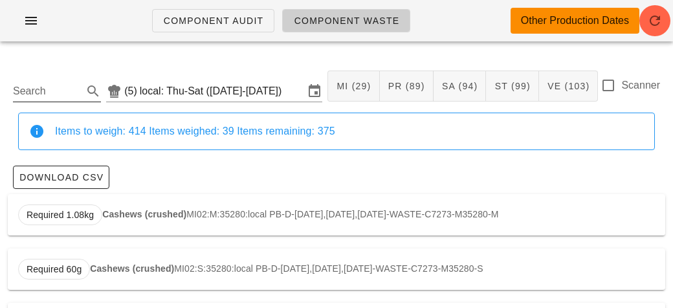
click at [45, 97] on input "Search" at bounding box center [46, 91] width 67 height 21
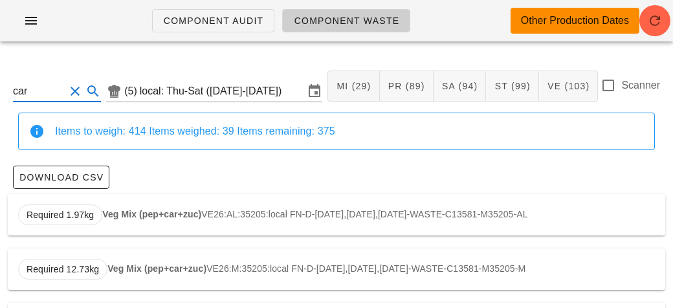
click at [134, 218] on strong "Veg Mix (pep+car+zuc)" at bounding box center [151, 214] width 99 height 10
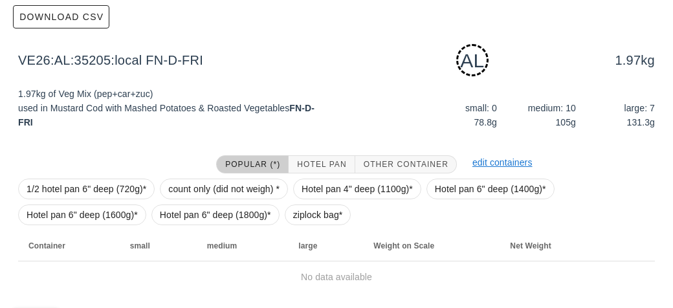
scroll to position [195, 0]
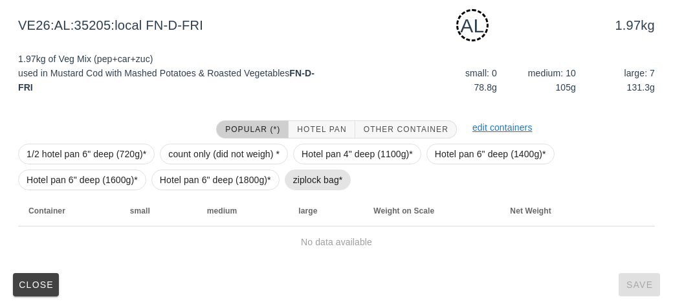
click at [285, 182] on span "ziplock bag*" at bounding box center [318, 180] width 67 height 21
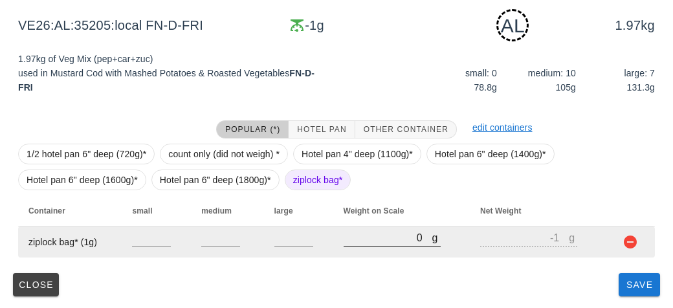
click at [357, 234] on input "0" at bounding box center [388, 237] width 89 height 17
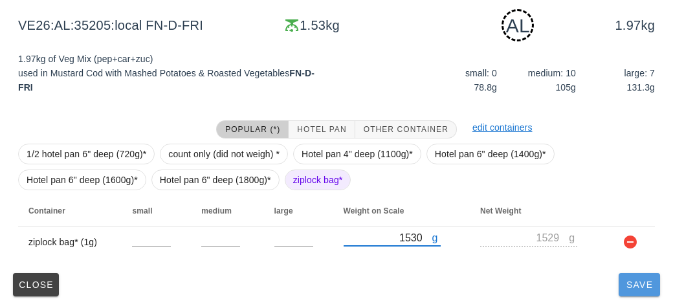
click at [637, 293] on button "Save" at bounding box center [639, 284] width 41 height 23
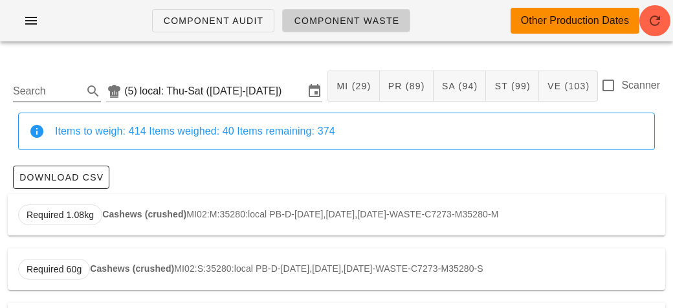
click at [41, 95] on input "Search" at bounding box center [46, 91] width 67 height 21
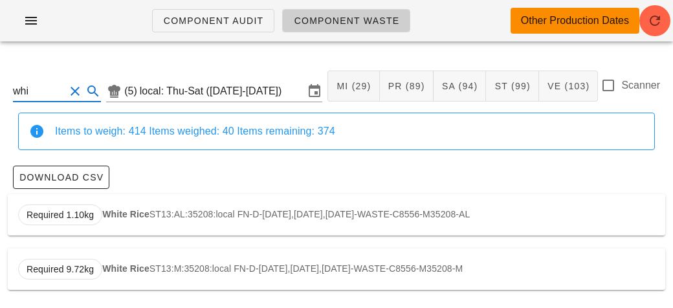
scroll to position [2, 0]
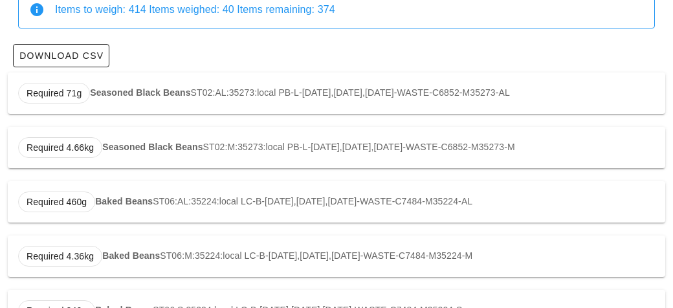
scroll to position [121, 0]
click at [109, 197] on strong "Baked Beans" at bounding box center [124, 202] width 58 height 10
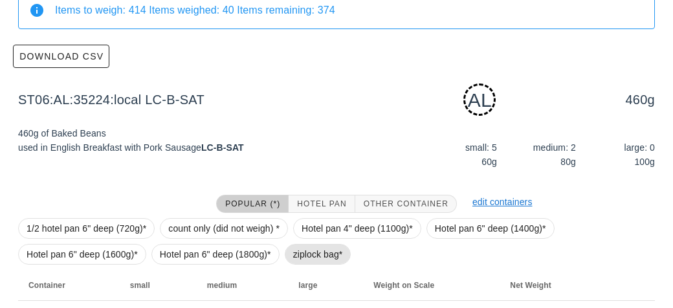
click at [320, 254] on span "ziplock bag*" at bounding box center [318, 254] width 50 height 19
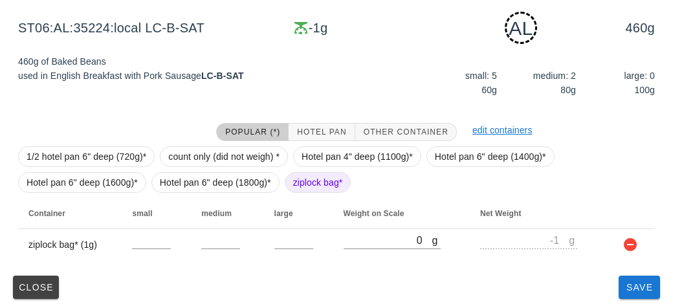
scroll to position [195, 0]
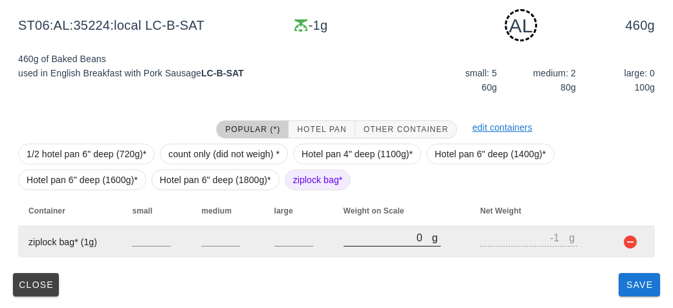
click at [372, 240] on input "0" at bounding box center [388, 237] width 89 height 17
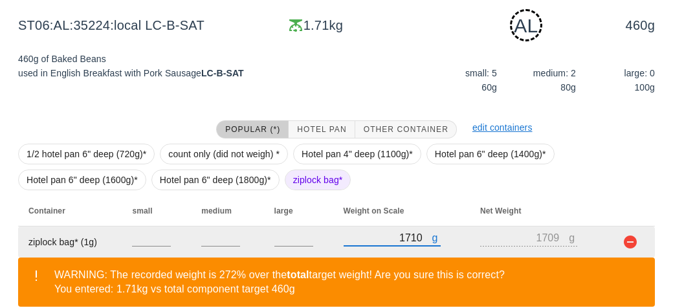
scroll to position [255, 0]
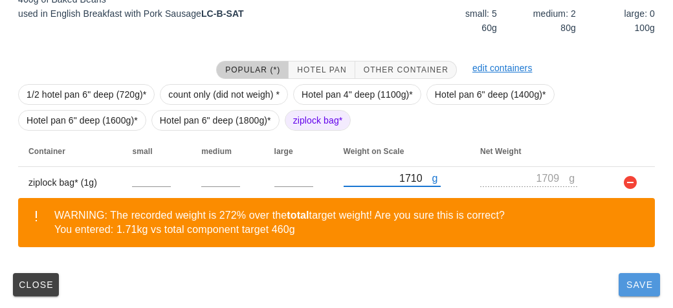
click at [642, 291] on button "Save" at bounding box center [639, 284] width 41 height 23
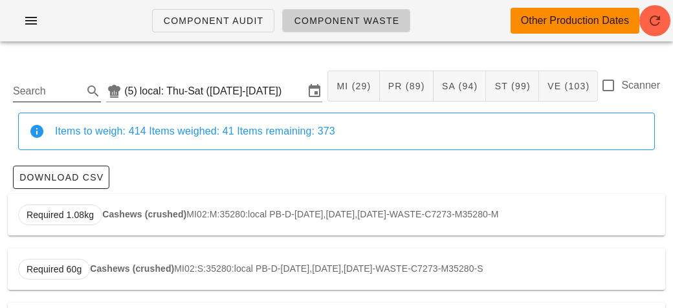
click at [35, 74] on div "Search" at bounding box center [57, 87] width 88 height 28
click at [25, 92] on input "Search" at bounding box center [46, 91] width 67 height 21
click at [183, 215] on div "Required 1.11kg Three Bean Salad VE18:AL:35204:local FN-L-[DATE],[DATE],[DATE]-…" at bounding box center [337, 214] width 658 height 41
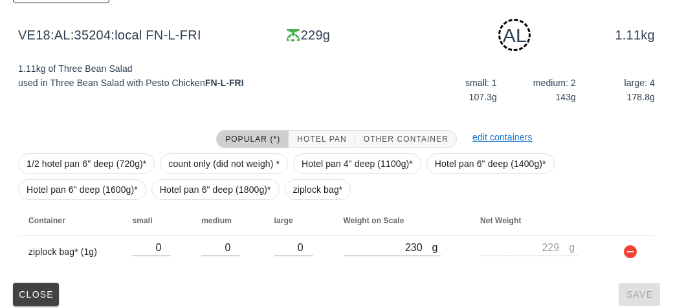
scroll to position [195, 0]
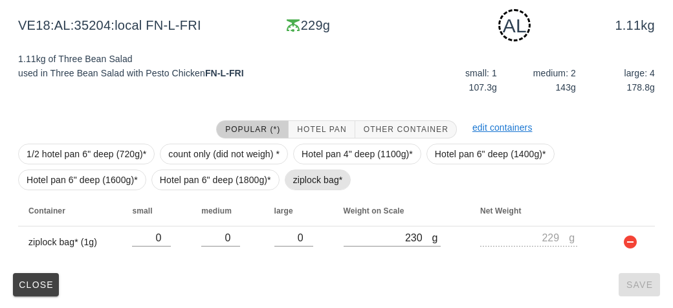
click at [309, 179] on span "ziplock bag*" at bounding box center [318, 179] width 50 height 19
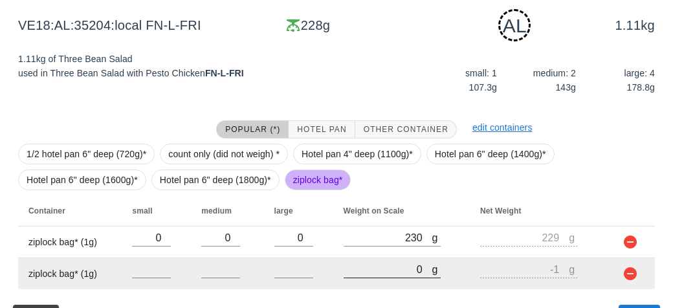
click at [384, 275] on input "0" at bounding box center [388, 269] width 89 height 17
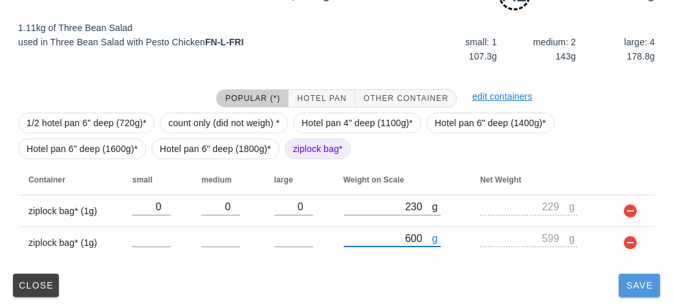
click at [635, 294] on button "Save" at bounding box center [639, 285] width 41 height 23
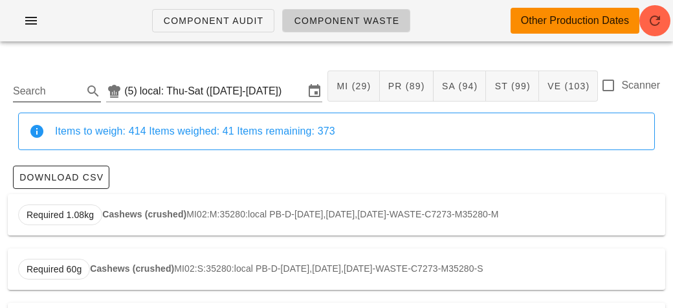
click at [38, 93] on input "Search" at bounding box center [46, 91] width 67 height 21
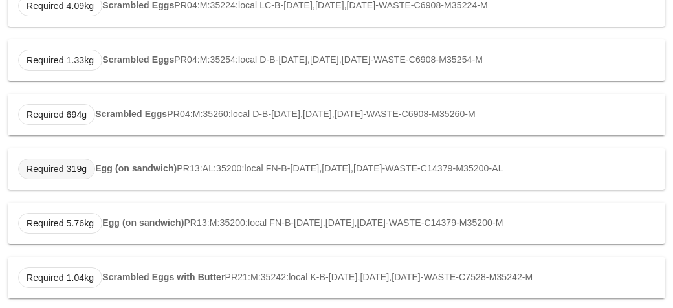
click at [91, 160] on span "Required 319g" at bounding box center [56, 169] width 77 height 21
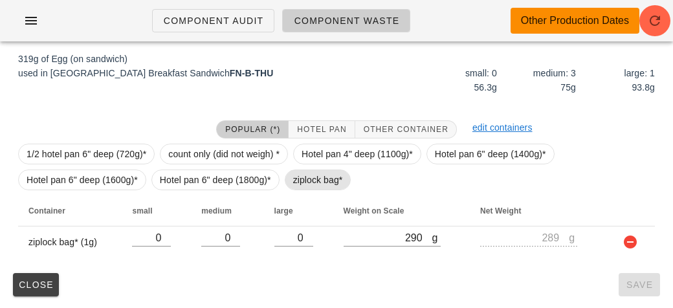
click at [298, 174] on span "ziplock bag*" at bounding box center [318, 179] width 50 height 19
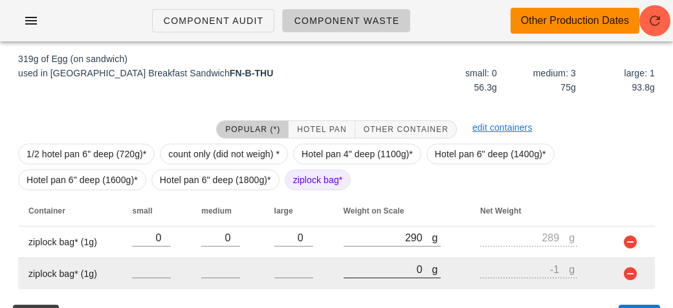
click at [384, 269] on input "0" at bounding box center [388, 269] width 89 height 17
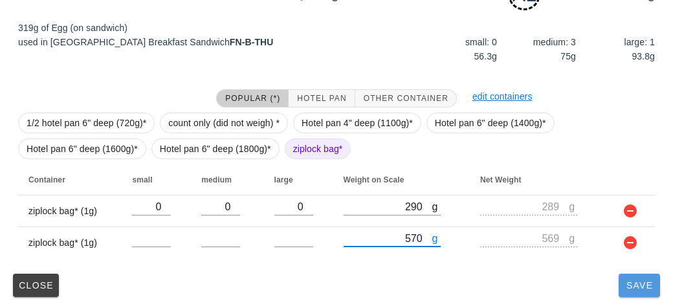
click at [645, 287] on span "Save" at bounding box center [639, 285] width 31 height 10
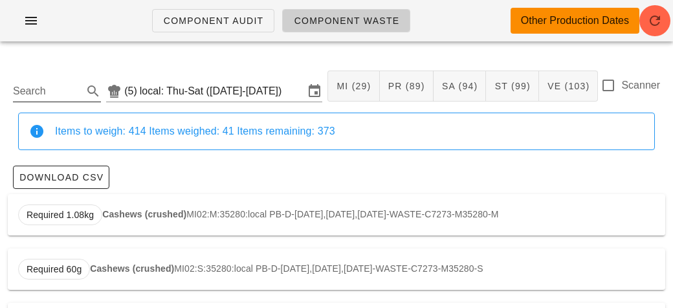
click at [38, 86] on input "Search" at bounding box center [46, 91] width 67 height 21
click at [104, 209] on strong "Scrambled Eggs" at bounding box center [131, 214] width 72 height 10
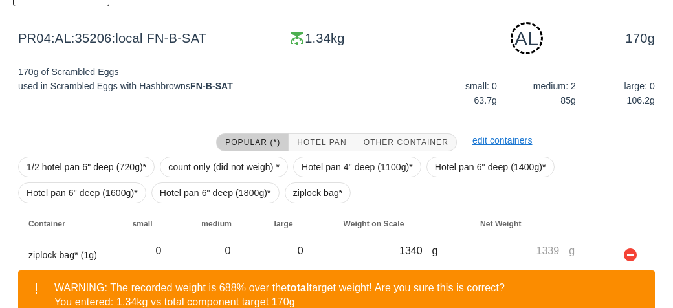
scroll to position [255, 0]
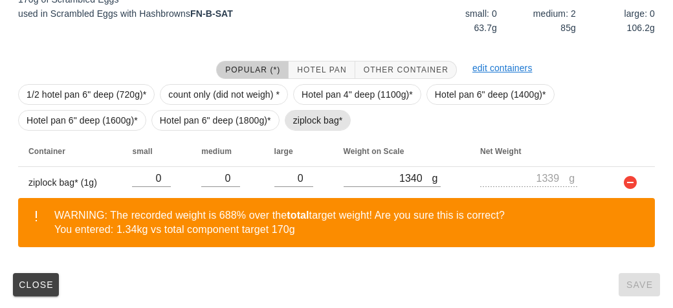
click at [298, 126] on span "ziplock bag*" at bounding box center [318, 120] width 50 height 19
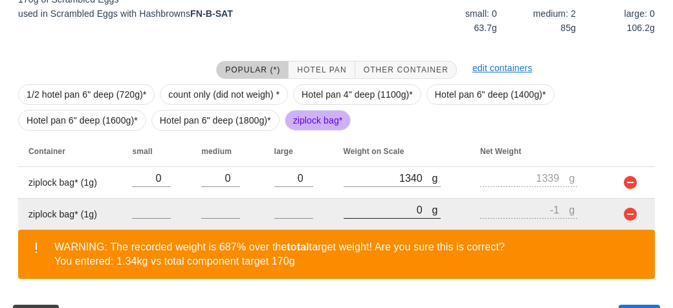
click at [362, 215] on input "0" at bounding box center [388, 209] width 89 height 17
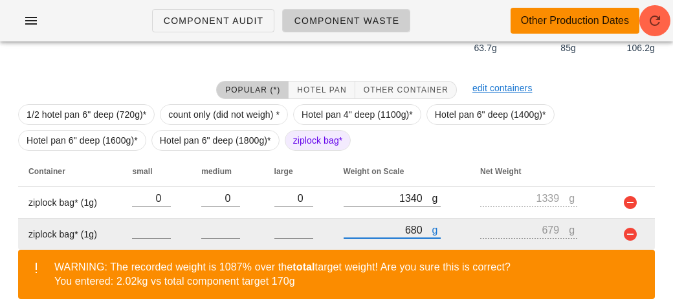
scroll to position [287, 0]
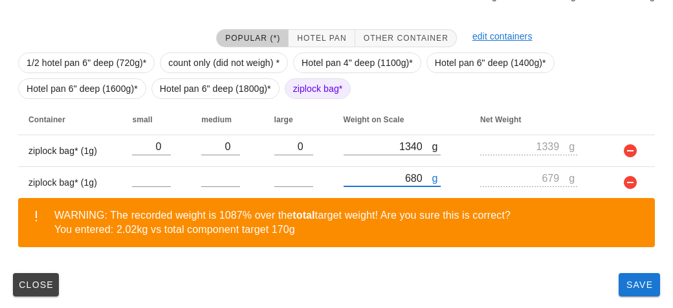
click at [611, 282] on div "Close Save" at bounding box center [337, 285] width 658 height 34
click at [634, 289] on span "Save" at bounding box center [639, 285] width 31 height 10
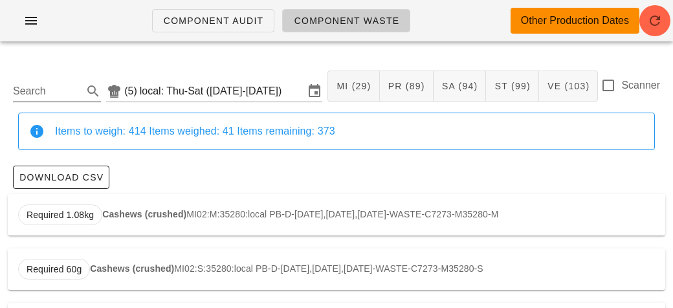
click at [53, 85] on input "Search" at bounding box center [46, 91] width 67 height 21
click at [117, 251] on div "Required 8.27kg Curried Tofu PR09:M:35208:local FN-D-[DATE],[DATE],[DATE]-WASTE…" at bounding box center [337, 269] width 658 height 41
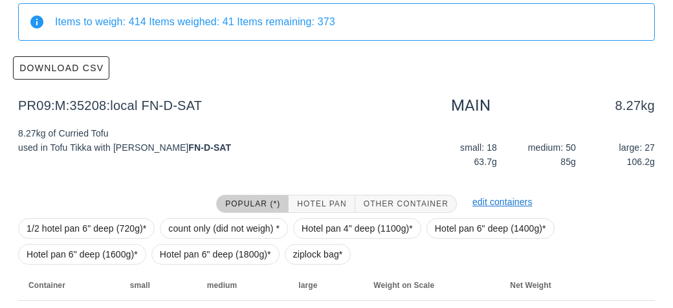
scroll to position [184, 0]
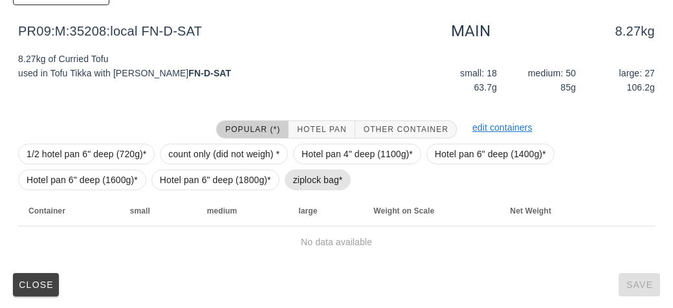
click at [313, 179] on span "ziplock bag*" at bounding box center [318, 179] width 50 height 19
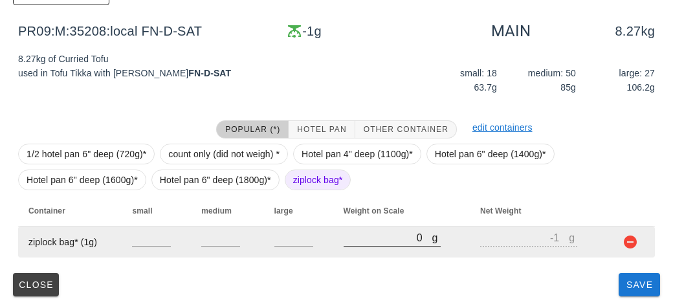
click at [372, 242] on input "0" at bounding box center [388, 237] width 89 height 17
click at [635, 246] on button "button" at bounding box center [631, 242] width 16 height 16
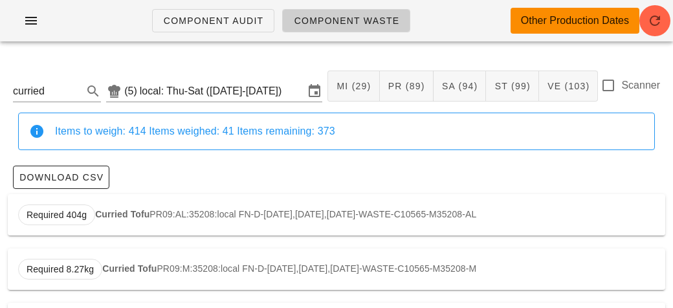
click at [210, 212] on div "Required 404g Curried Tofu PR09:AL:35208:local FN-D-[DATE],[DATE],[DATE]-WASTE-…" at bounding box center [337, 214] width 658 height 41
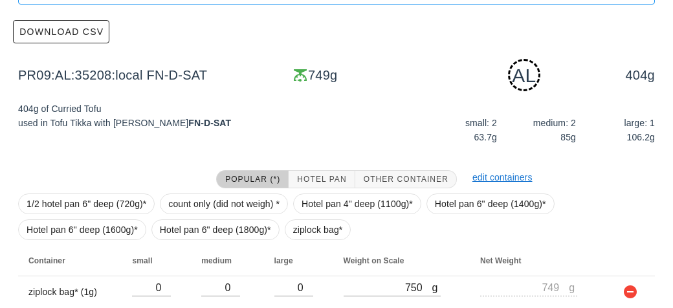
scroll to position [195, 0]
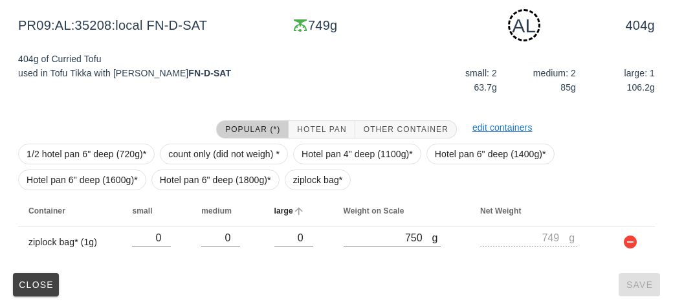
click at [295, 196] on th "large" at bounding box center [298, 210] width 69 height 31
click at [309, 179] on span "ziplock bag*" at bounding box center [318, 179] width 50 height 19
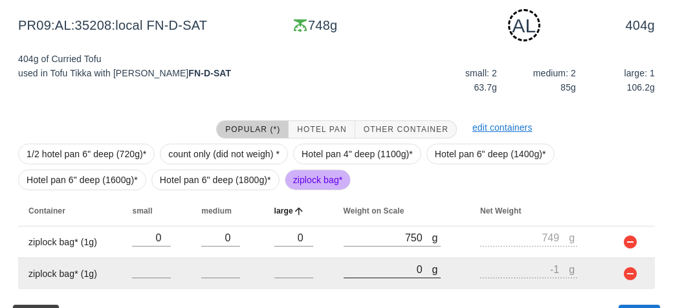
click at [392, 271] on input "0" at bounding box center [388, 269] width 89 height 17
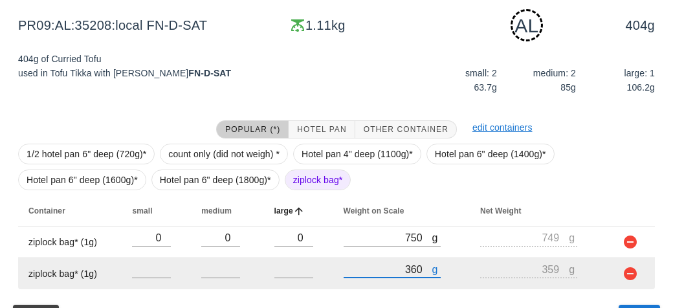
scroll to position [227, 0]
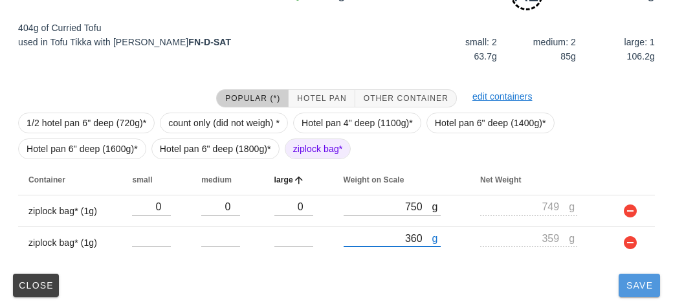
click at [641, 291] on button "Save" at bounding box center [639, 285] width 41 height 23
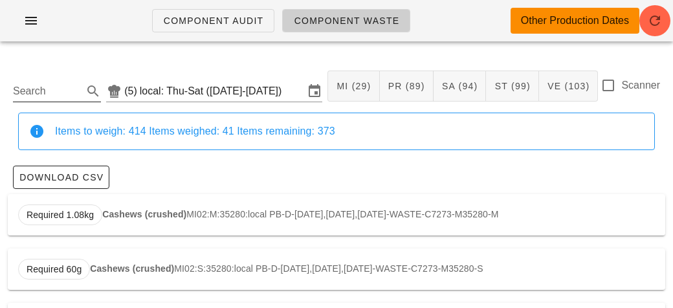
click at [30, 92] on input "Search" at bounding box center [46, 91] width 67 height 21
click at [118, 212] on strong "Mustard Cod" at bounding box center [123, 214] width 56 height 10
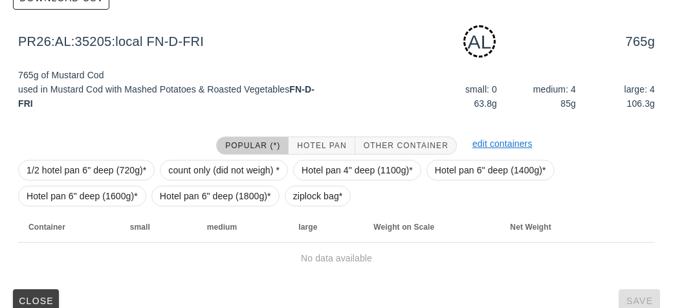
scroll to position [195, 0]
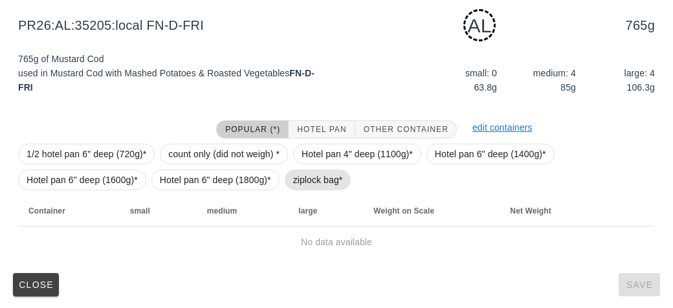
click at [295, 186] on span "ziplock bag*" at bounding box center [318, 179] width 50 height 19
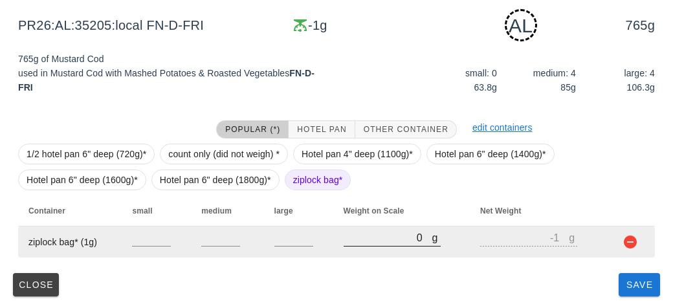
click at [377, 237] on input "0" at bounding box center [388, 237] width 89 height 17
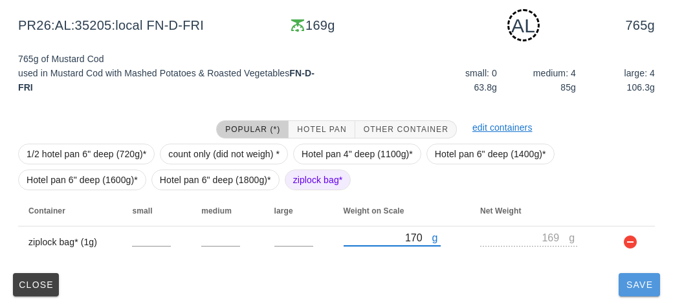
click at [637, 287] on span "Save" at bounding box center [639, 285] width 31 height 10
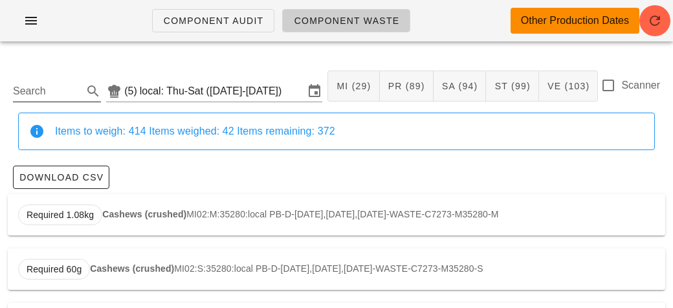
click at [57, 89] on input "Search" at bounding box center [46, 91] width 67 height 21
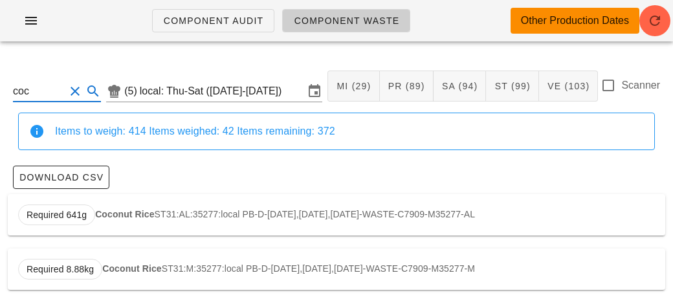
click at [102, 209] on strong "Coconut Rice" at bounding box center [124, 214] width 59 height 10
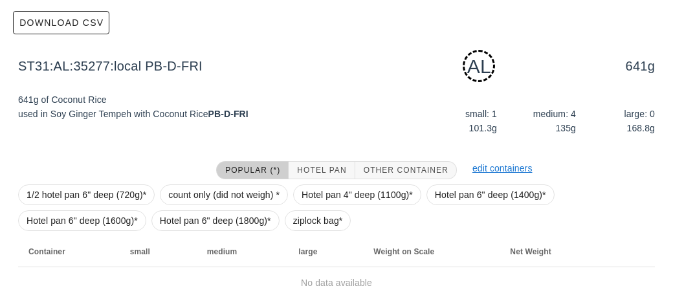
scroll to position [162, 0]
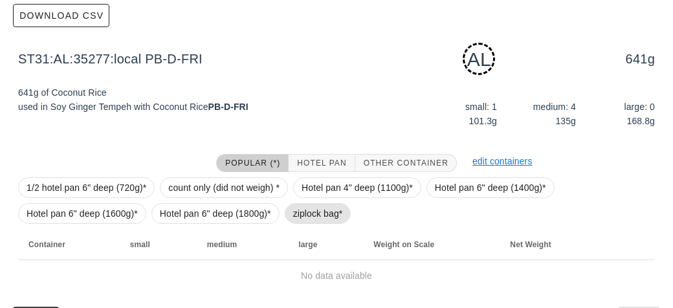
click at [296, 211] on span "ziplock bag*" at bounding box center [318, 213] width 50 height 19
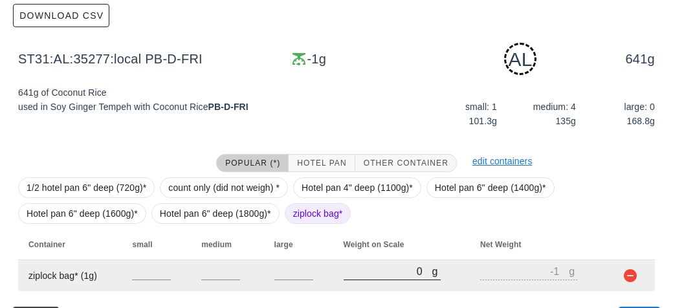
click at [366, 274] on input "0" at bounding box center [388, 271] width 89 height 17
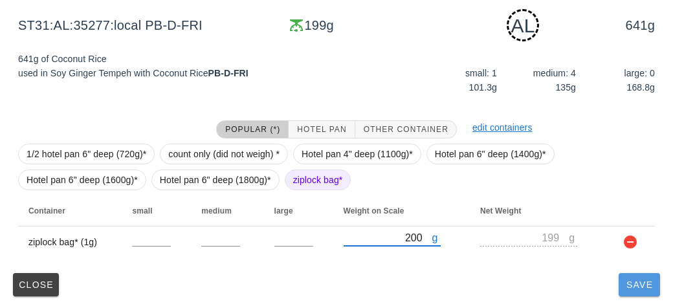
click at [648, 283] on span "Save" at bounding box center [639, 285] width 31 height 10
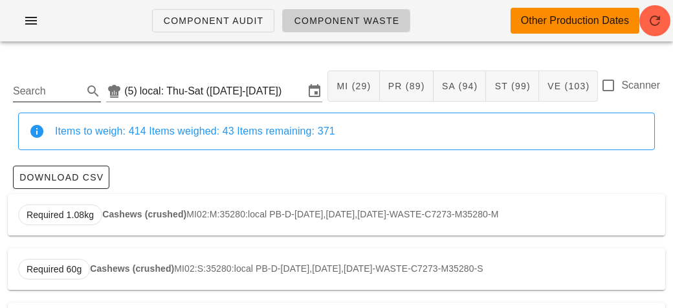
click at [52, 86] on input "Search" at bounding box center [46, 91] width 67 height 21
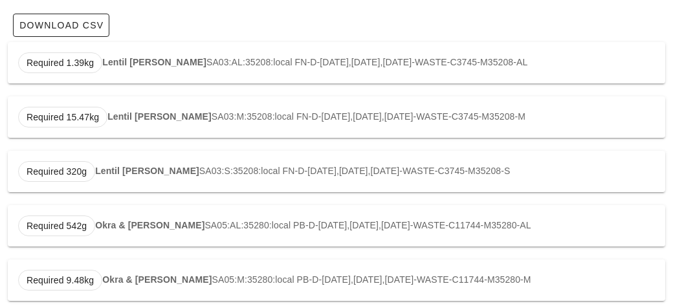
click at [101, 56] on div "Required 1.39kg Lentil Tikka Masala SA03:AL:35208:local FN-D-[DATE],[DATE],[DAT…" at bounding box center [337, 62] width 658 height 41
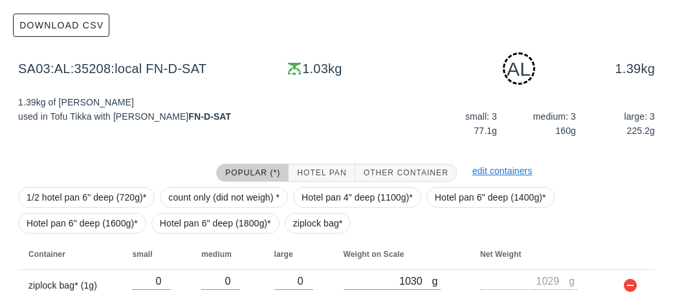
scroll to position [195, 0]
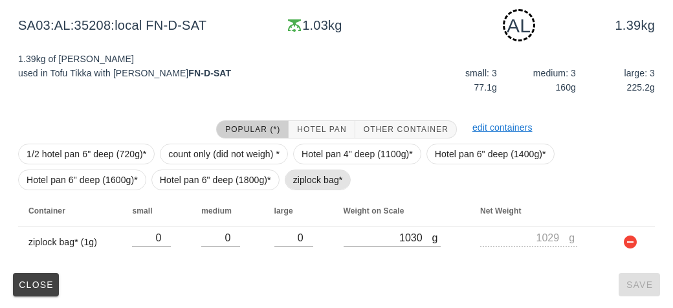
click at [309, 185] on span "ziplock bag*" at bounding box center [318, 179] width 50 height 19
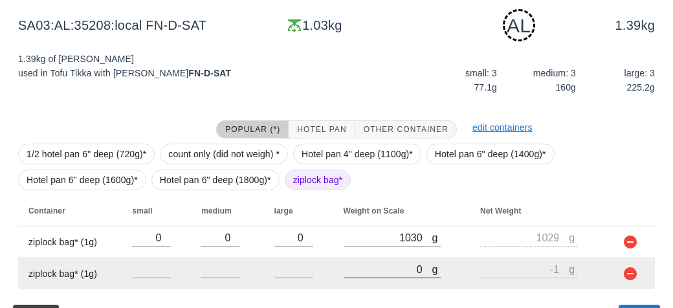
click at [368, 273] on input "0" at bounding box center [388, 269] width 89 height 17
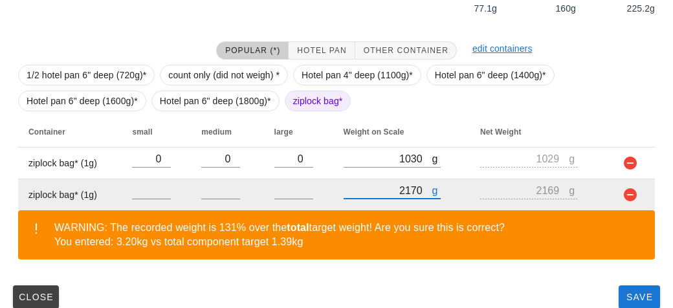
scroll to position [287, 0]
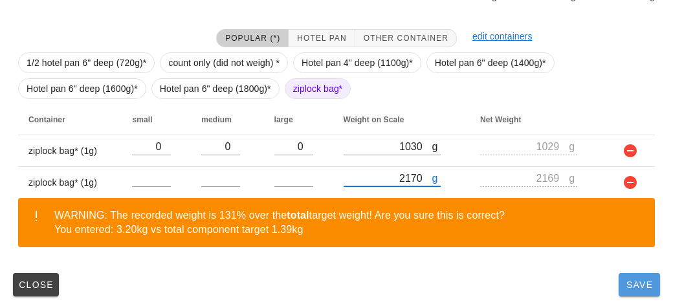
click at [627, 291] on button "Save" at bounding box center [639, 284] width 41 height 23
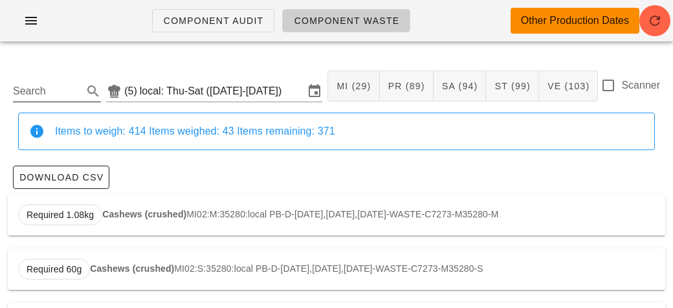
click at [45, 96] on input "Search" at bounding box center [46, 91] width 67 height 21
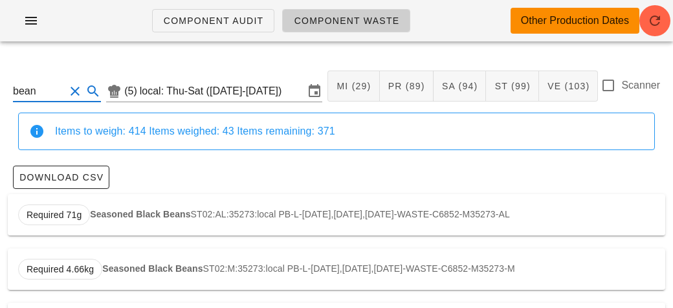
click at [102, 206] on div "Required 71g Seasoned Black Beans ST02:AL:35273:local PB-L-[DATE],[DATE],[DATE]…" at bounding box center [337, 214] width 658 height 41
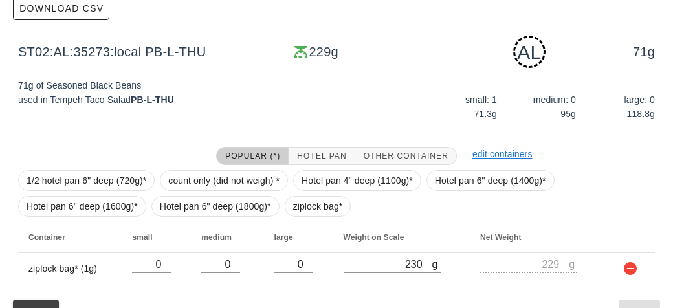
scroll to position [195, 0]
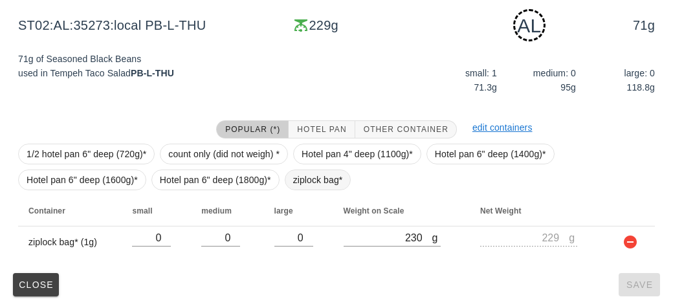
click at [288, 174] on span "ziplock bag*" at bounding box center [318, 180] width 67 height 21
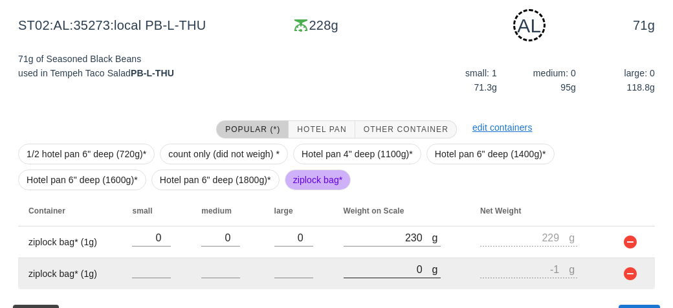
click at [370, 267] on input "0" at bounding box center [388, 269] width 89 height 17
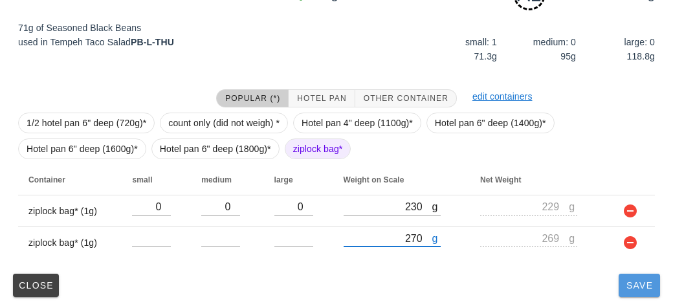
click at [627, 276] on button "Save" at bounding box center [639, 285] width 41 height 23
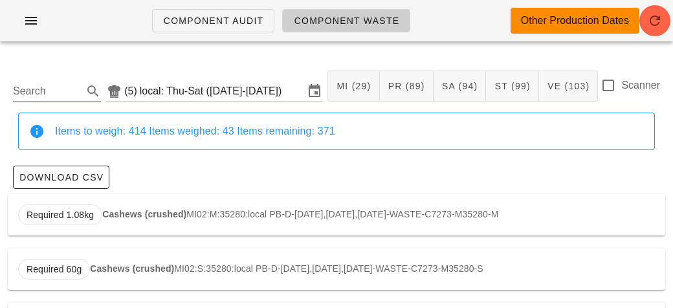
click at [49, 74] on div "Search" at bounding box center [57, 87] width 88 height 28
click at [45, 94] on input "Search" at bounding box center [46, 91] width 67 height 21
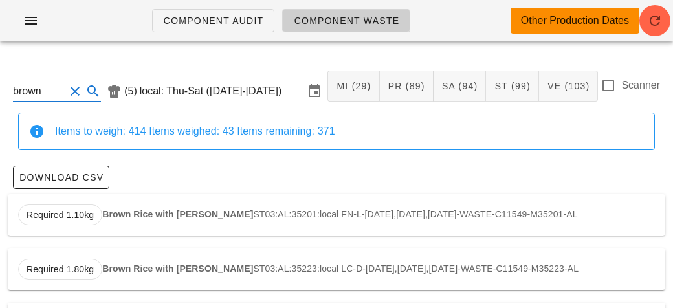
click at [122, 212] on strong "Brown Rice with [PERSON_NAME]" at bounding box center [177, 214] width 151 height 10
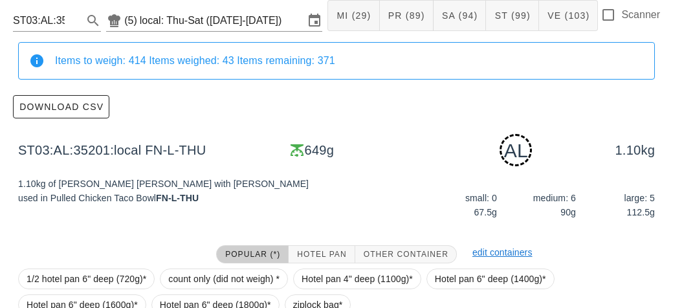
scroll to position [195, 0]
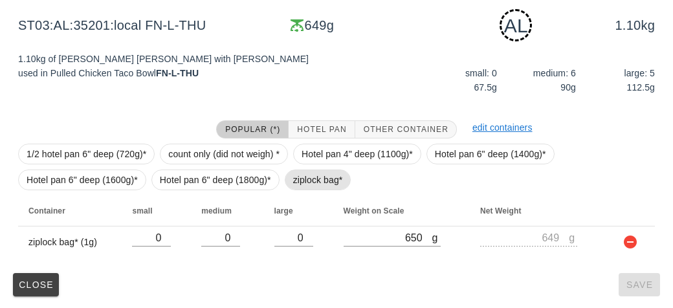
click at [318, 177] on span "ziplock bag*" at bounding box center [318, 179] width 50 height 19
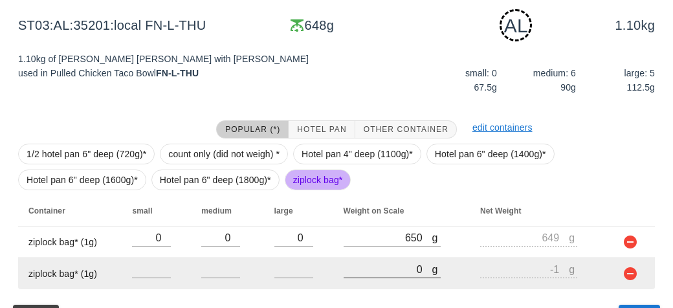
click at [365, 271] on input "0" at bounding box center [388, 269] width 89 height 17
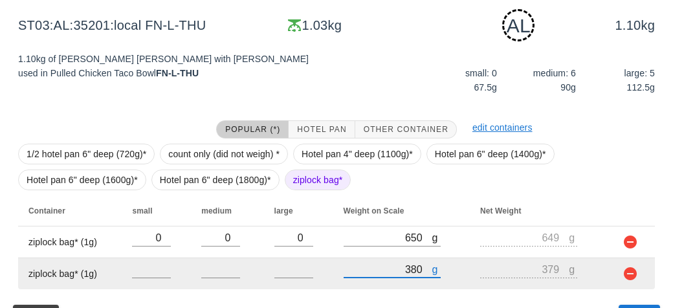
scroll to position [227, 0]
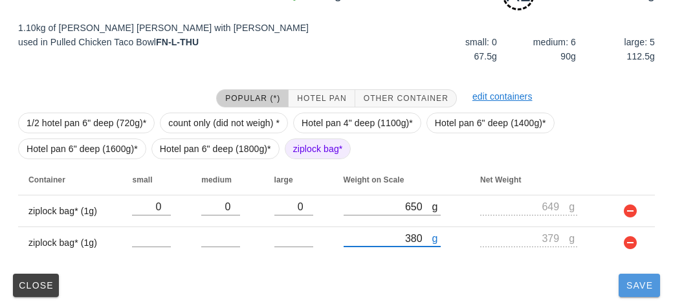
click at [627, 293] on button "Save" at bounding box center [639, 285] width 41 height 23
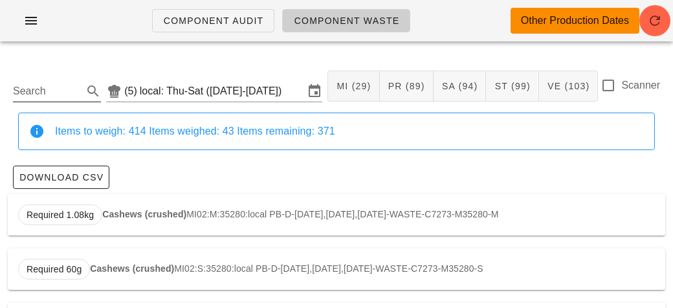
click at [41, 94] on input "Search" at bounding box center [46, 91] width 67 height 21
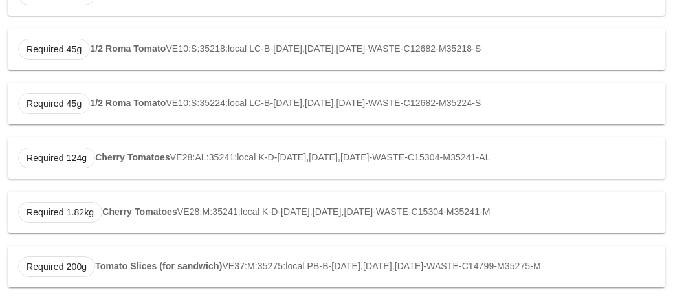
scroll to position [1309, 0]
click at [137, 261] on strong "Tomato Slices (for sandwich)" at bounding box center [158, 266] width 127 height 10
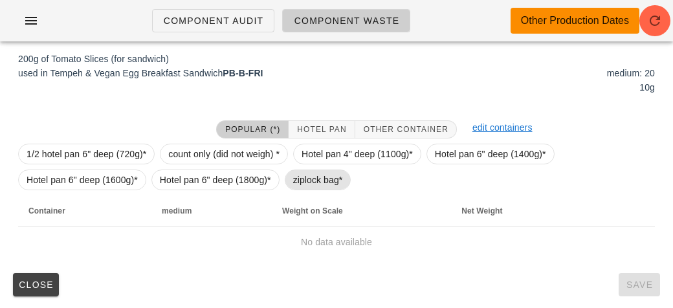
click at [293, 187] on span "ziplock bag*" at bounding box center [318, 179] width 50 height 19
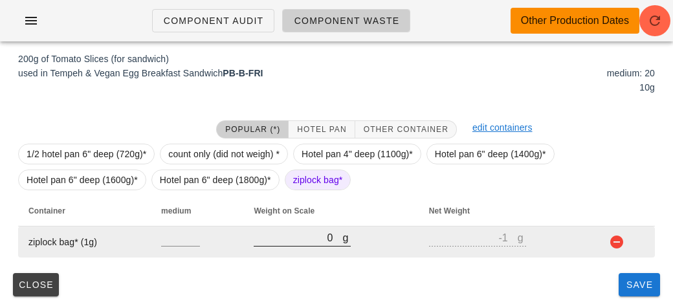
click at [312, 237] on input "0" at bounding box center [298, 237] width 89 height 17
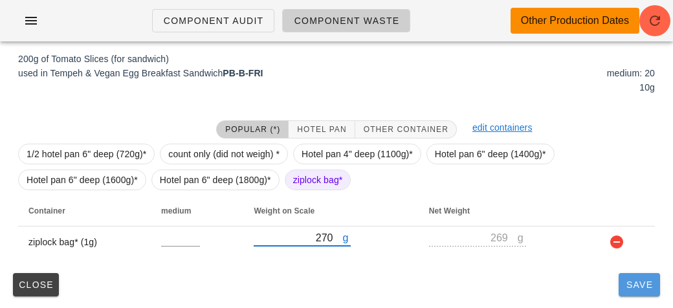
click at [621, 283] on button "Save" at bounding box center [639, 284] width 41 height 23
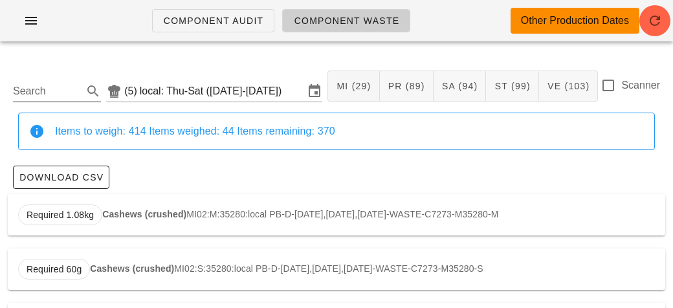
click at [38, 96] on input "Search" at bounding box center [46, 91] width 67 height 21
click at [159, 215] on strong "Mashed Potato" at bounding box center [134, 214] width 65 height 10
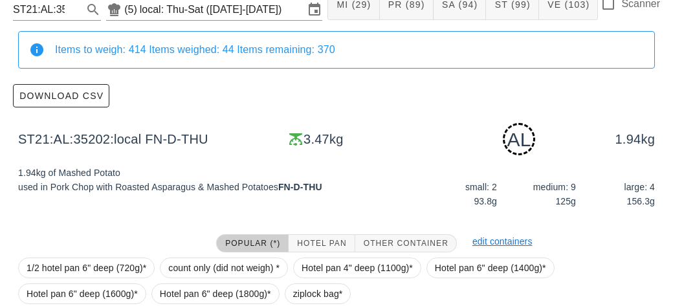
scroll to position [255, 0]
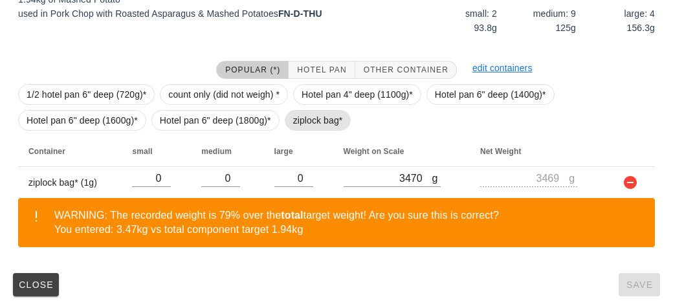
click at [300, 120] on span "ziplock bag*" at bounding box center [318, 120] width 50 height 19
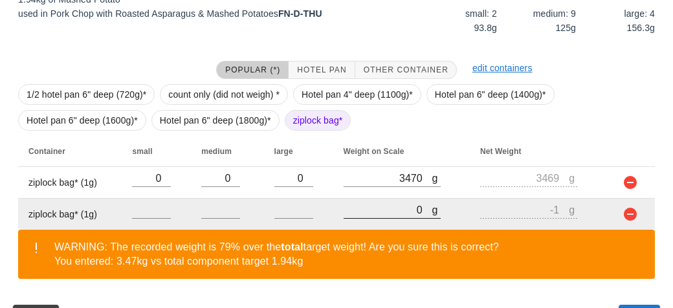
click at [383, 210] on input "0" at bounding box center [388, 209] width 89 height 17
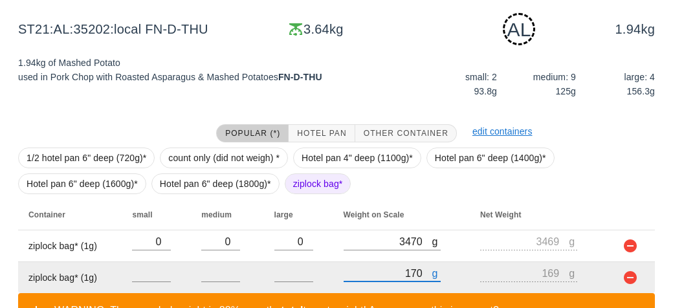
scroll to position [287, 0]
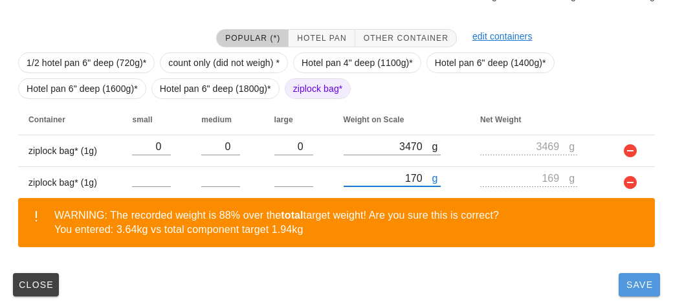
click at [625, 289] on span "Save" at bounding box center [639, 285] width 31 height 10
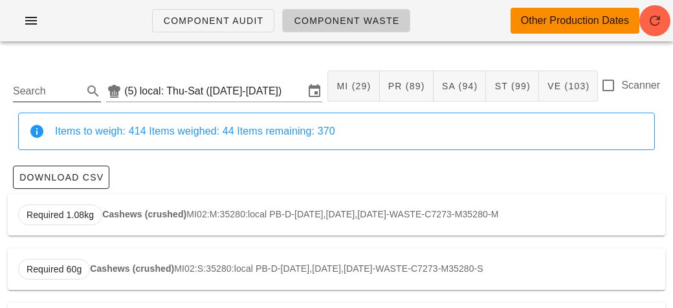
click at [39, 101] on input "Search" at bounding box center [46, 91] width 67 height 21
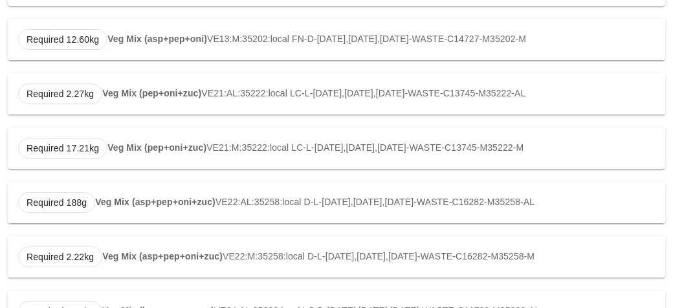
scroll to position [829, 0]
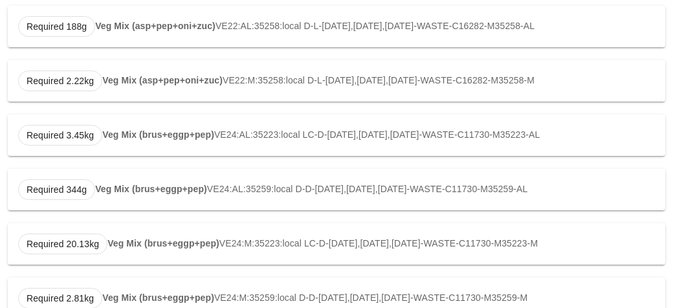
click at [73, 153] on div "Required 3.45kg Veg Mix (brus+eggp+pep) VE24:AL:35223:local LC-D-[DATE],[DATE],…" at bounding box center [337, 135] width 658 height 41
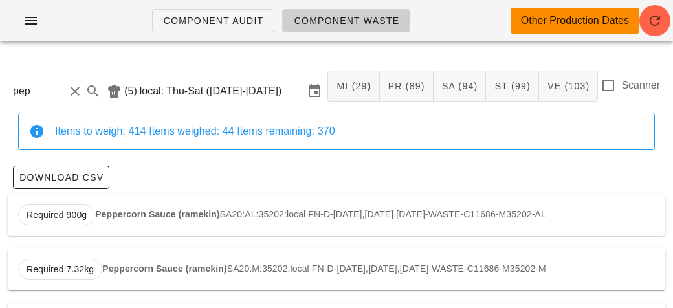
click at [52, 96] on input "pep" at bounding box center [39, 91] width 52 height 21
click at [166, 221] on div "Required 1.23kg Taco Spiced Pulled Chicken PR03:AL:35201:local FN-L-[DATE],[DAT…" at bounding box center [337, 214] width 658 height 41
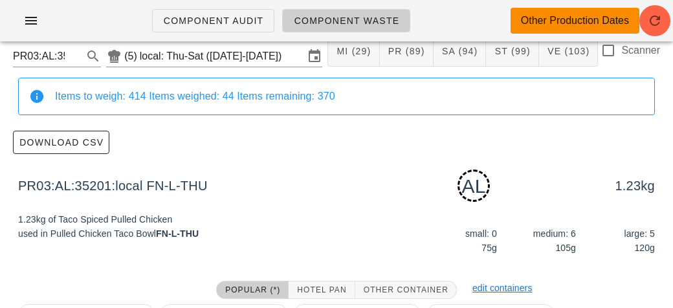
scroll to position [195, 0]
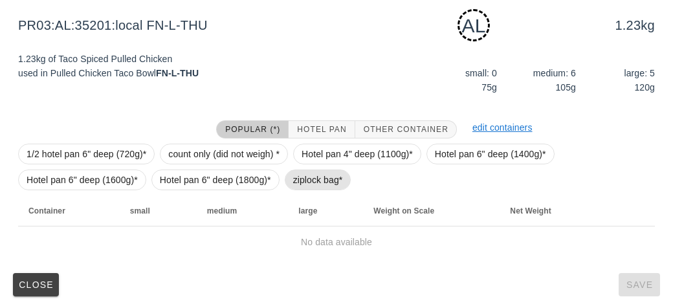
click at [295, 171] on span "ziplock bag*" at bounding box center [318, 179] width 50 height 19
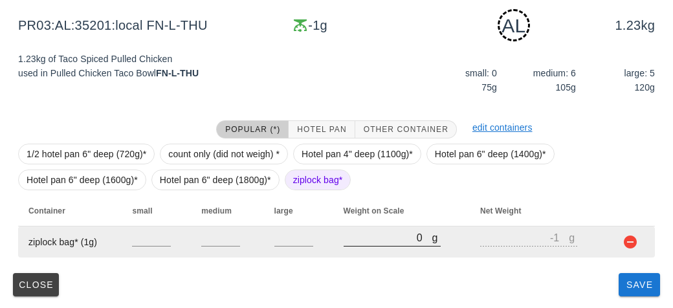
click at [376, 241] on input "0" at bounding box center [388, 237] width 89 height 17
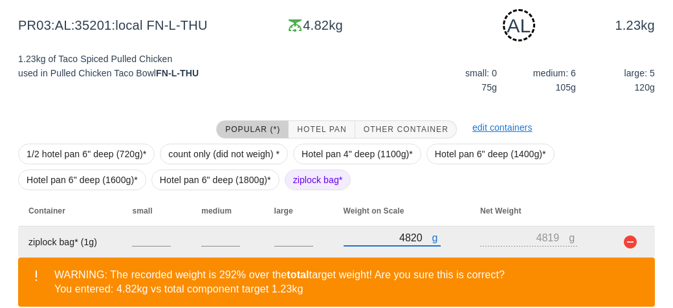
scroll to position [255, 0]
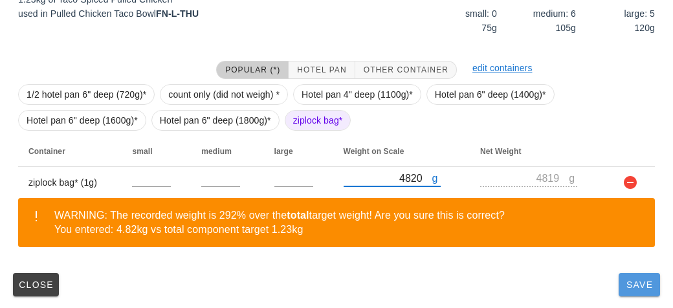
click at [632, 291] on button "Save" at bounding box center [639, 284] width 41 height 23
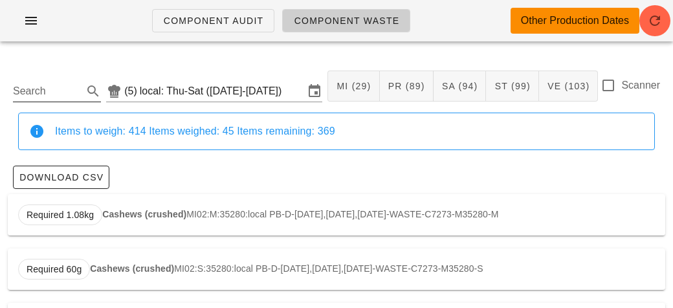
click at [72, 87] on input "Search" at bounding box center [46, 91] width 67 height 21
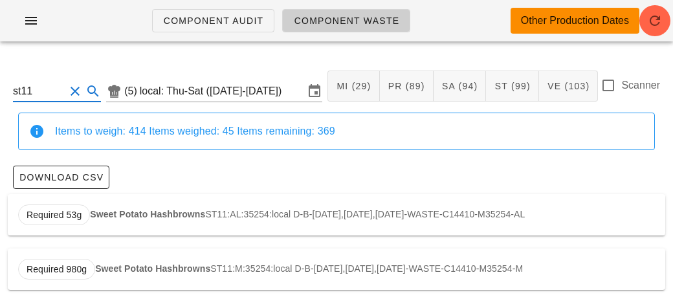
click at [112, 215] on strong "Sweet Potato Hashbrowns" at bounding box center [147, 214] width 115 height 10
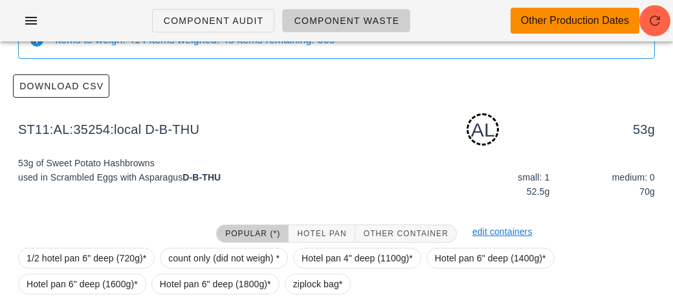
scroll to position [195, 0]
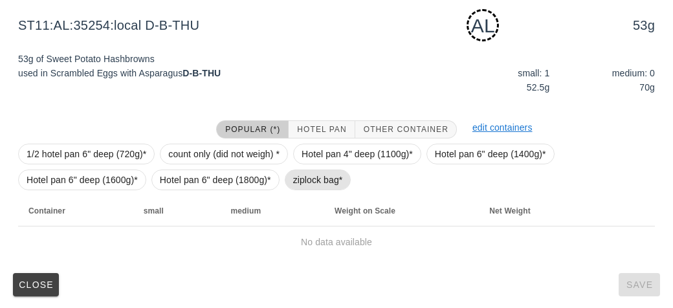
click at [311, 180] on span "ziplock bag*" at bounding box center [318, 179] width 50 height 19
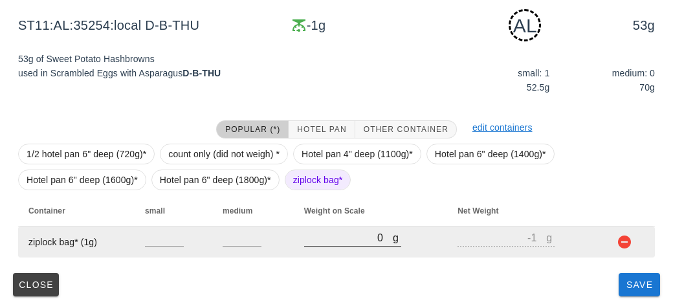
click at [344, 241] on input "0" at bounding box center [348, 237] width 89 height 17
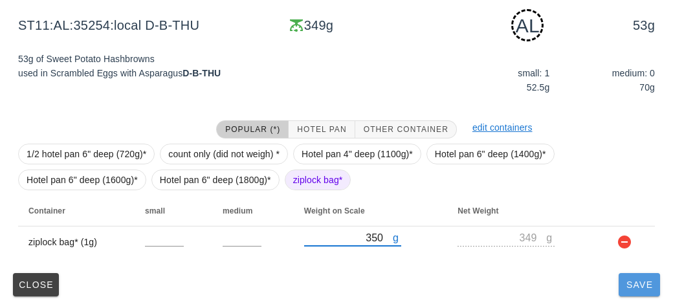
click at [647, 289] on span "Save" at bounding box center [639, 285] width 31 height 10
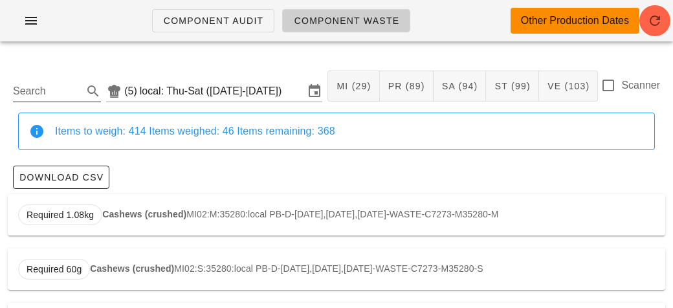
click at [51, 89] on input "Search" at bounding box center [46, 91] width 67 height 21
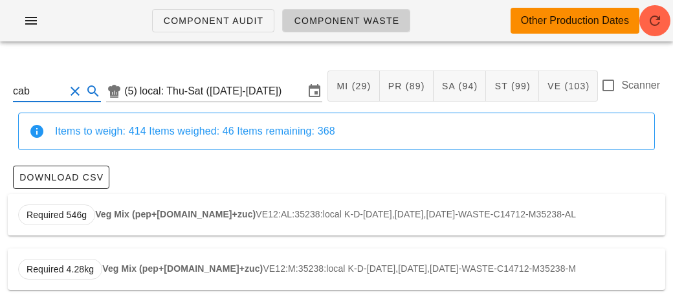
click at [141, 221] on div "Required 546g Veg Mix (pep+[DOMAIN_NAME]+zuc) VE12:AL:35238:local K-D-[DATE],[D…" at bounding box center [337, 214] width 658 height 41
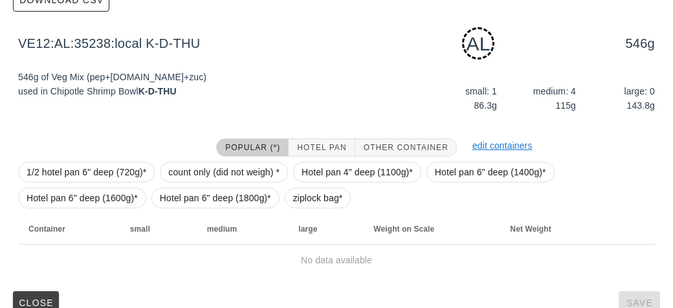
scroll to position [195, 0]
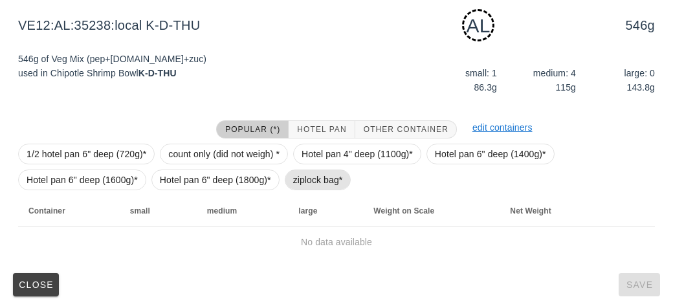
click at [298, 181] on span "ziplock bag*" at bounding box center [318, 179] width 50 height 19
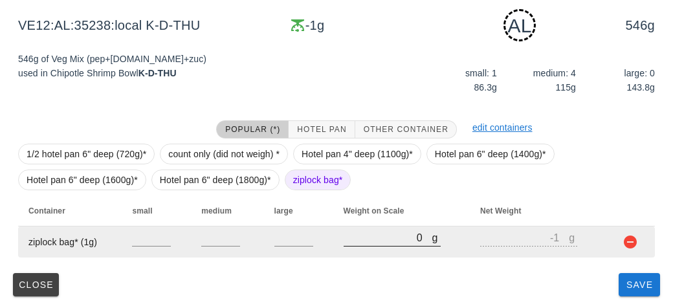
click at [346, 230] on input "0" at bounding box center [388, 237] width 89 height 17
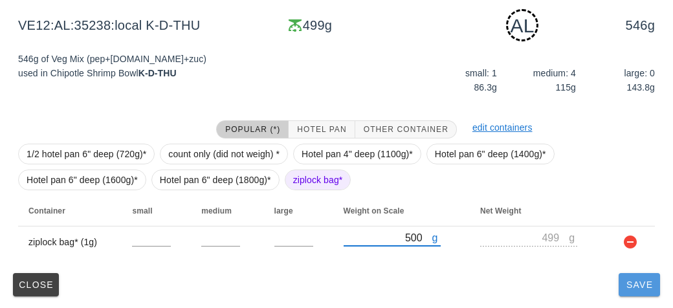
click at [632, 288] on span "Save" at bounding box center [639, 285] width 31 height 10
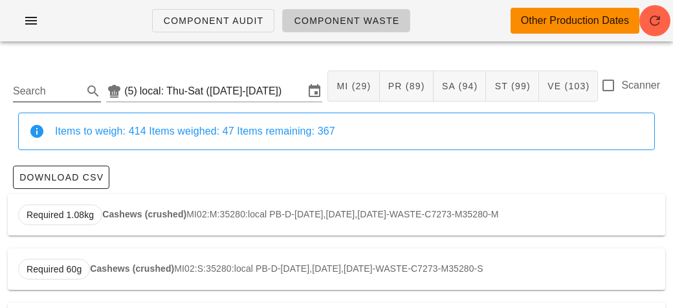
click at [36, 84] on input "Search" at bounding box center [46, 91] width 67 height 21
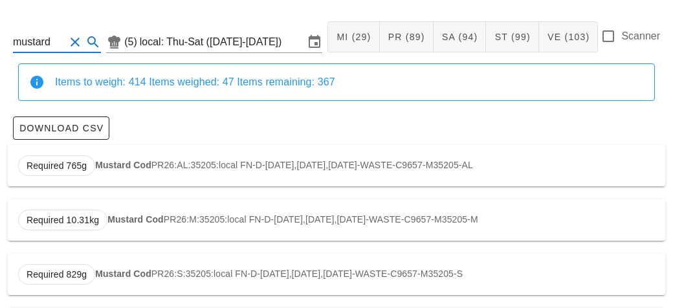
scroll to position [181, 0]
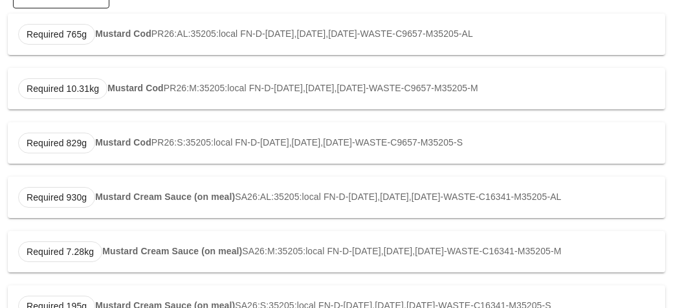
click at [104, 192] on strong "Mustard Cream Sauce (on meal)" at bounding box center [165, 197] width 140 height 10
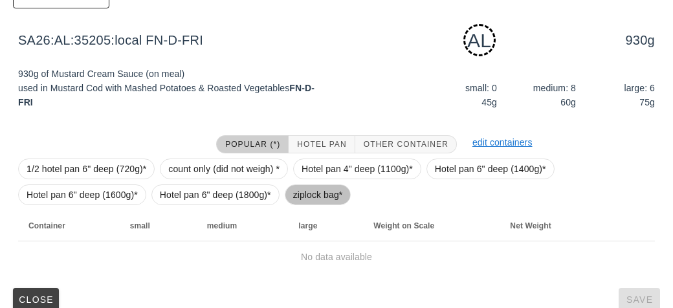
click at [293, 194] on span "ziplock bag*" at bounding box center [318, 194] width 50 height 19
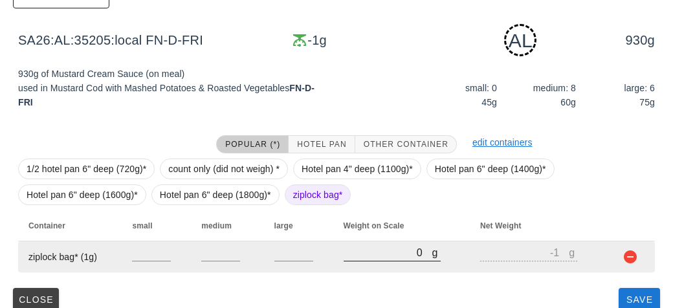
click at [360, 252] on input "0" at bounding box center [388, 252] width 89 height 17
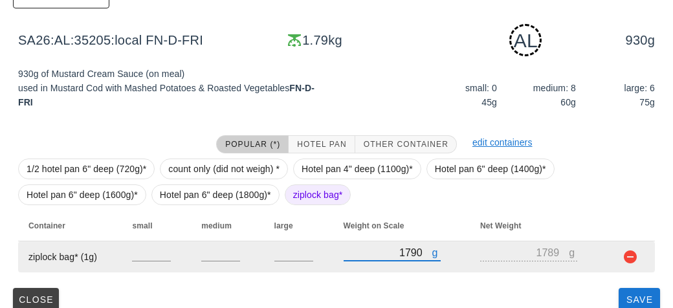
scroll to position [195, 0]
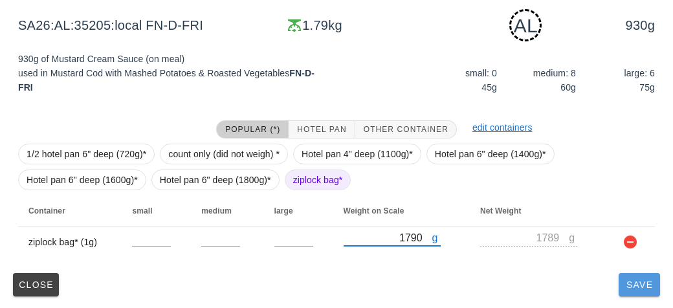
click at [638, 287] on span "Save" at bounding box center [639, 285] width 31 height 10
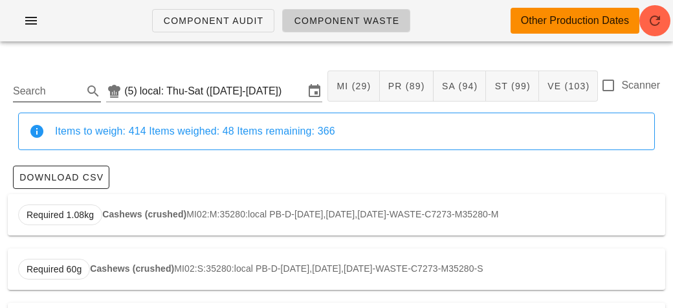
click at [43, 74] on div "Search" at bounding box center [57, 87] width 88 height 28
click at [52, 85] on input "Search" at bounding box center [46, 91] width 67 height 21
click at [140, 211] on strong "Potato Hashbrowns" at bounding box center [138, 214] width 86 height 10
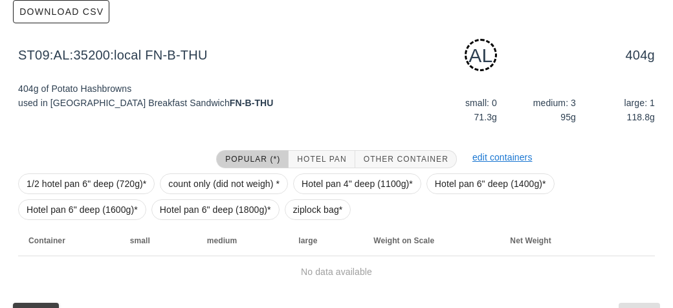
scroll to position [195, 0]
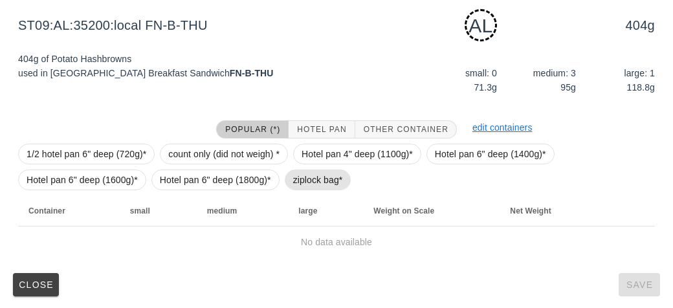
click at [318, 186] on span "ziplock bag*" at bounding box center [318, 179] width 50 height 19
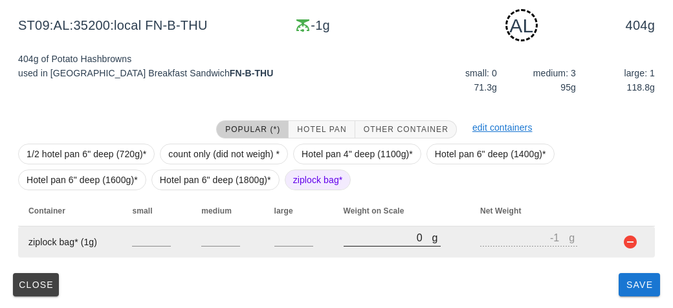
click at [348, 242] on input "0" at bounding box center [388, 237] width 89 height 17
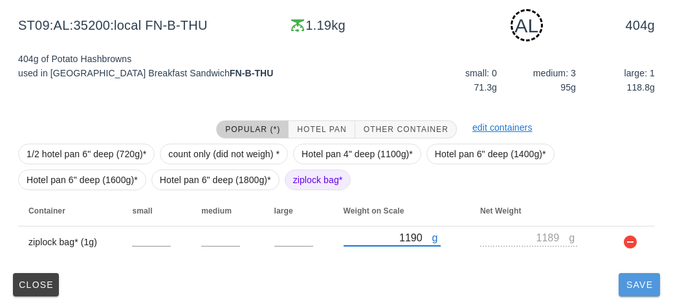
click at [632, 288] on span "Save" at bounding box center [639, 285] width 31 height 10
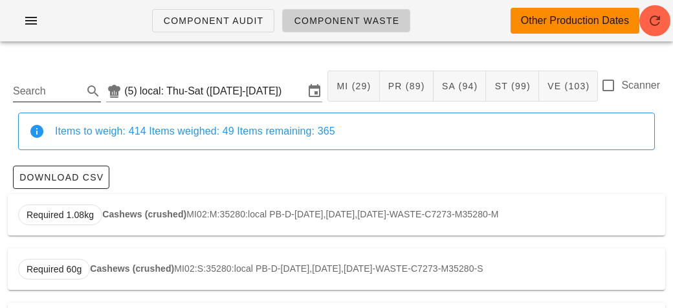
click at [24, 96] on input "Search" at bounding box center [46, 91] width 67 height 21
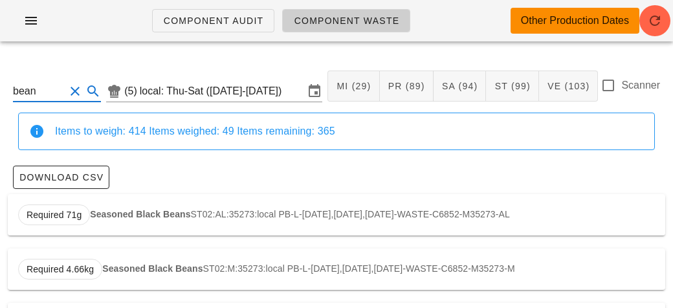
click at [129, 206] on div "Required 71g Seasoned Black Beans ST02:AL:35273:local PB-L-[DATE],[DATE],[DATE]…" at bounding box center [337, 214] width 658 height 41
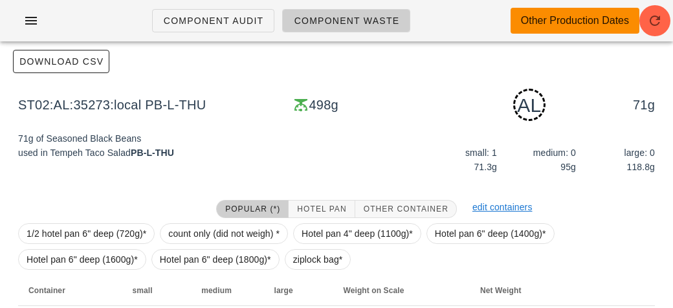
scroll to position [227, 0]
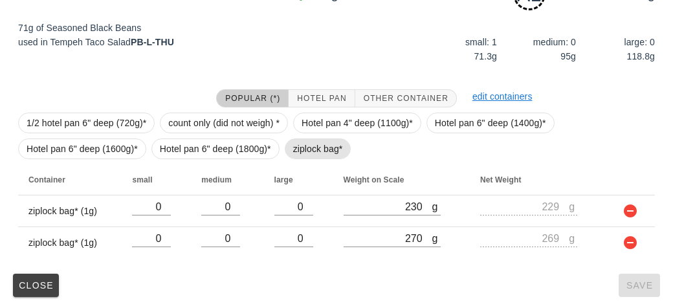
click at [289, 155] on span "ziplock bag*" at bounding box center [318, 148] width 67 height 21
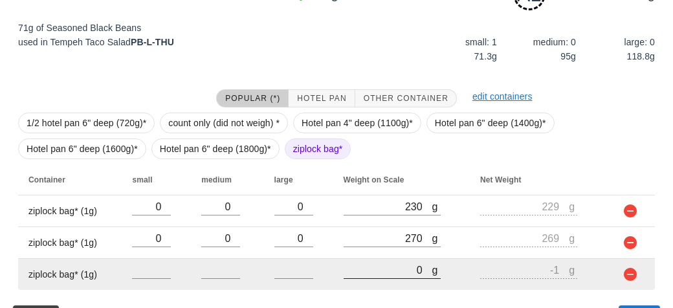
click at [375, 272] on input "0" at bounding box center [388, 269] width 89 height 17
click at [627, 278] on button "button" at bounding box center [631, 275] width 16 height 16
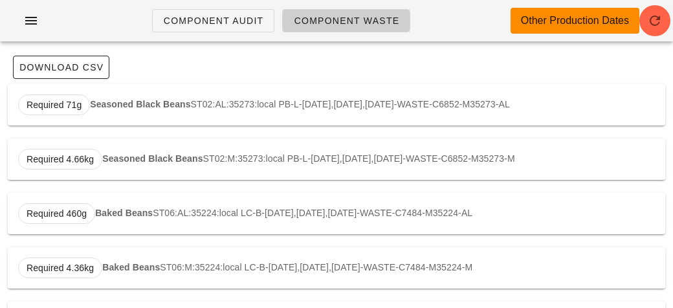
scroll to position [109, 0]
click at [92, 221] on div "Required 460g Baked Beans ST06:AL:35224:local LC-B-[DATE],[DATE],[DATE]-WASTE-C…" at bounding box center [337, 214] width 658 height 41
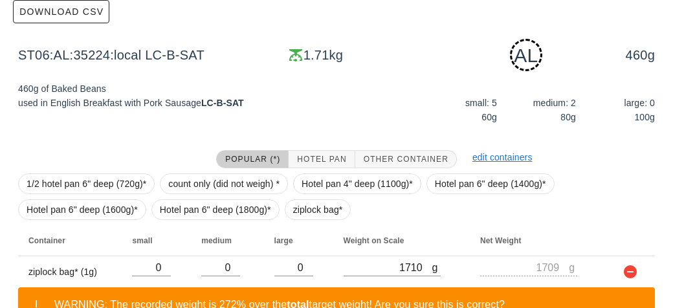
scroll to position [255, 0]
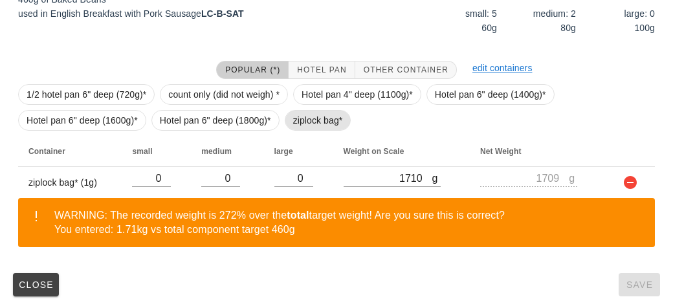
click at [287, 126] on span "ziplock bag*" at bounding box center [318, 120] width 67 height 21
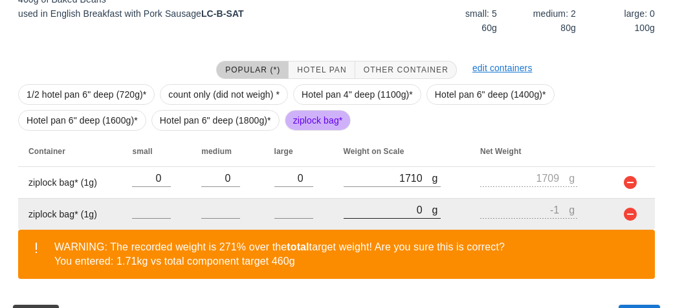
click at [379, 208] on input "0" at bounding box center [388, 209] width 89 height 17
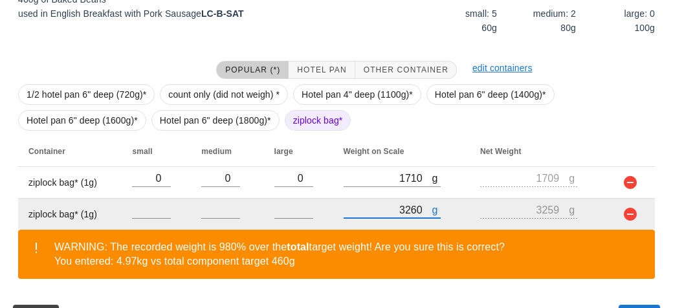
scroll to position [287, 0]
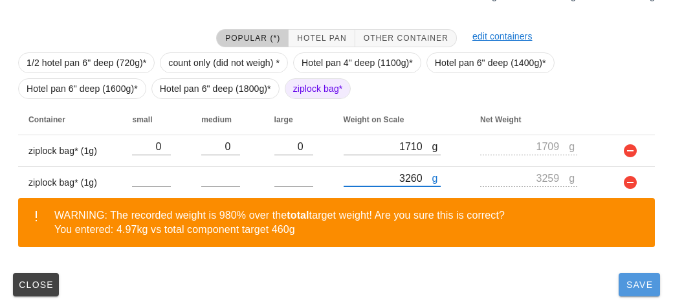
click at [631, 293] on button "Save" at bounding box center [639, 284] width 41 height 23
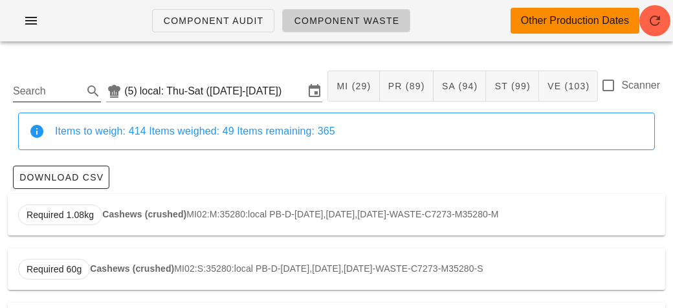
click at [51, 94] on input "Search" at bounding box center [46, 91] width 67 height 21
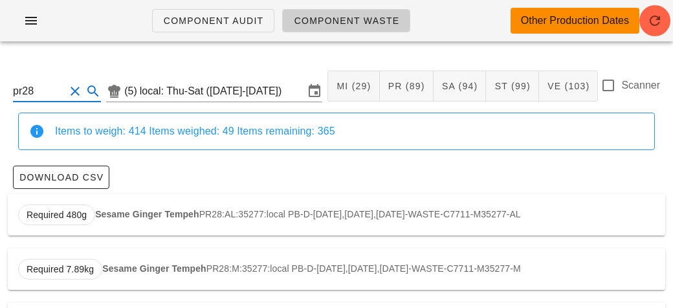
click at [126, 210] on strong "Sesame Ginger Tempeh" at bounding box center [147, 214] width 104 height 10
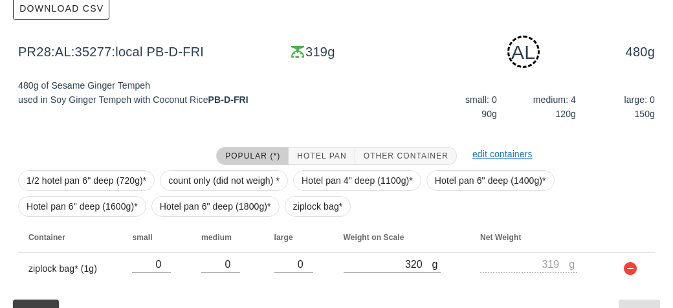
scroll to position [195, 0]
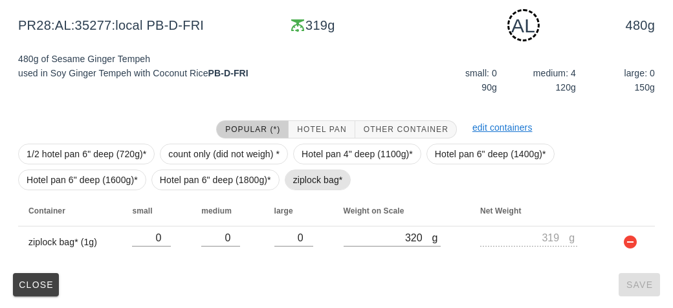
click at [301, 182] on span "ziplock bag*" at bounding box center [318, 179] width 50 height 19
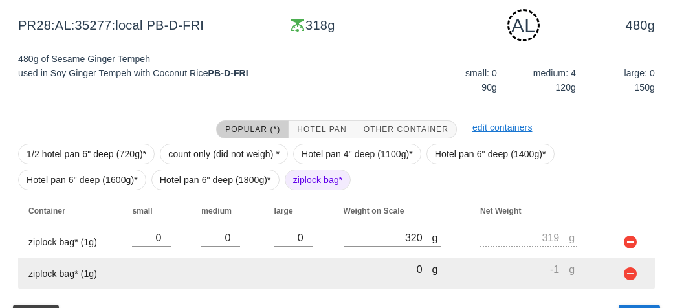
click at [386, 274] on input "0" at bounding box center [388, 269] width 89 height 17
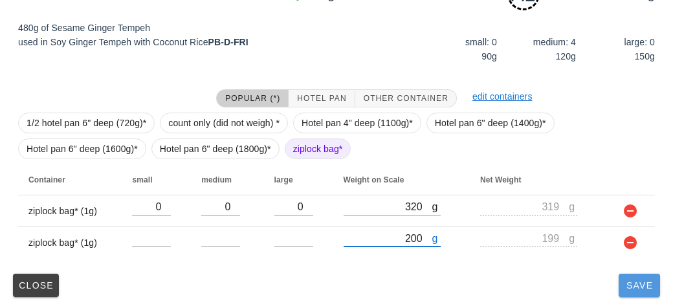
click at [632, 294] on button "Save" at bounding box center [639, 285] width 41 height 23
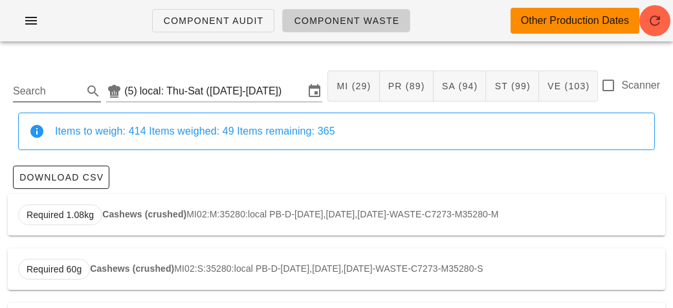
click at [74, 93] on input "Search" at bounding box center [46, 91] width 67 height 21
click at [117, 222] on div "Required 1.94kg Mashed Potato ST21:AL:35202:local FN-D-[DATE],[DATE],[DATE]-WAS…" at bounding box center [337, 214] width 658 height 41
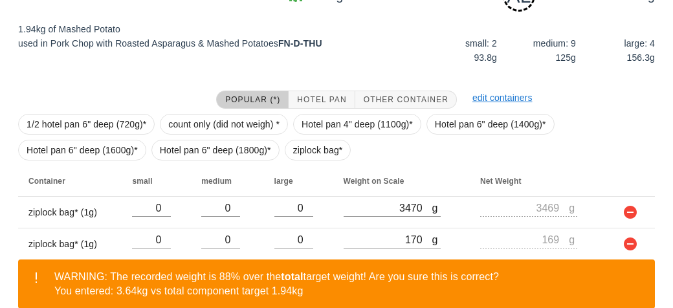
scroll to position [287, 0]
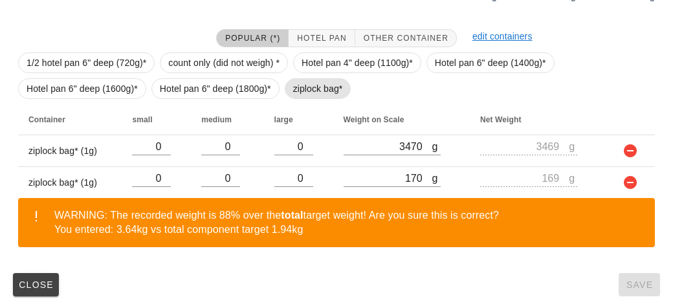
click at [296, 89] on span "ziplock bag*" at bounding box center [318, 88] width 50 height 19
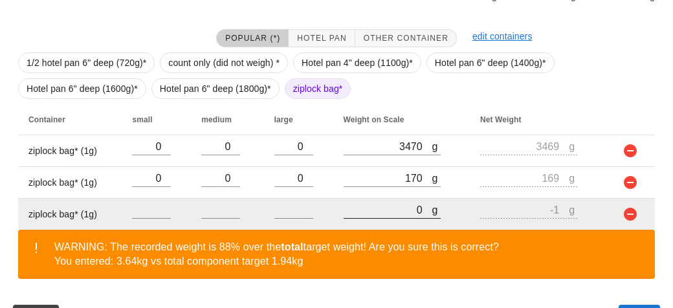
click at [368, 216] on input "0" at bounding box center [388, 209] width 89 height 17
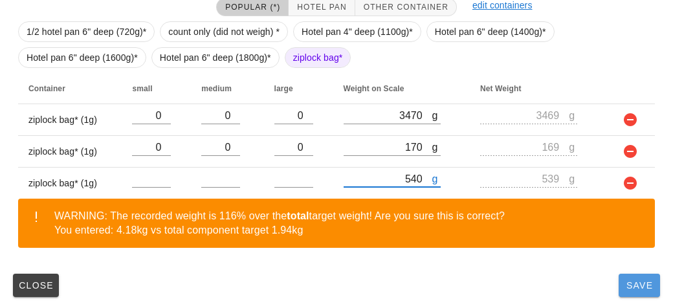
click at [625, 291] on button "Save" at bounding box center [639, 285] width 41 height 23
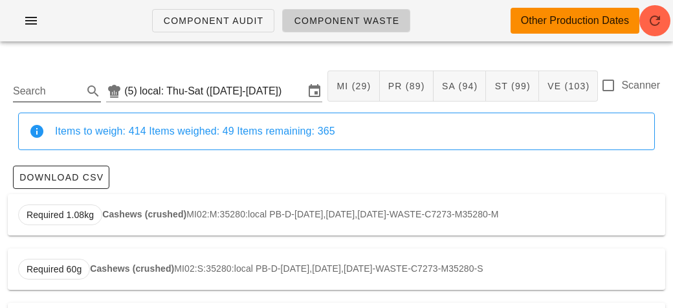
click at [51, 89] on input "Search" at bounding box center [46, 91] width 67 height 21
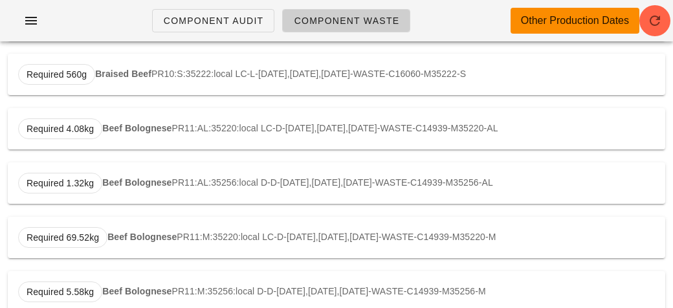
scroll to position [355, 0]
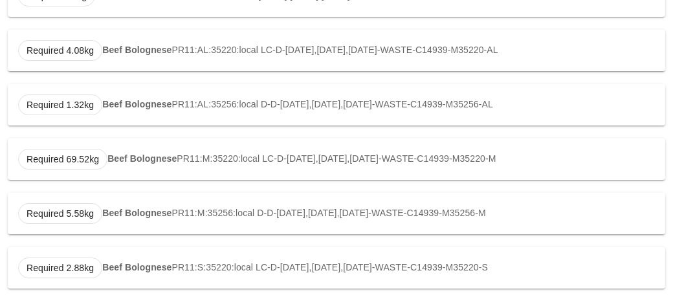
click at [115, 53] on strong "Beef Bolognese" at bounding box center [136, 50] width 69 height 10
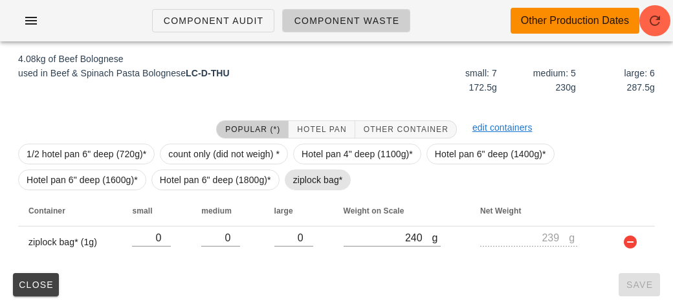
click at [294, 177] on span "ziplock bag*" at bounding box center [318, 179] width 50 height 19
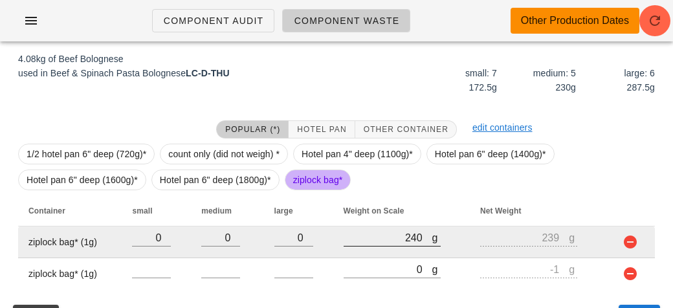
click at [361, 256] on div at bounding box center [392, 253] width 97 height 9
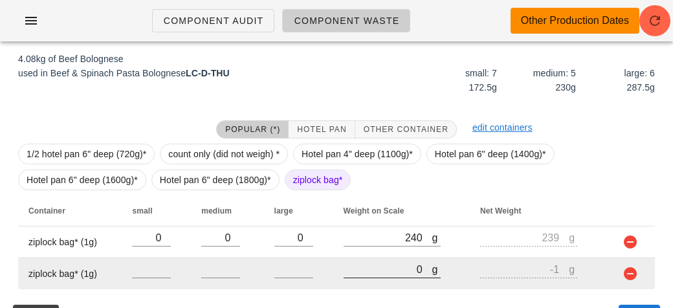
click at [367, 272] on input "0" at bounding box center [388, 269] width 89 height 17
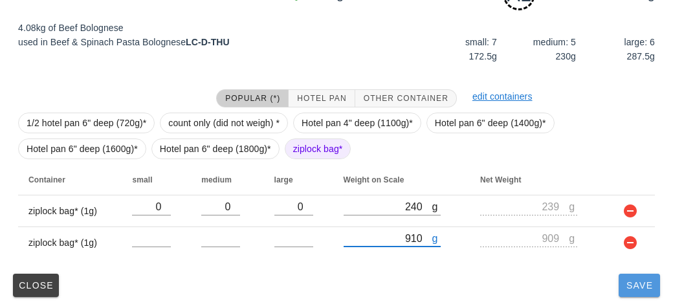
click at [637, 295] on button "Save" at bounding box center [639, 285] width 41 height 23
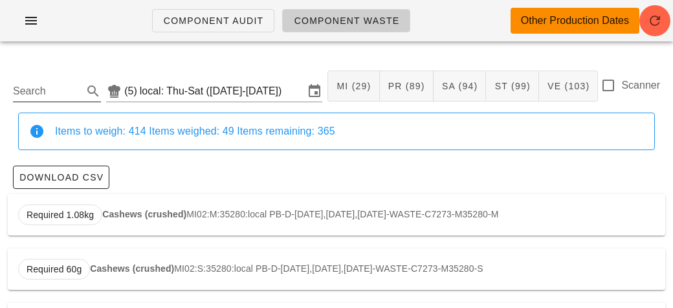
click at [38, 86] on input "Search" at bounding box center [46, 91] width 67 height 21
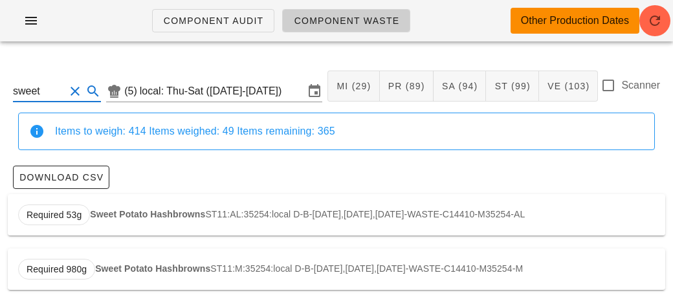
click at [116, 207] on div "Required 53g Sweet Potato Hashbrowns ST11:AL:35254:local D-B-[DATE],[DATE],[DAT…" at bounding box center [337, 214] width 658 height 41
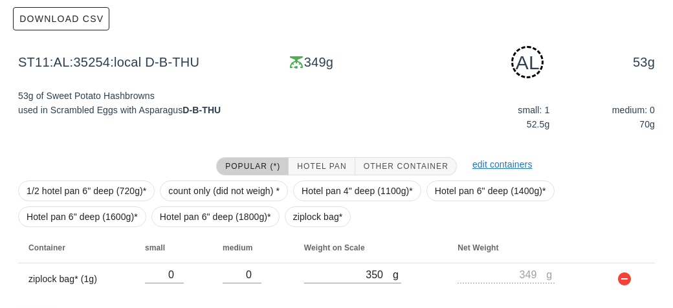
scroll to position [195, 0]
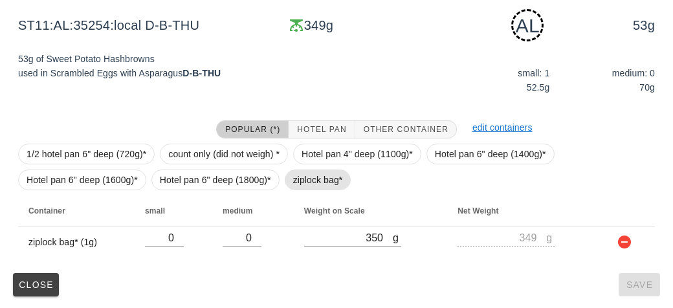
click at [302, 176] on span "ziplock bag*" at bounding box center [318, 179] width 50 height 19
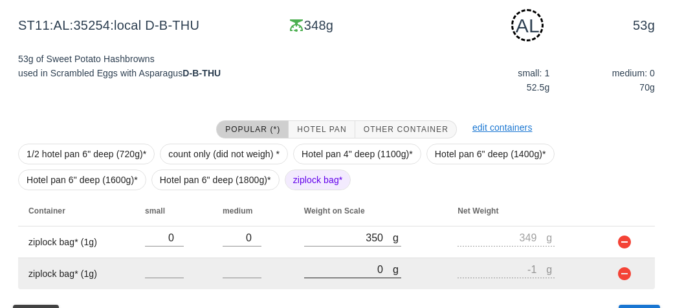
click at [322, 272] on input "0" at bounding box center [348, 269] width 89 height 17
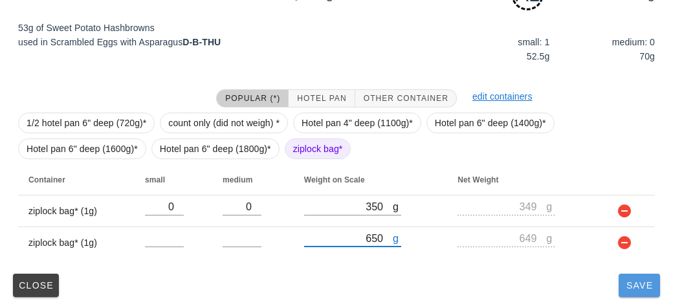
click at [636, 295] on button "Save" at bounding box center [639, 285] width 41 height 23
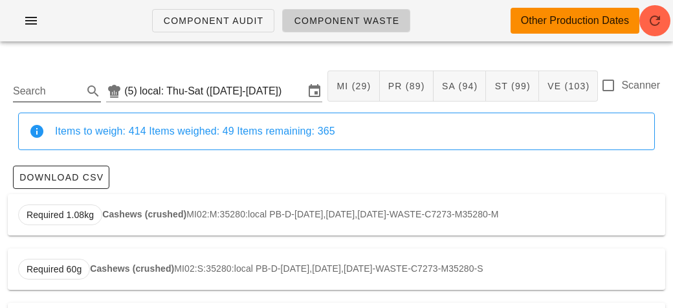
click at [57, 89] on input "Search" at bounding box center [46, 91] width 67 height 21
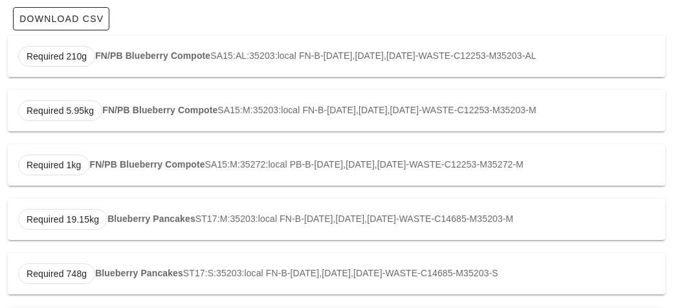
scroll to position [159, 0]
click at [112, 225] on div "Required 19.15kg Blueberry Pancakes ST17:M:35203:local FN-B-[DATE],[DATE],[DATE…" at bounding box center [337, 218] width 658 height 41
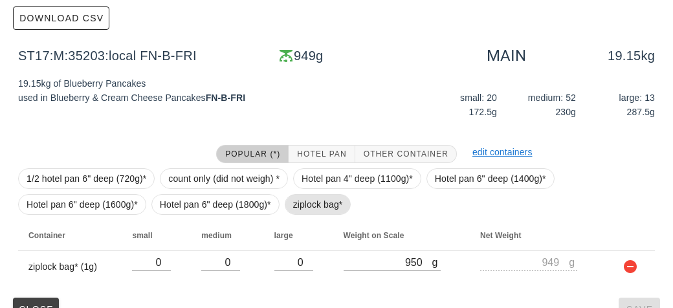
click at [288, 210] on span "ziplock bag*" at bounding box center [318, 204] width 67 height 21
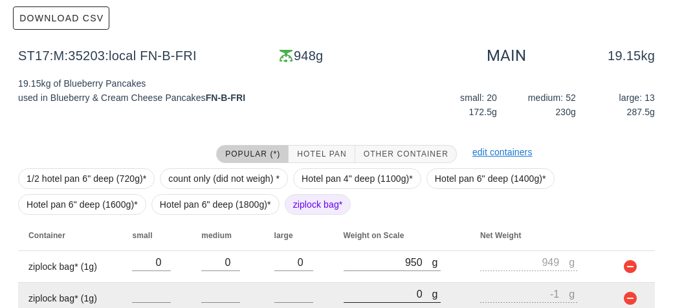
click at [371, 292] on input "0" at bounding box center [388, 293] width 89 height 17
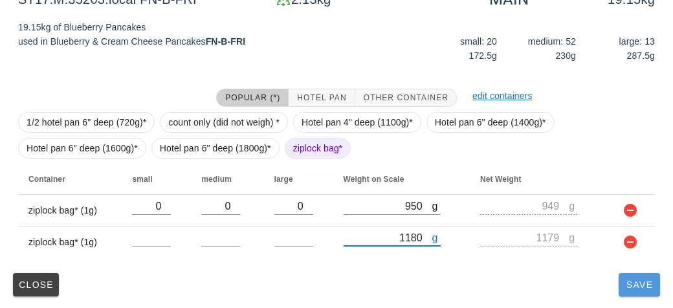
click at [624, 293] on button "Save" at bounding box center [639, 284] width 41 height 23
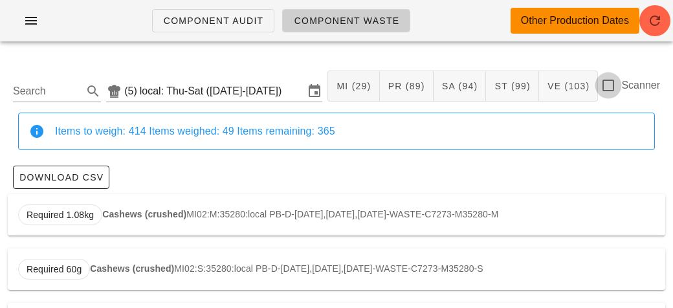
click at [609, 91] on div at bounding box center [608, 85] width 22 height 22
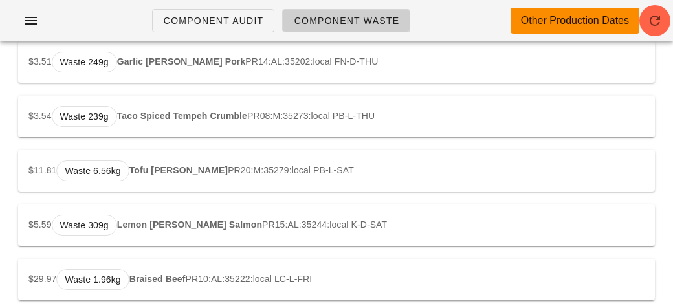
scroll to position [2017, 0]
